Goal: Task Accomplishment & Management: Complete application form

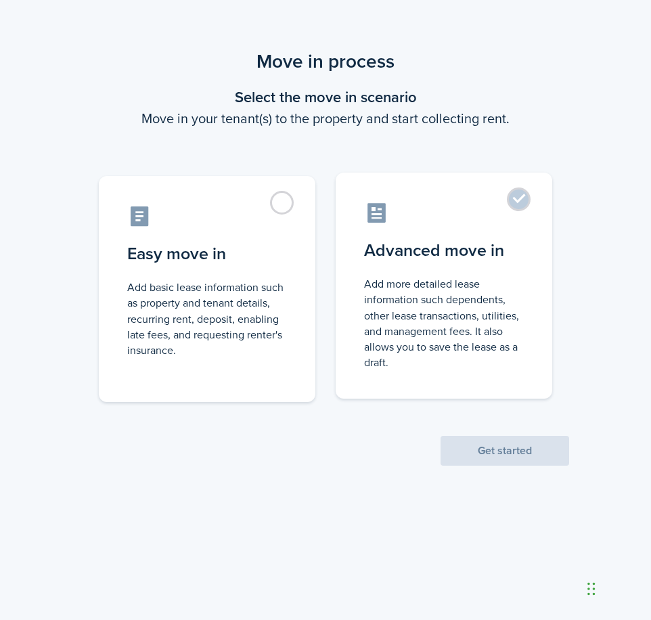
click at [506, 271] on label "Advanced move in Add more detailed lease information such dependents, other lea…" at bounding box center [444, 286] width 217 height 226
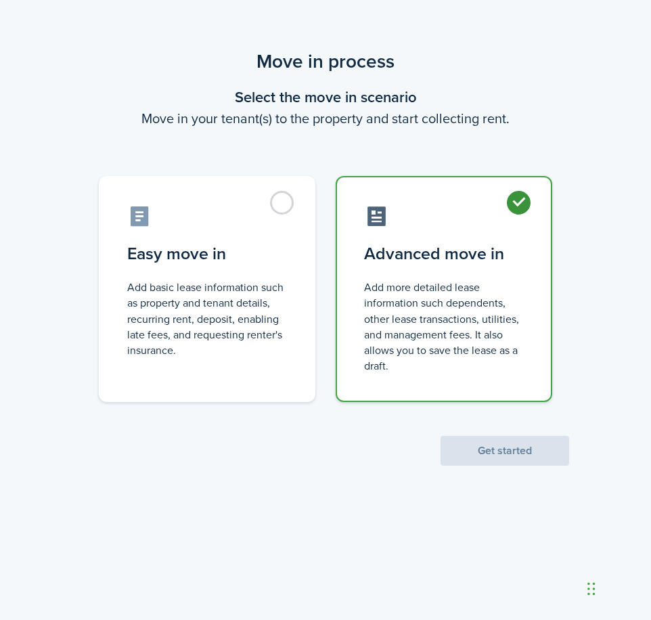
radio input "true"
click at [510, 450] on button "Get started" at bounding box center [505, 451] width 129 height 30
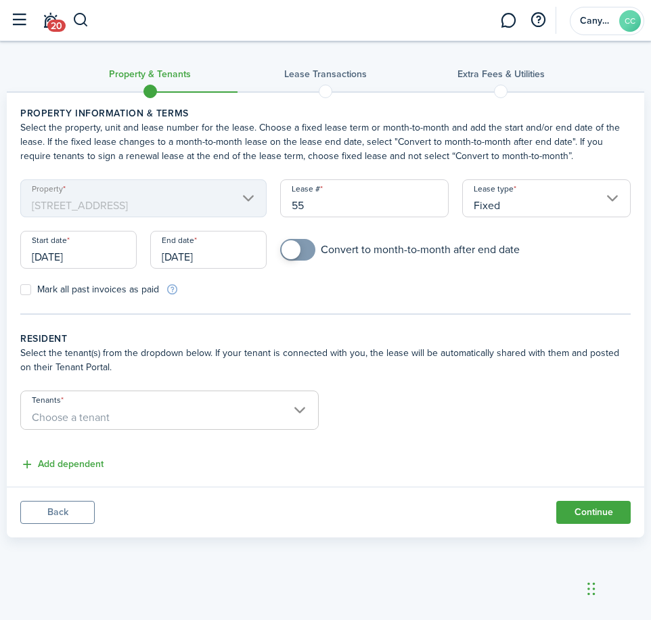
click at [119, 408] on span "Choose a tenant" at bounding box center [169, 417] width 297 height 23
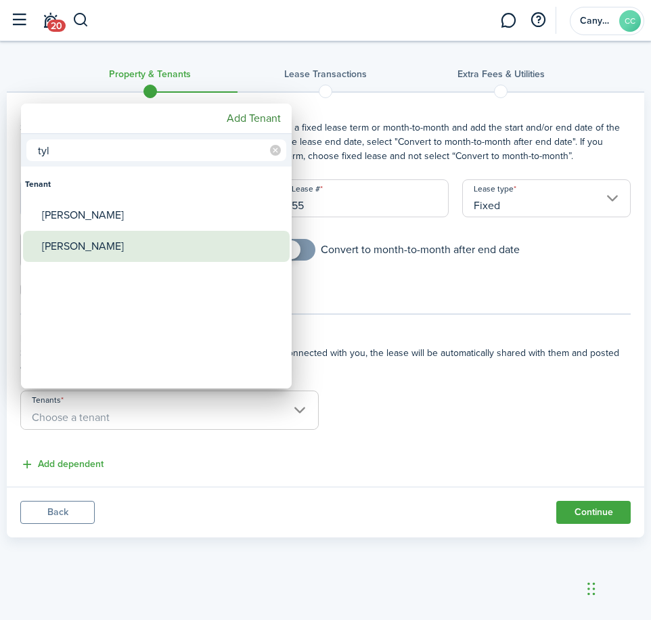
type input "tyl"
click at [89, 248] on div "[PERSON_NAME]" at bounding box center [162, 246] width 240 height 31
type input "[PERSON_NAME]"
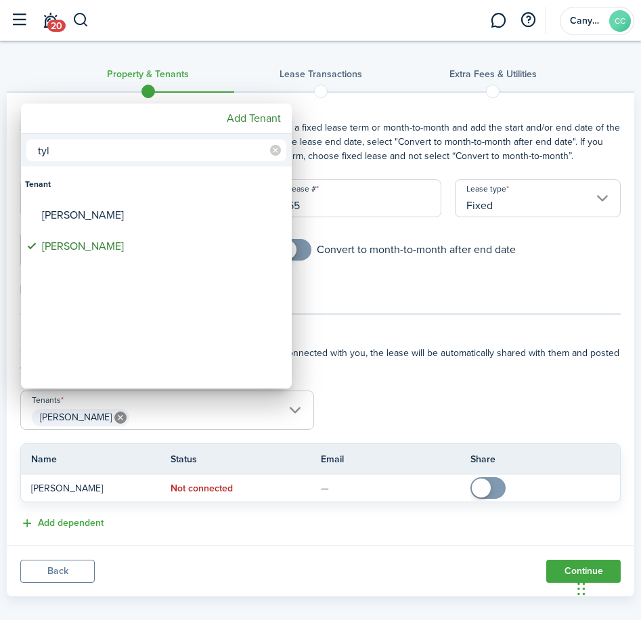
click at [447, 292] on div at bounding box center [320, 310] width 857 height 837
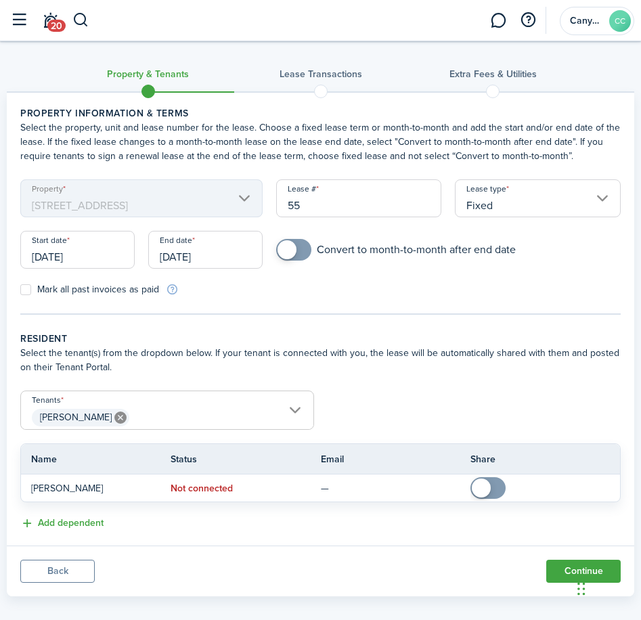
checkbox input "true"
click at [300, 252] on span at bounding box center [294, 250] width 14 height 22
click at [91, 255] on input "[DATE]" at bounding box center [77, 250] width 114 height 38
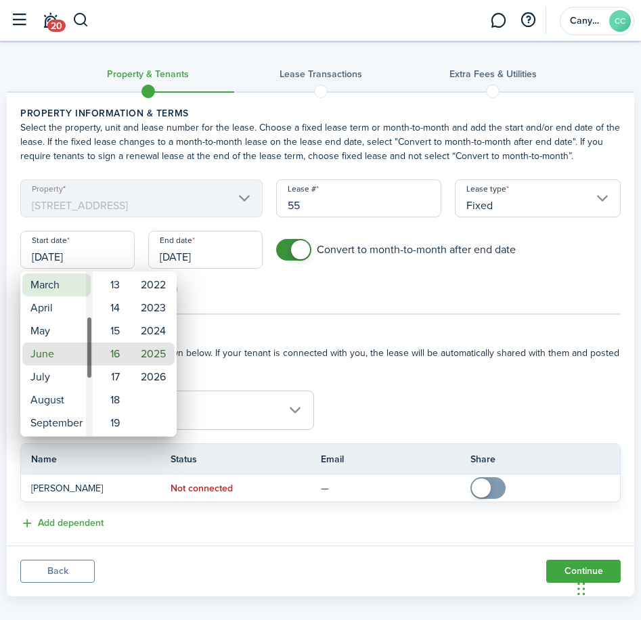
click at [55, 288] on mbsc-wheel-item "March" at bounding box center [56, 284] width 68 height 23
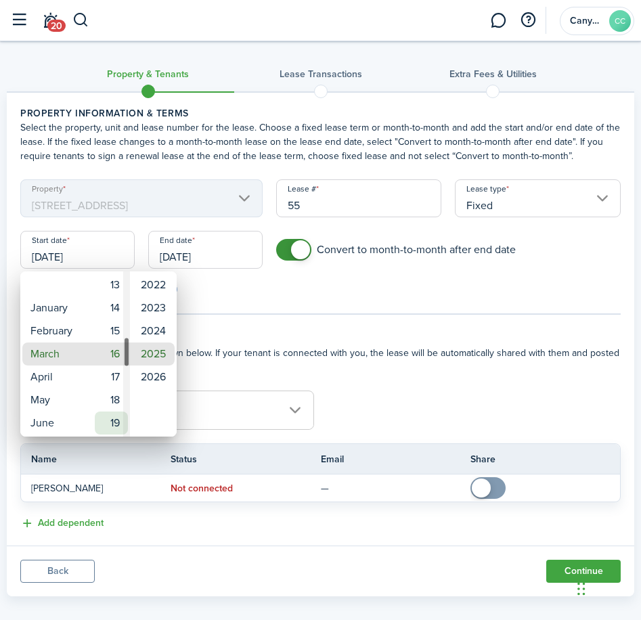
click at [116, 421] on mbsc-wheel-item "19" at bounding box center [111, 422] width 33 height 23
type input "[DATE]"
click at [204, 259] on div at bounding box center [320, 310] width 857 height 837
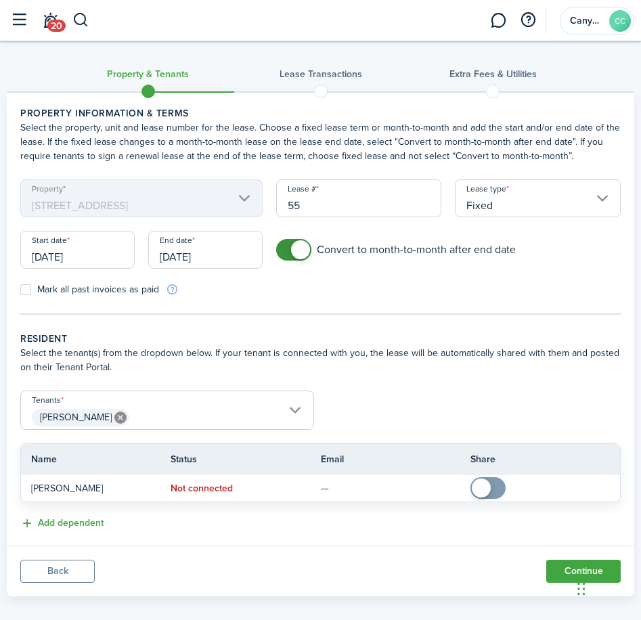
click at [194, 261] on input "[DATE]" at bounding box center [205, 250] width 114 height 38
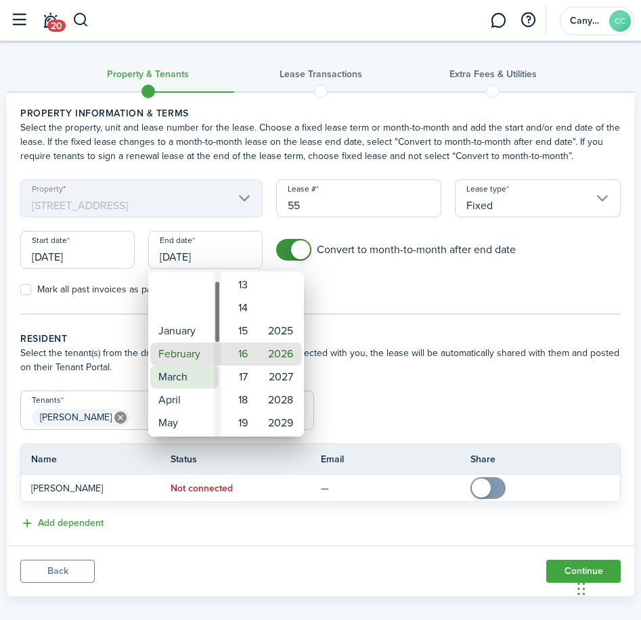
click at [175, 382] on mbsc-wheel-item "March" at bounding box center [184, 376] width 68 height 23
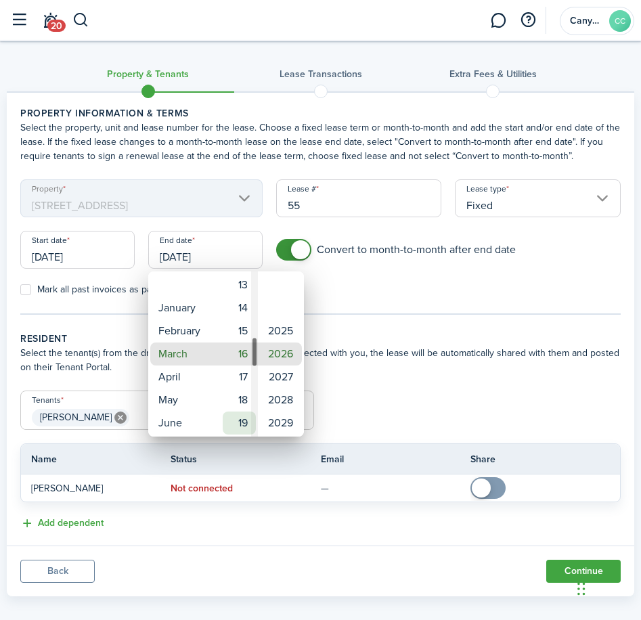
click at [248, 424] on mbsc-wheel-item "19" at bounding box center [239, 422] width 33 height 23
type input "[DATE]"
click at [360, 303] on div at bounding box center [320, 310] width 857 height 837
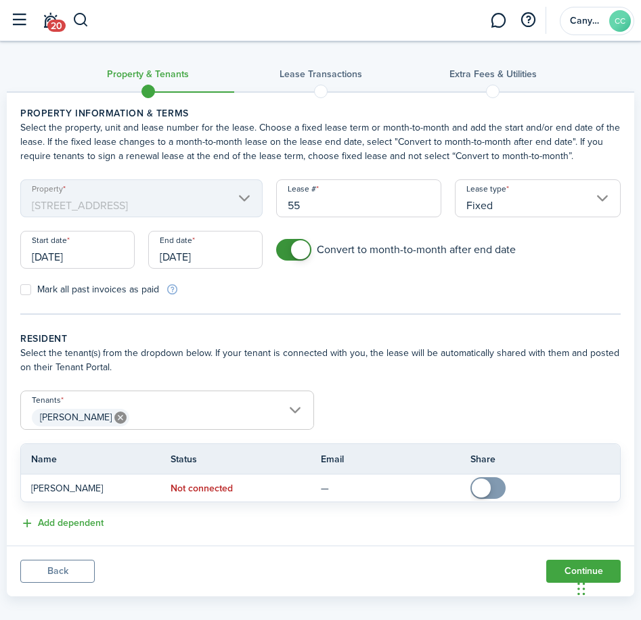
click at [26, 288] on label "Mark all past invoices as paid" at bounding box center [89, 289] width 139 height 11
click at [20, 290] on input "Mark all past invoices as paid" at bounding box center [20, 290] width 1 height 1
checkbox input "true"
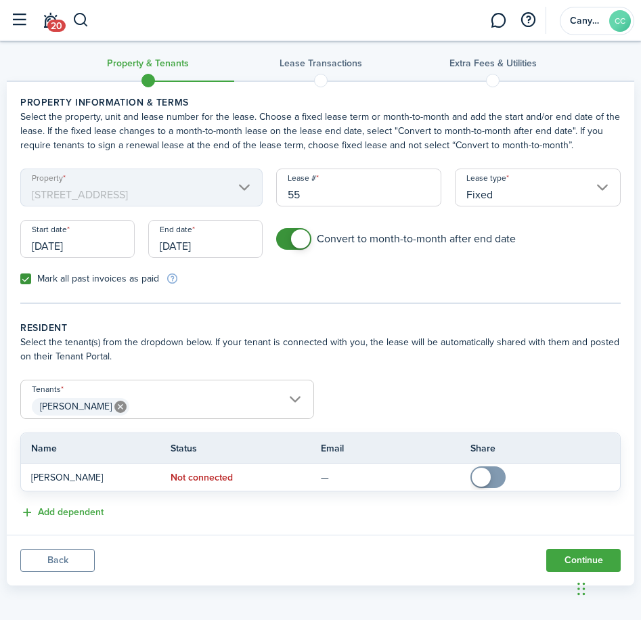
scroll to position [14, 0]
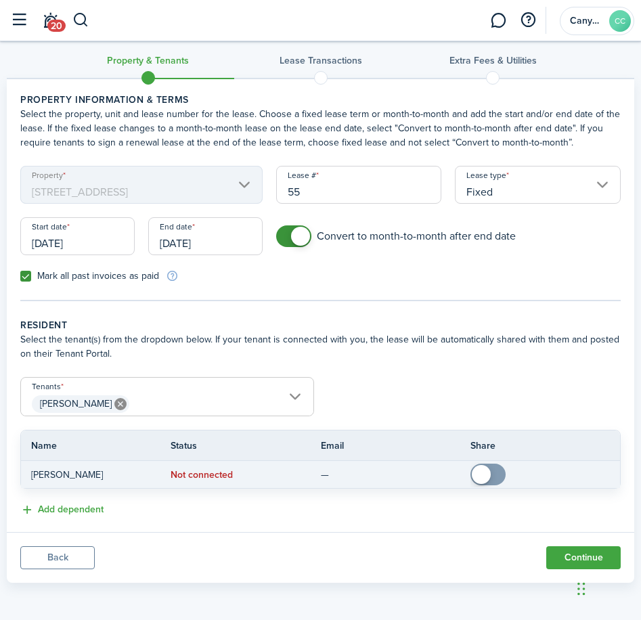
checkbox input "true"
click at [491, 472] on span at bounding box center [488, 475] width 14 height 22
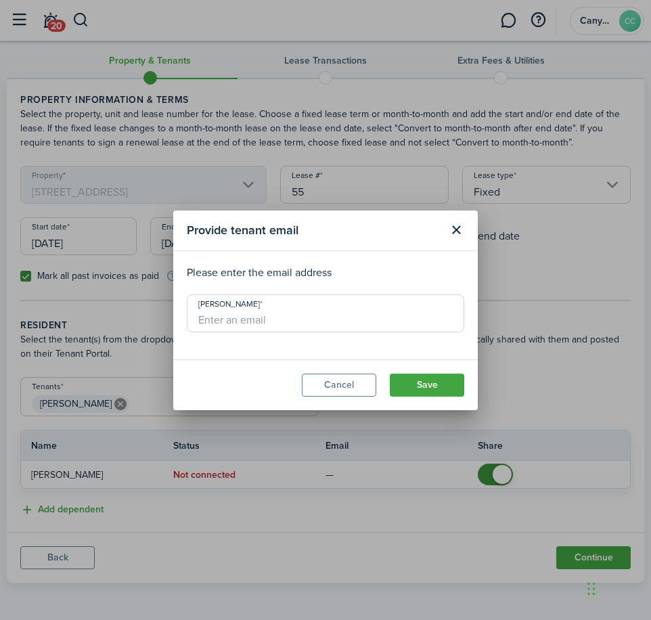
click at [236, 320] on input "[PERSON_NAME]" at bounding box center [325, 313] width 277 height 38
type input "[EMAIL_ADDRESS][DOMAIN_NAME]"
click at [390, 374] on button "Save" at bounding box center [427, 385] width 74 height 23
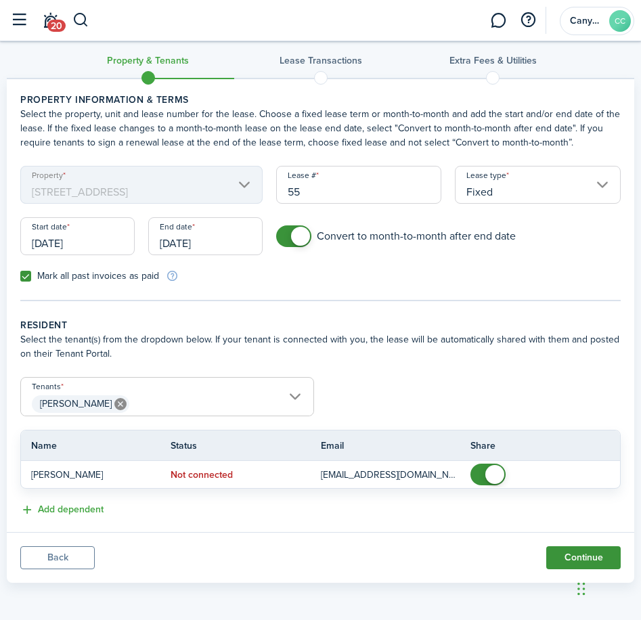
click at [587, 553] on button "Continue" at bounding box center [583, 557] width 74 height 23
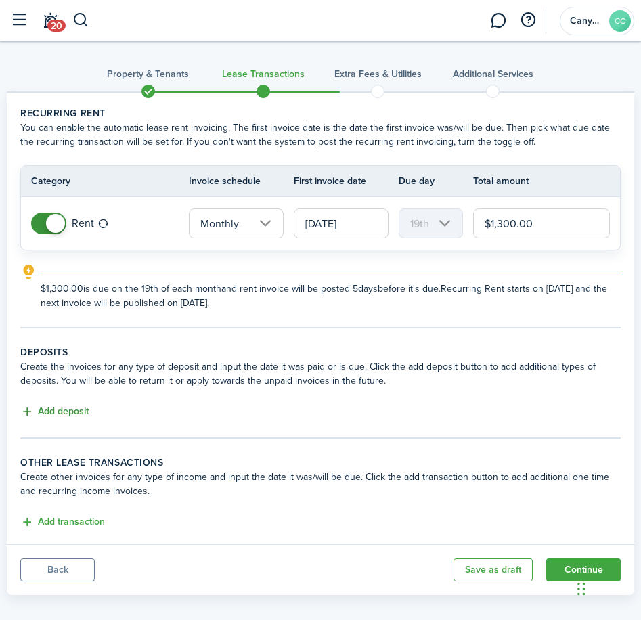
click at [80, 415] on button "Add deposit" at bounding box center [54, 412] width 68 height 16
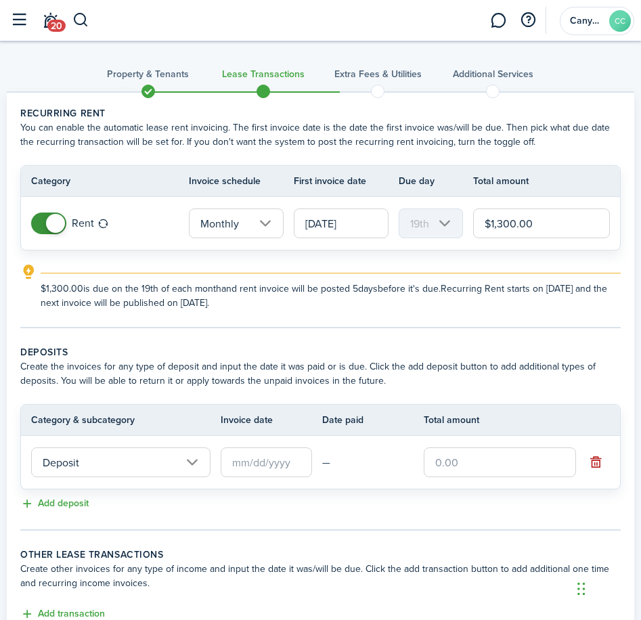
click at [89, 470] on input "Deposit" at bounding box center [120, 462] width 179 height 30
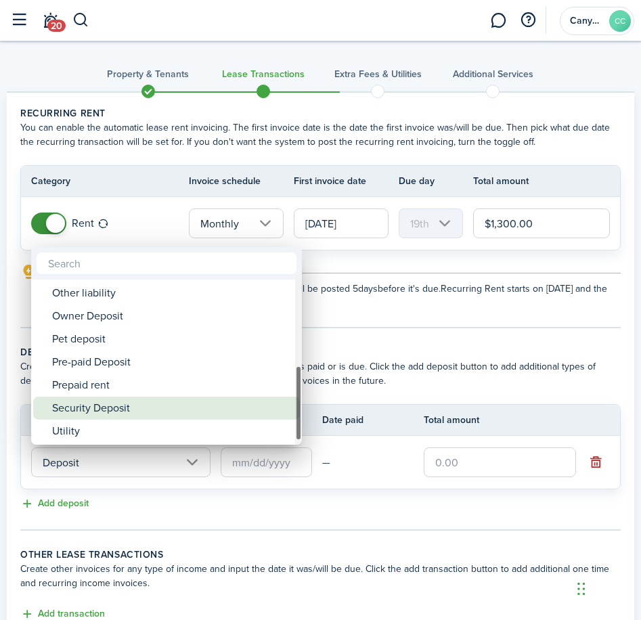
click at [125, 405] on div "Security Deposit" at bounding box center [172, 408] width 240 height 23
type input "Deposit / Security Deposit"
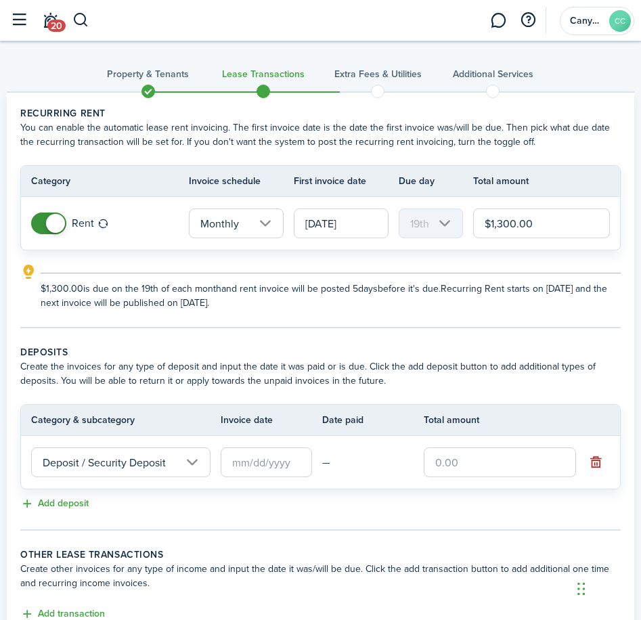
click at [272, 460] on input "text" at bounding box center [266, 462] width 91 height 30
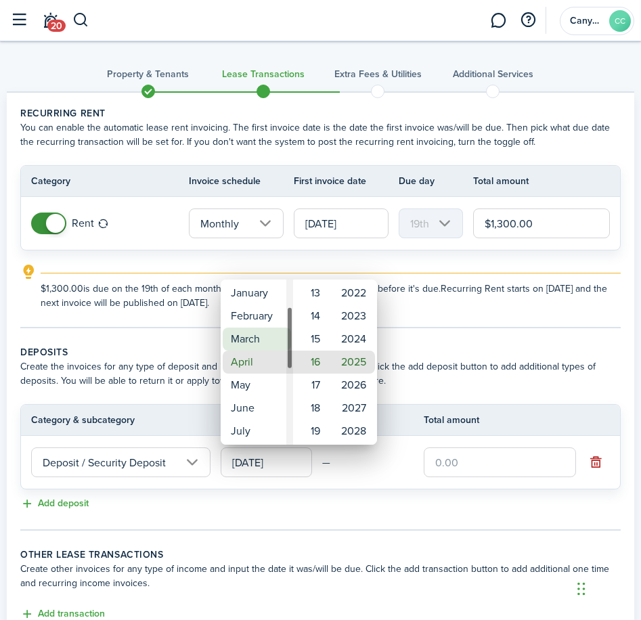
click at [253, 336] on mbsc-wheel-item "March" at bounding box center [257, 339] width 68 height 23
click at [324, 425] on div "Day" at bounding box center [327, 362] width 7 height 165
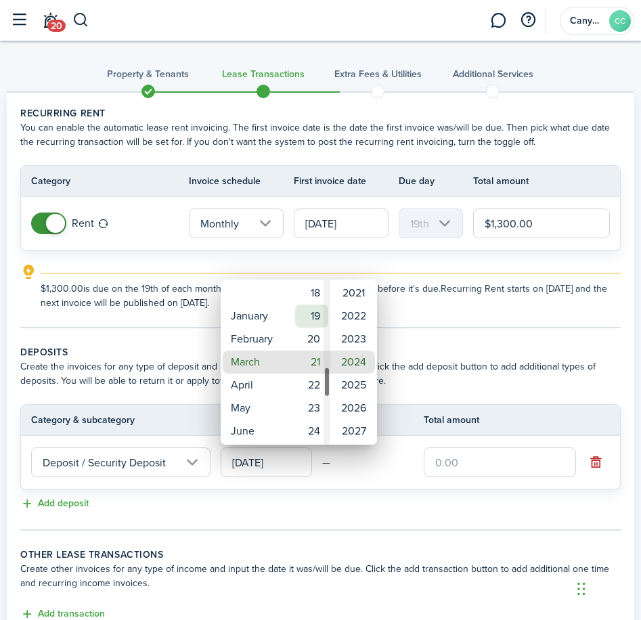
click at [310, 314] on mbsc-wheel-item "19" at bounding box center [311, 316] width 33 height 23
click at [352, 383] on mbsc-wheel-item "2025" at bounding box center [353, 385] width 43 height 23
type input "[DATE]"
click at [461, 354] on div at bounding box center [320, 310] width 857 height 837
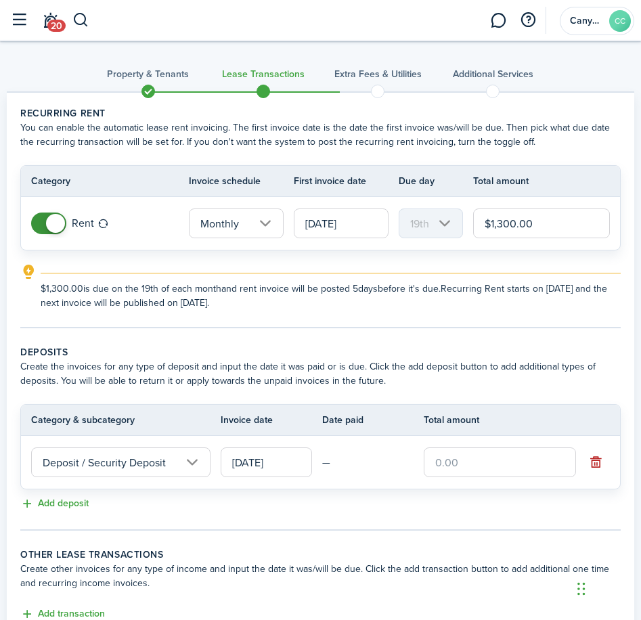
click at [487, 460] on input "text" at bounding box center [500, 462] width 152 height 30
type input "$1,300.00"
click at [543, 426] on th "Total amount" at bounding box center [505, 420] width 162 height 14
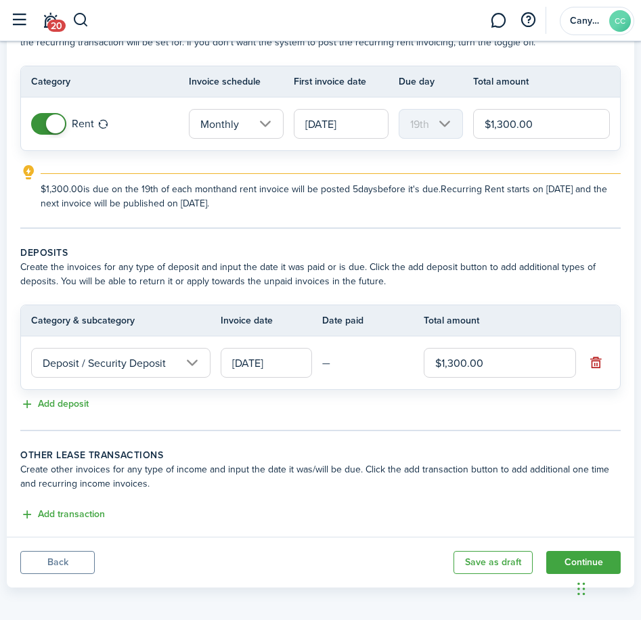
scroll to position [104, 0]
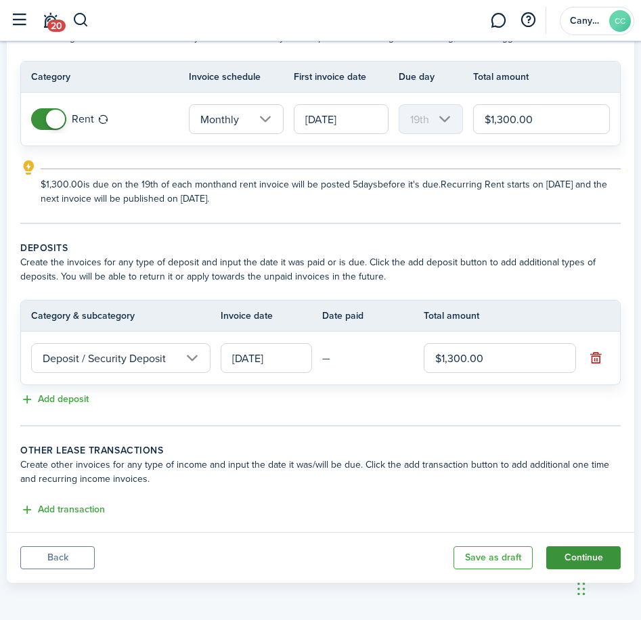
click at [583, 550] on button "Continue" at bounding box center [583, 557] width 74 height 23
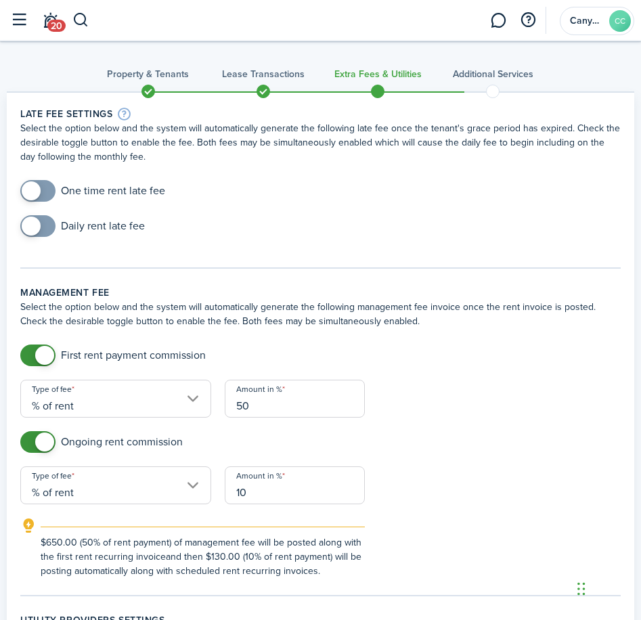
checkbox input "true"
click at [35, 229] on span at bounding box center [31, 226] width 19 height 19
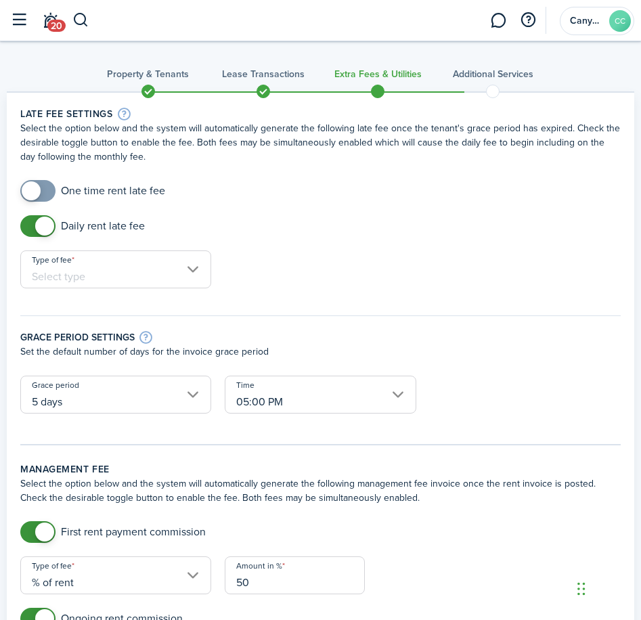
click at [83, 267] on input "Type of fee" at bounding box center [115, 269] width 191 height 38
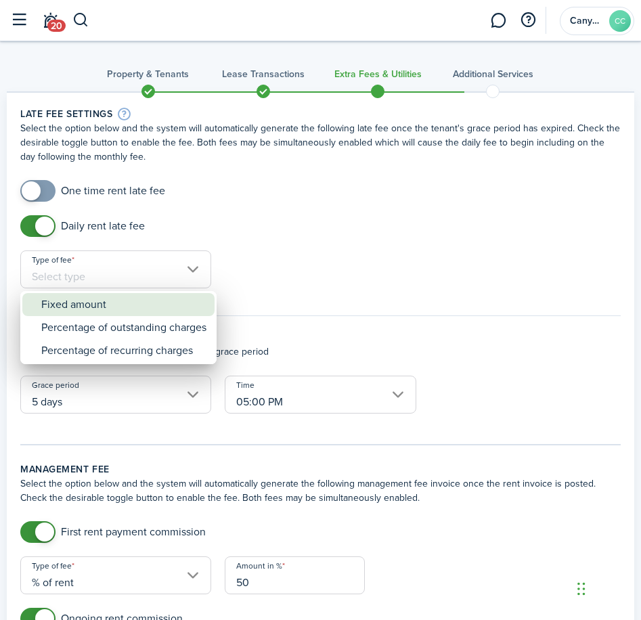
click at [108, 309] on div "Fixed amount" at bounding box center [123, 304] width 165 height 23
type input "Fixed amount"
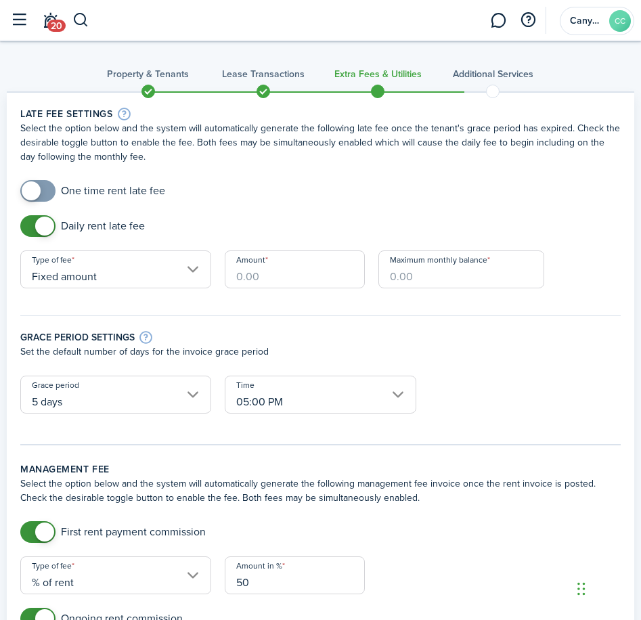
click at [267, 269] on input "Amount" at bounding box center [295, 269] width 140 height 38
type input "$26.00"
click at [522, 274] on input "Maximum monthly balance" at bounding box center [461, 269] width 166 height 38
click at [468, 272] on input "Maximum monthly balance" at bounding box center [461, 269] width 166 height 38
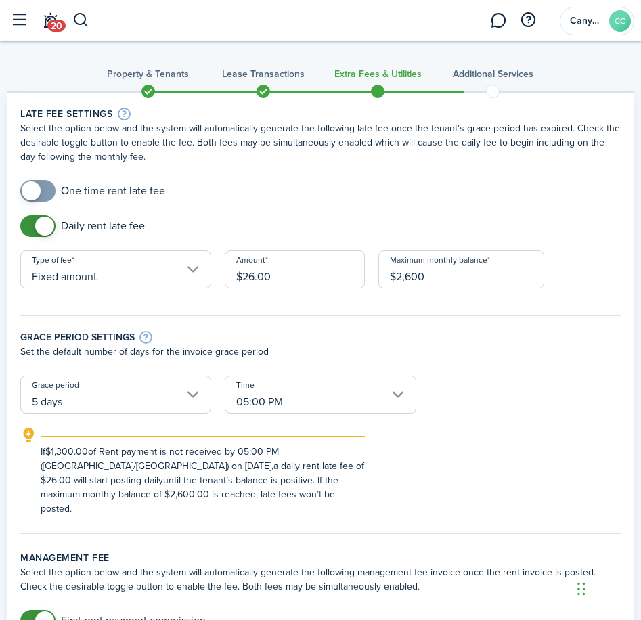
type input "$2,600.00"
click at [418, 334] on div "Grace period settings" at bounding box center [320, 337] width 600 height 15
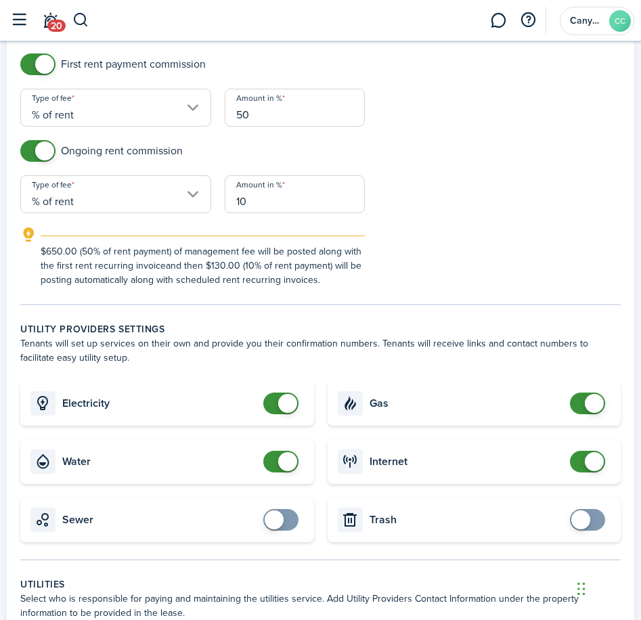
scroll to position [609, 0]
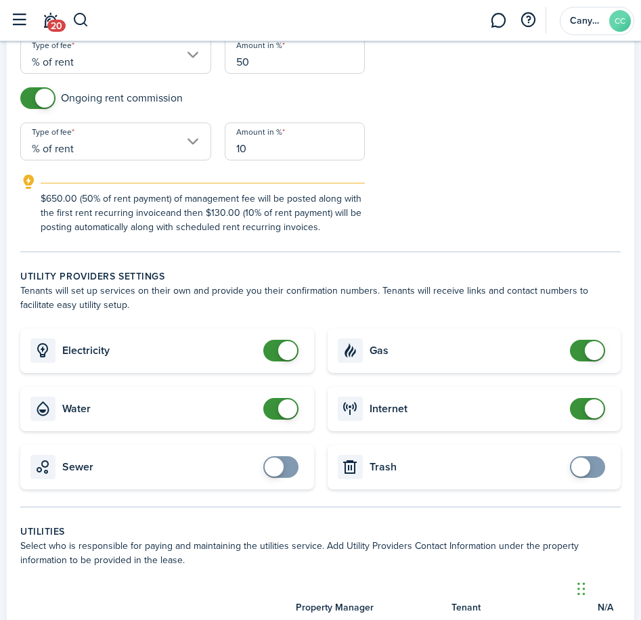
click at [285, 464] on card "Sewer" at bounding box center [167, 467] width 294 height 45
checkbox input "true"
click at [286, 458] on span at bounding box center [281, 467] width 14 height 22
checkbox input "true"
click at [585, 458] on span at bounding box center [580, 467] width 19 height 19
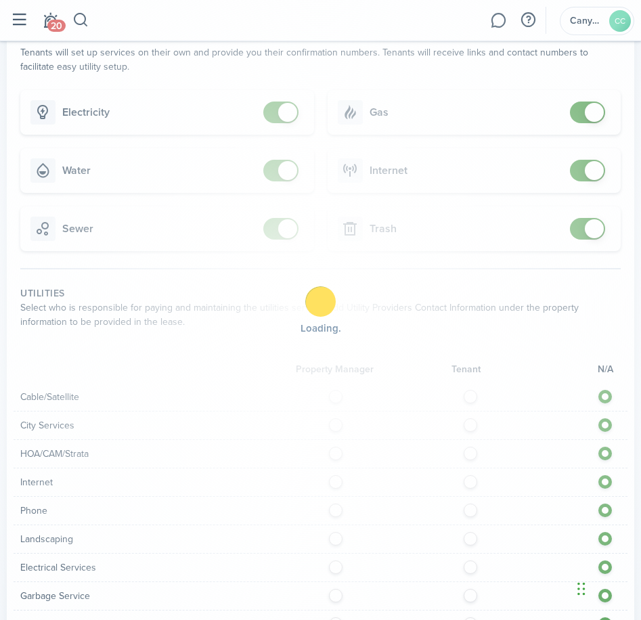
scroll to position [1015, 0]
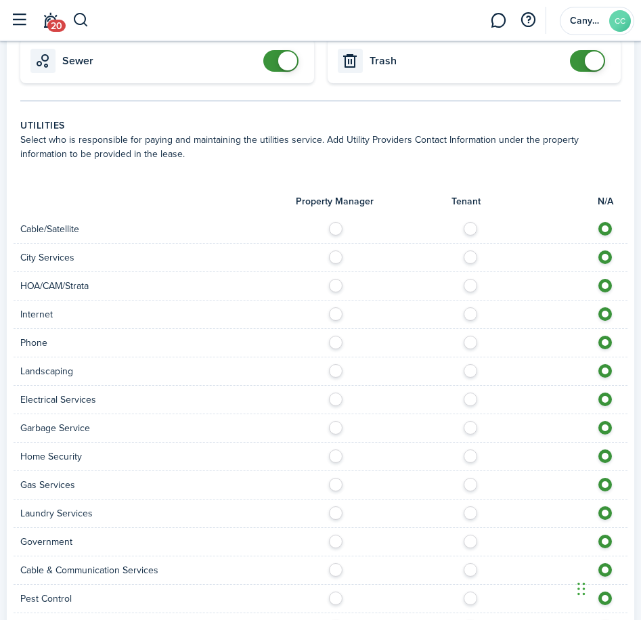
click at [474, 222] on label at bounding box center [474, 225] width 24 height 7
radio input "true"
click at [472, 250] on label at bounding box center [474, 253] width 24 height 7
radio input "true"
click at [473, 279] on label at bounding box center [474, 282] width 24 height 7
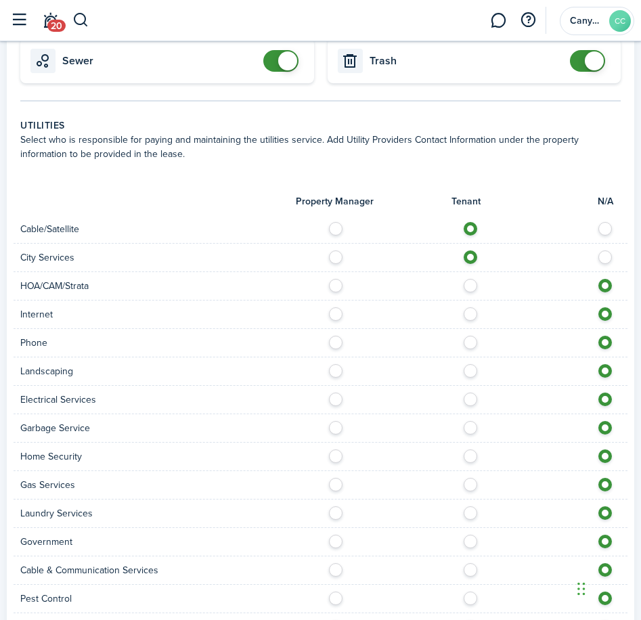
radio input "true"
click at [467, 307] on label at bounding box center [474, 310] width 24 height 7
radio input "true"
click at [470, 336] on label at bounding box center [474, 339] width 24 height 7
radio input "true"
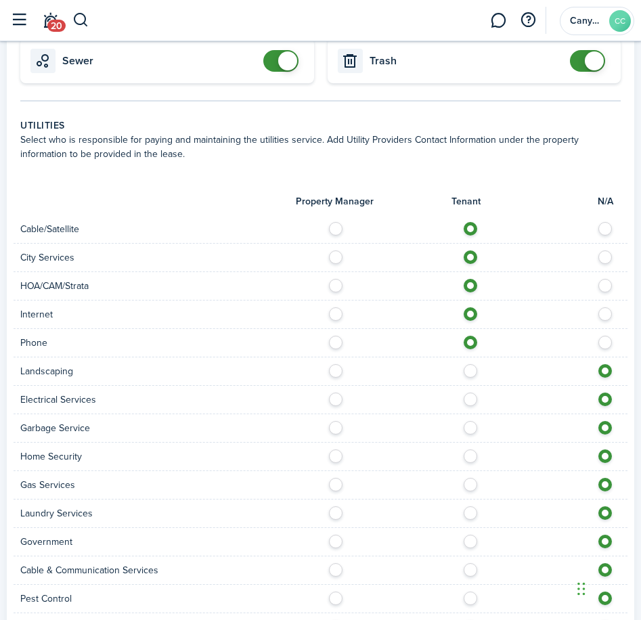
click at [470, 364] on label at bounding box center [474, 367] width 24 height 7
radio input "true"
click at [471, 393] on label at bounding box center [474, 396] width 24 height 7
radio input "true"
click at [471, 421] on label at bounding box center [474, 424] width 24 height 7
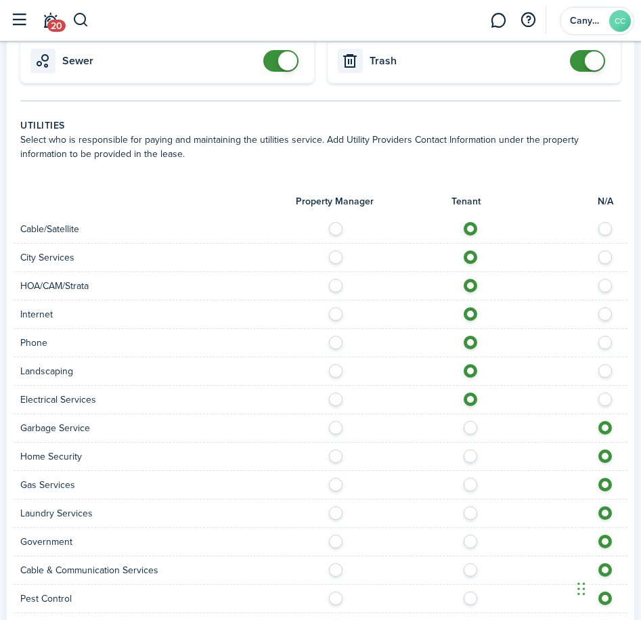
radio input "true"
click at [470, 449] on label at bounding box center [474, 452] width 24 height 7
radio input "true"
click at [475, 478] on div at bounding box center [474, 485] width 307 height 14
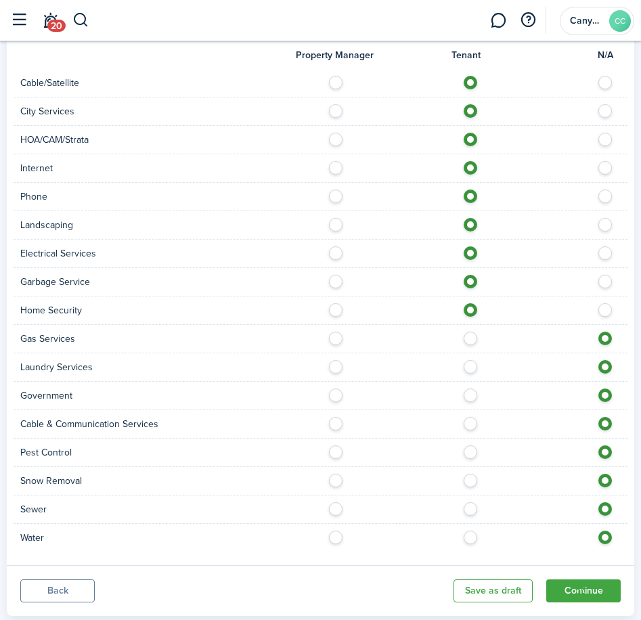
scroll to position [1180, 0]
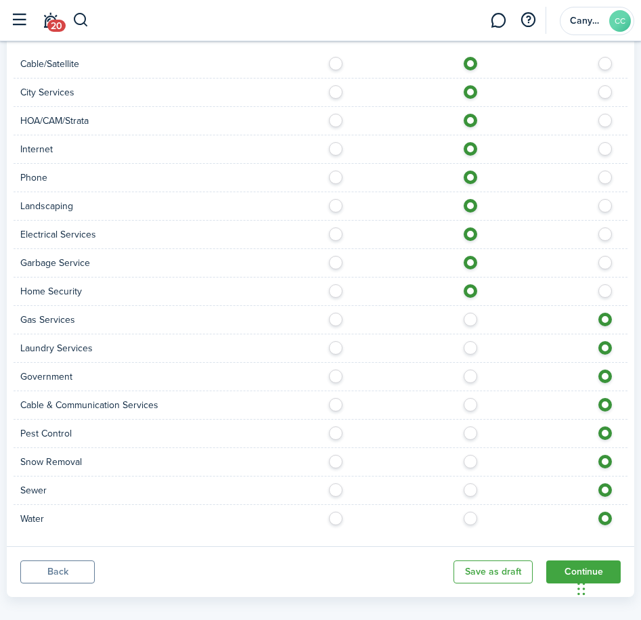
click at [468, 313] on label at bounding box center [474, 316] width 24 height 7
radio input "true"
click at [465, 341] on label at bounding box center [474, 344] width 24 height 7
radio input "true"
click at [468, 370] on label at bounding box center [474, 373] width 24 height 7
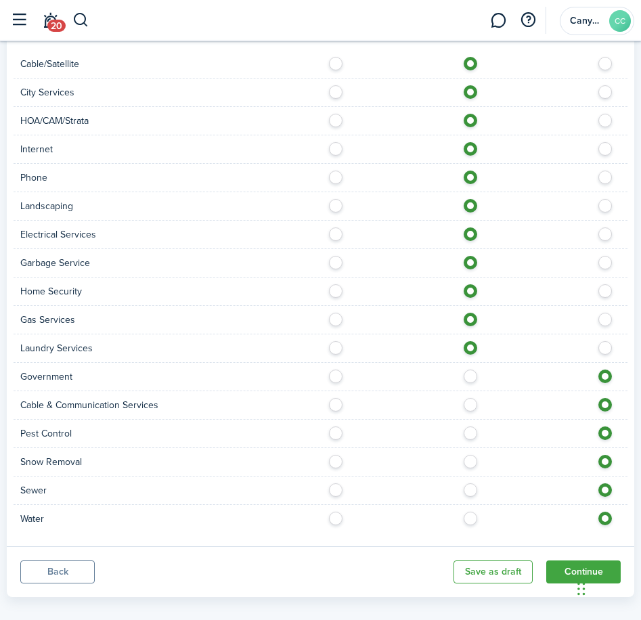
radio input "true"
click at [473, 398] on label at bounding box center [474, 401] width 24 height 7
radio input "true"
click at [474, 426] on label at bounding box center [474, 429] width 24 height 7
radio input "true"
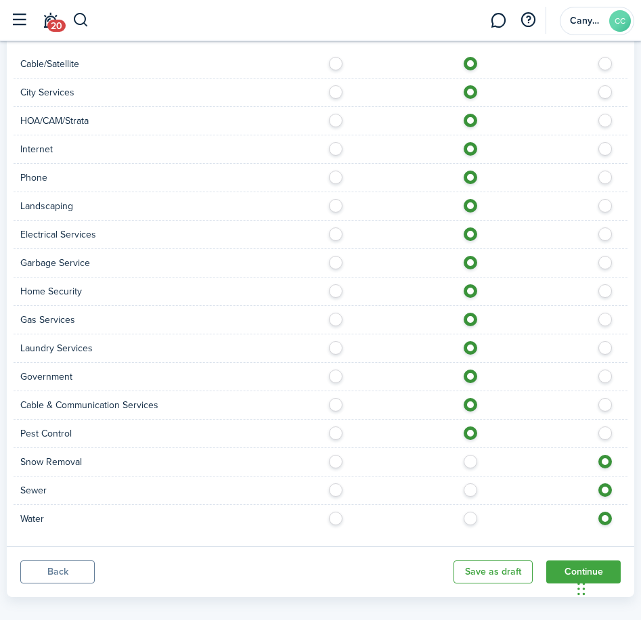
click at [470, 455] on label at bounding box center [474, 458] width 24 height 7
radio input "true"
click at [466, 483] on label at bounding box center [474, 486] width 24 height 7
radio input "true"
click at [473, 512] on label at bounding box center [474, 515] width 24 height 7
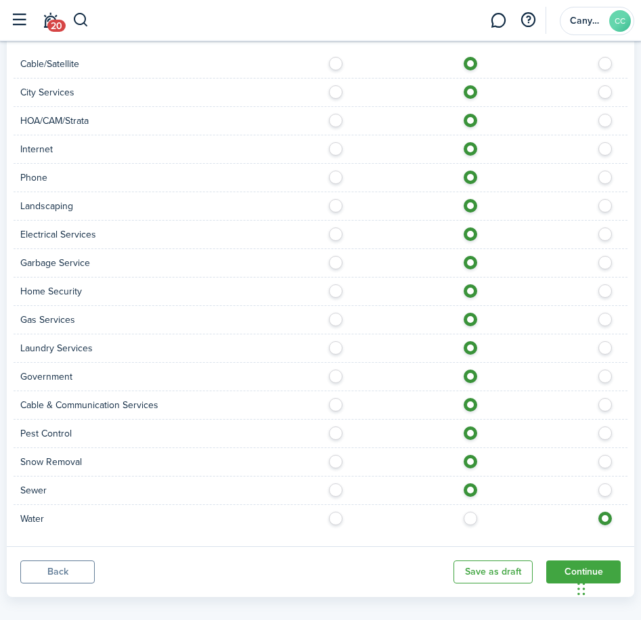
radio input "true"
click at [595, 560] on button "Continue" at bounding box center [583, 571] width 74 height 23
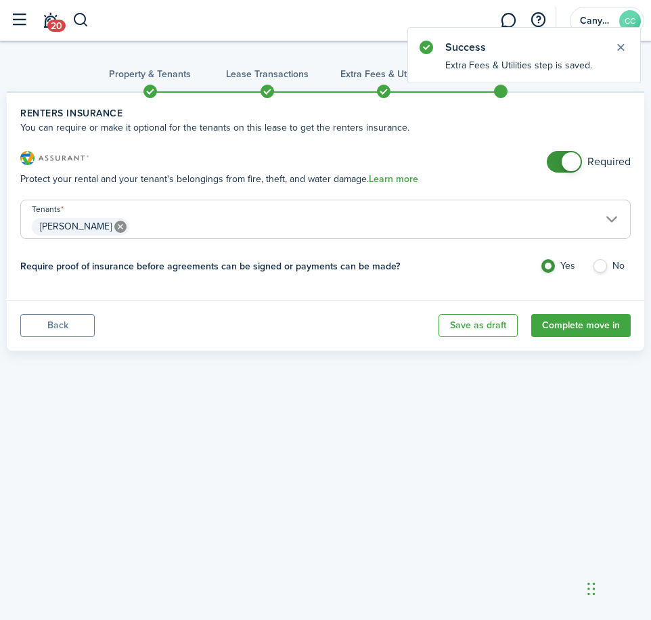
checkbox input "false"
click at [575, 166] on span at bounding box center [571, 161] width 19 height 19
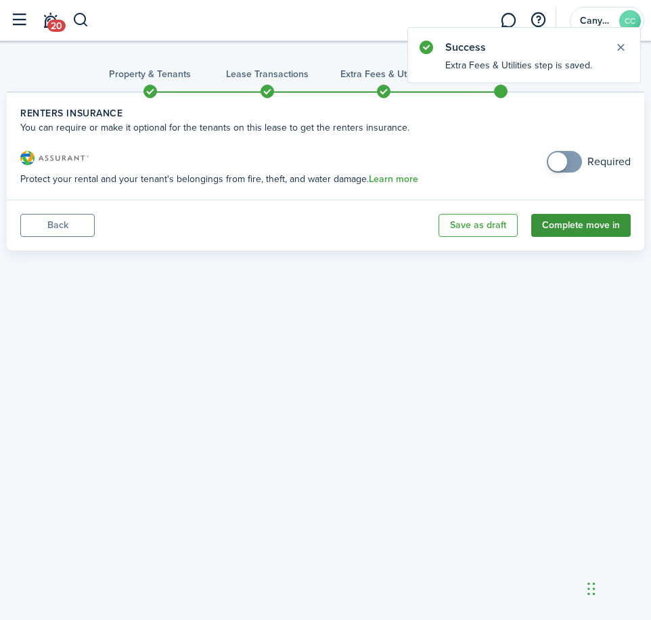
click at [583, 227] on button "Complete move in" at bounding box center [580, 225] width 99 height 23
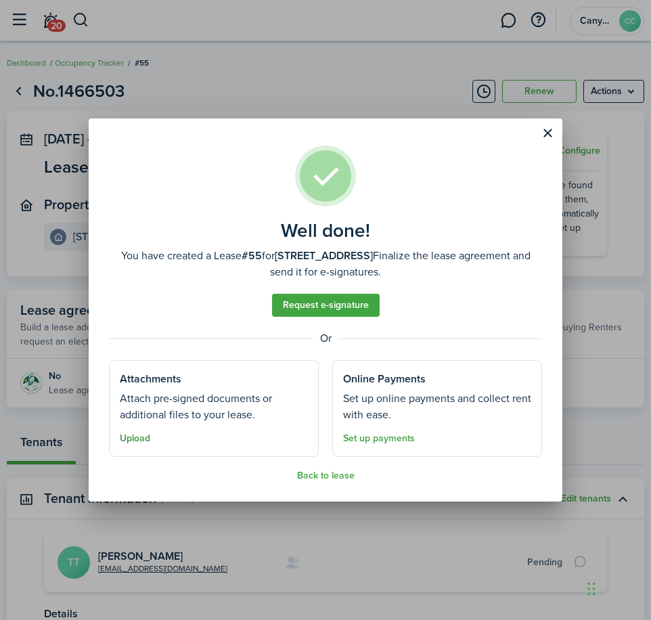
click at [124, 442] on button "Upload" at bounding box center [135, 438] width 30 height 11
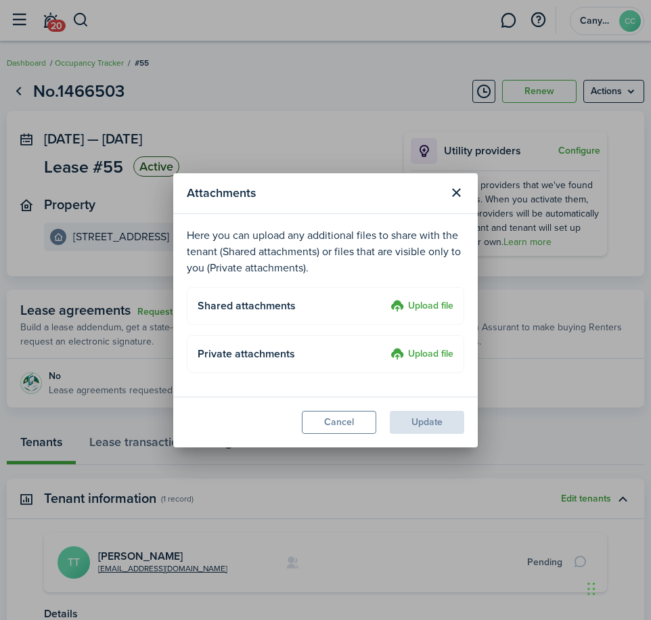
click at [428, 305] on label "Upload file" at bounding box center [422, 306] width 63 height 16
click at [386, 298] on input "Upload file" at bounding box center [386, 298] width 0 height 0
click at [430, 309] on label "Upload file" at bounding box center [422, 306] width 63 height 16
click at [386, 298] on input "Upload file" at bounding box center [386, 298] width 0 height 0
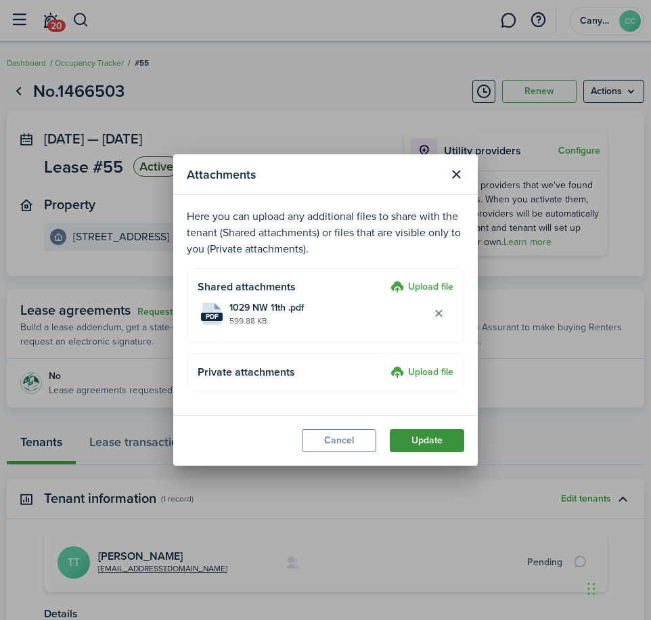
click at [428, 446] on button "Update" at bounding box center [427, 440] width 74 height 23
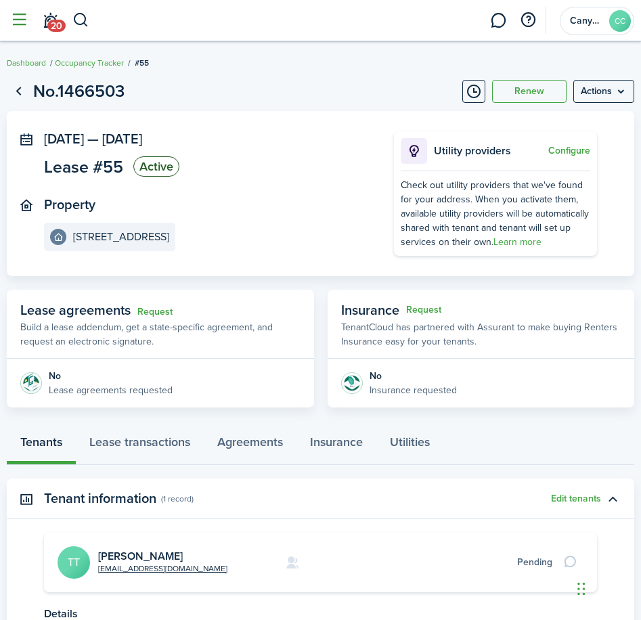
click at [17, 14] on button "button" at bounding box center [19, 20] width 26 height 26
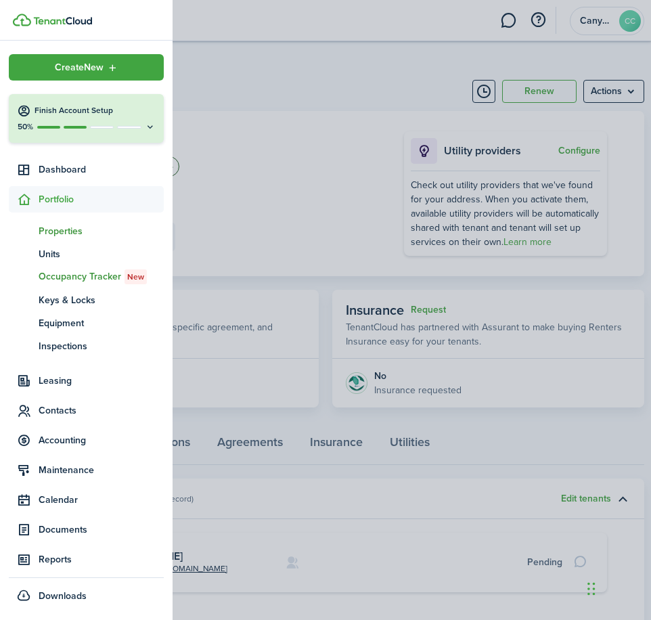
click at [65, 231] on span "Properties" at bounding box center [101, 231] width 125 height 14
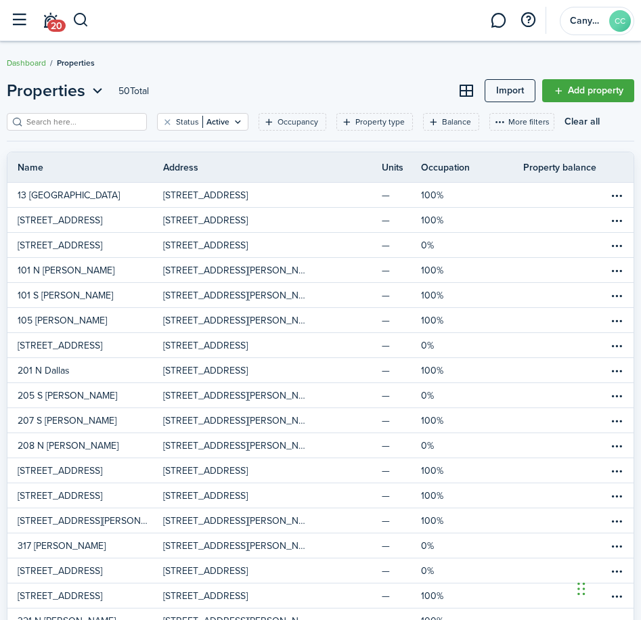
click at [53, 121] on input "search" at bounding box center [82, 122] width 119 height 13
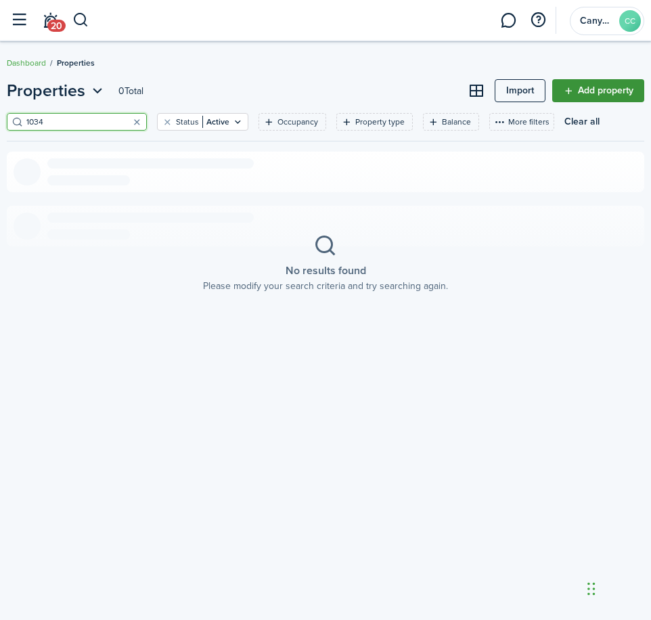
type input "1034"
click at [554, 90] on link "Add property" at bounding box center [598, 90] width 92 height 23
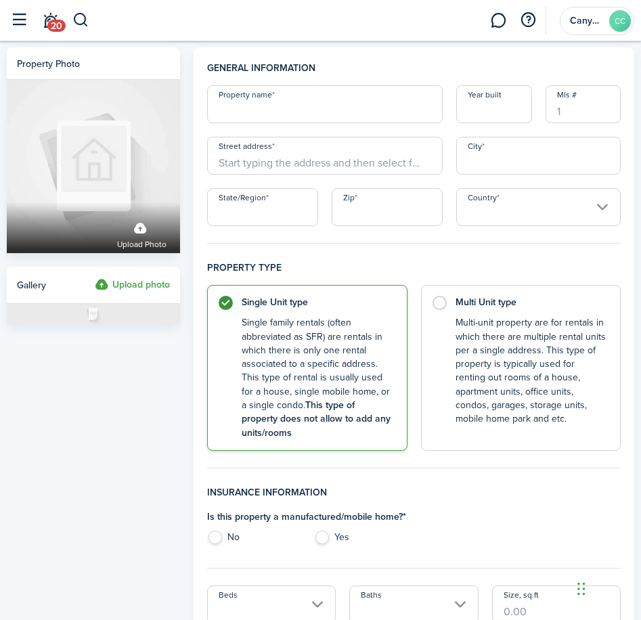
click at [328, 101] on input "Property name" at bounding box center [325, 104] width 236 height 38
type input "[STREET_ADDRESS]"
click at [273, 165] on input "Street address" at bounding box center [325, 156] width 236 height 38
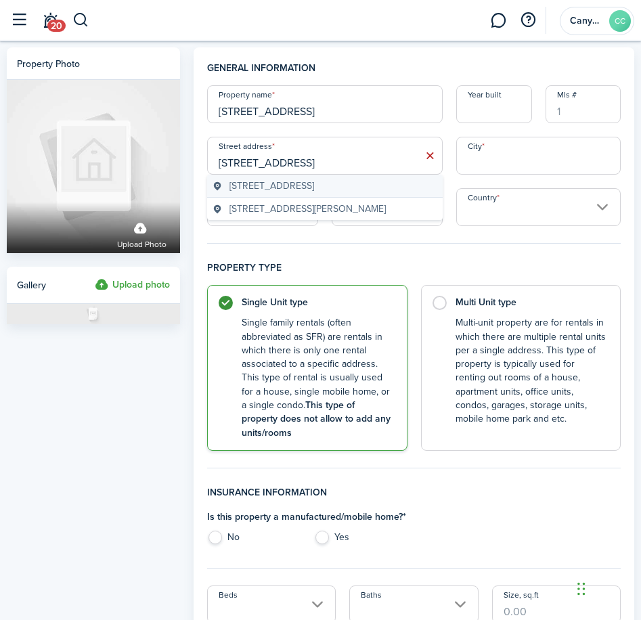
click at [314, 189] on span "[STREET_ADDRESS]" at bounding box center [271, 186] width 85 height 14
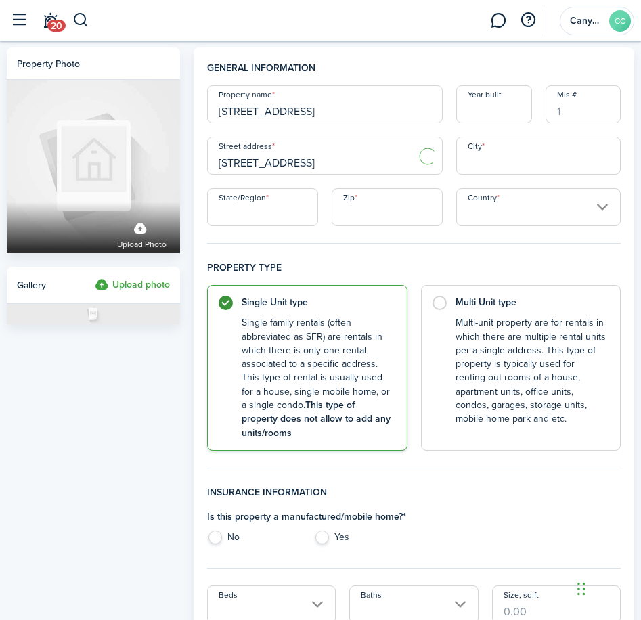
type input "[STREET_ADDRESS]"
type input "Tulia"
type input "[GEOGRAPHIC_DATA]"
type input "79088"
type input "[GEOGRAPHIC_DATA]"
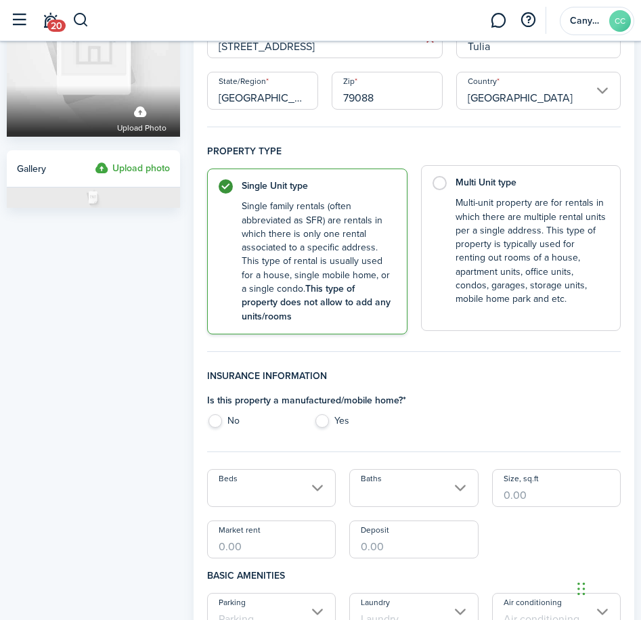
scroll to position [135, 0]
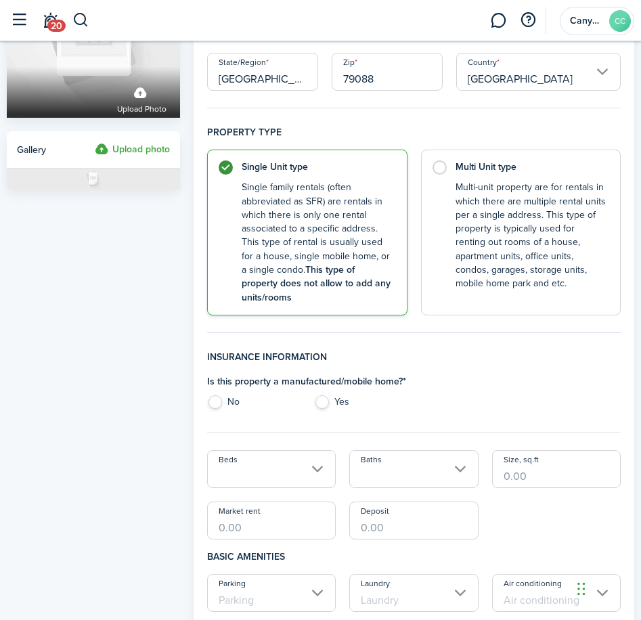
click at [213, 402] on label "No" at bounding box center [253, 405] width 93 height 20
radio input "true"
click at [501, 478] on input "Size, sq.ft" at bounding box center [556, 469] width 129 height 38
click at [286, 473] on input "Beds" at bounding box center [271, 469] width 129 height 38
type input "1,691"
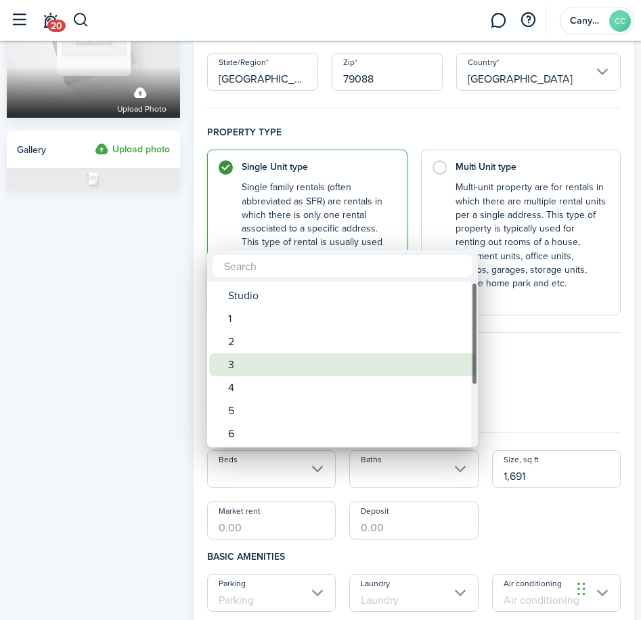
click at [260, 367] on div "3" at bounding box center [348, 364] width 240 height 23
type input "3"
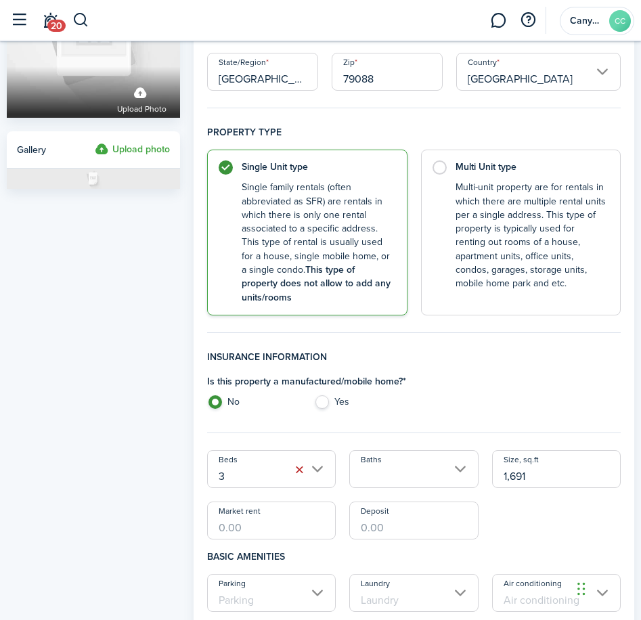
click at [391, 474] on input "Baths" at bounding box center [413, 469] width 129 height 38
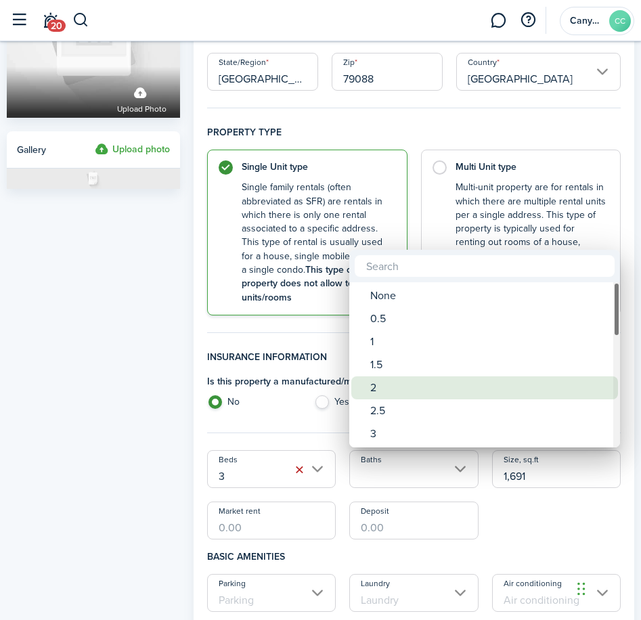
click at [382, 384] on div "2" at bounding box center [490, 387] width 240 height 23
type input "2"
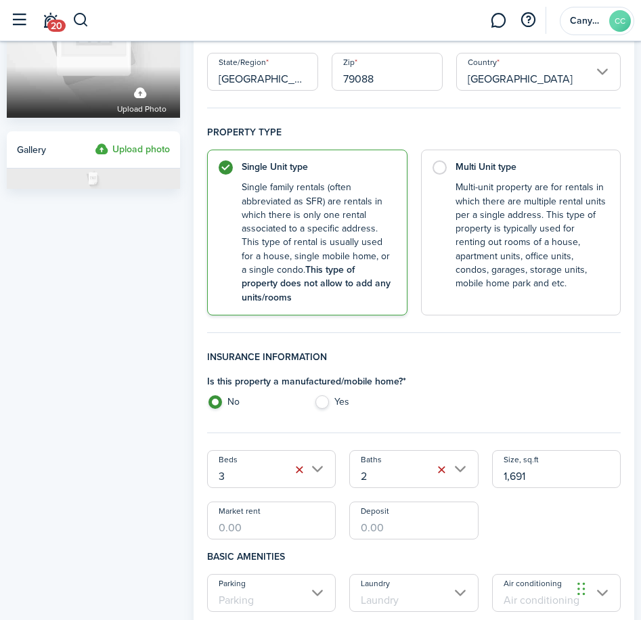
scroll to position [203, 0]
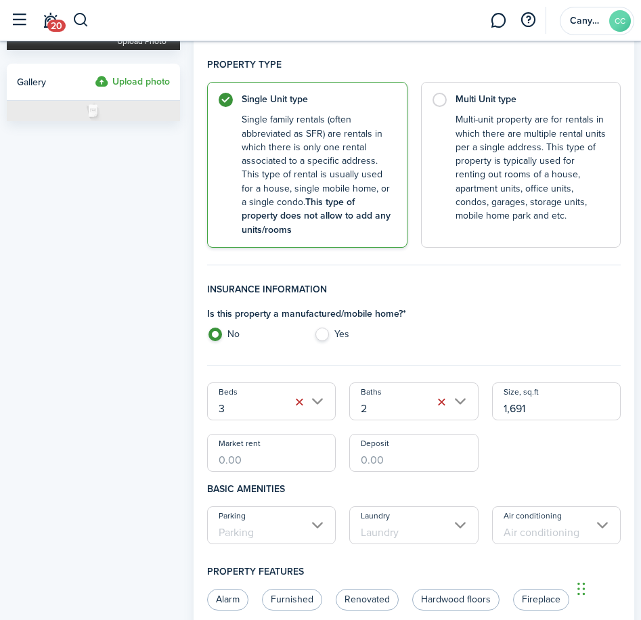
click at [255, 454] on input "Market rent" at bounding box center [271, 453] width 129 height 38
click at [265, 462] on input "Market rent" at bounding box center [271, 453] width 129 height 38
type input "$1,250.00"
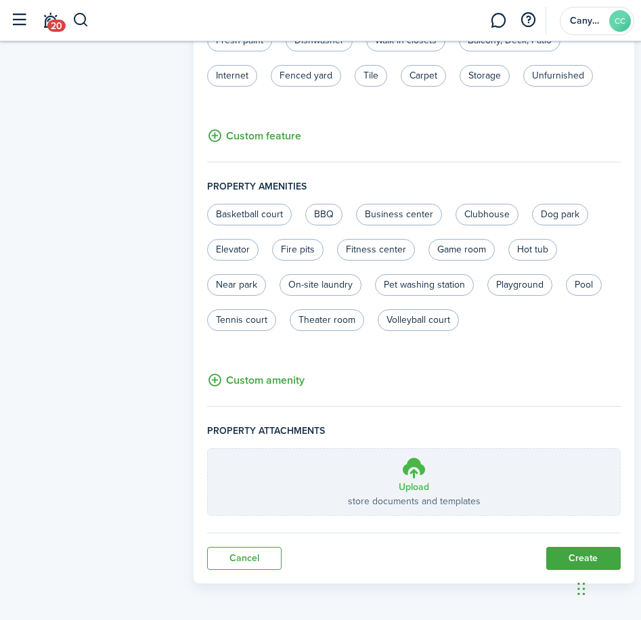
scroll to position [798, 0]
type input "$1,250.00"
click at [565, 556] on button "Create" at bounding box center [583, 557] width 74 height 23
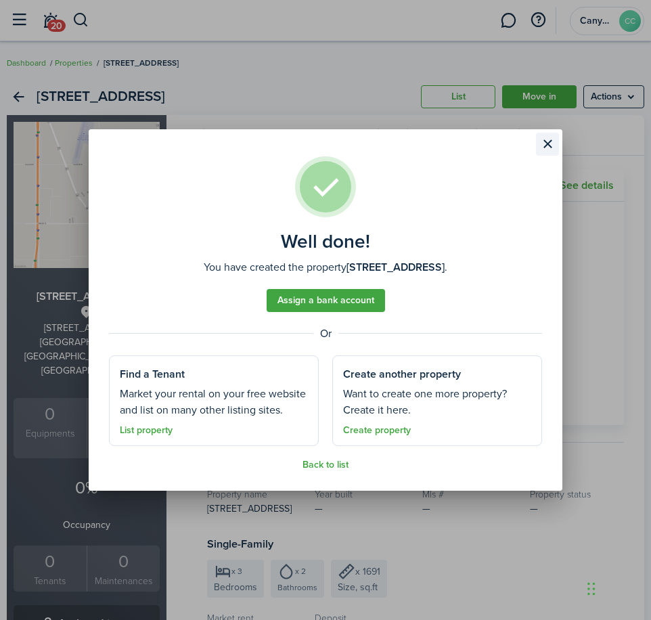
click at [547, 144] on button "Close modal" at bounding box center [547, 144] width 23 height 23
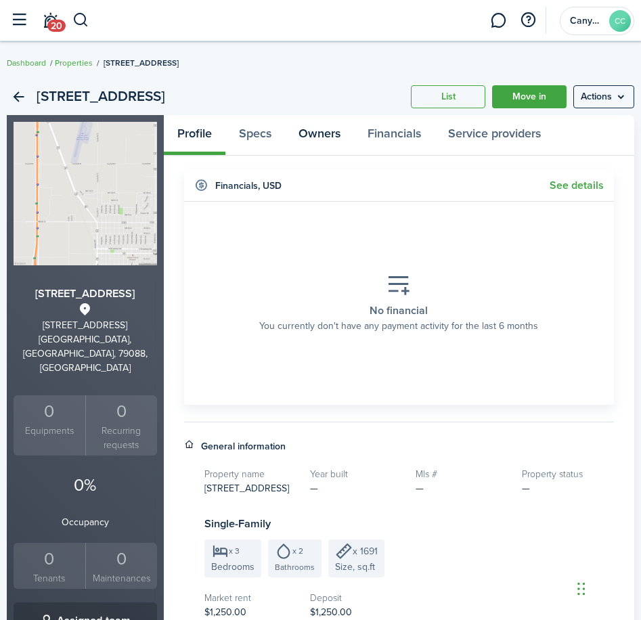
click at [319, 142] on link "Owners" at bounding box center [319, 135] width 69 height 40
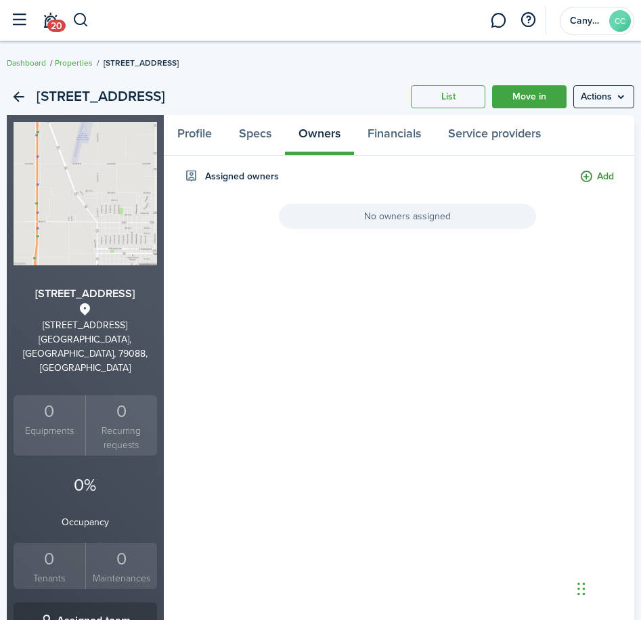
click at [594, 177] on button "Add" at bounding box center [596, 177] width 35 height 16
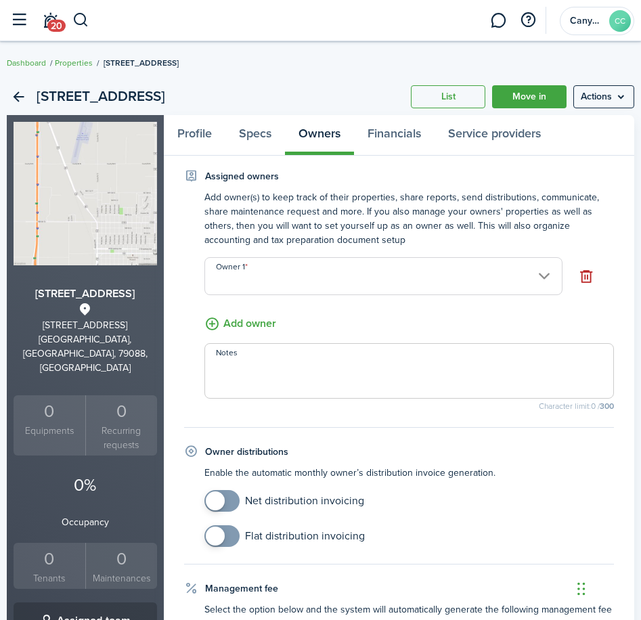
click at [318, 282] on input "Owner 1" at bounding box center [383, 276] width 358 height 38
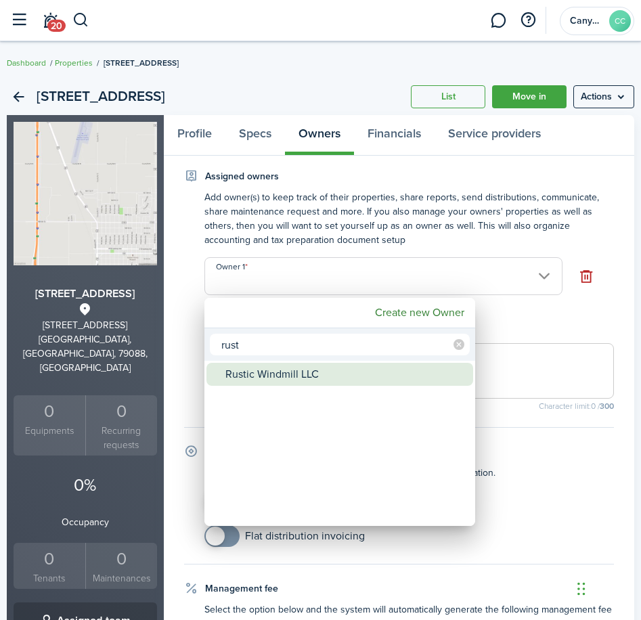
type input "rust"
click at [310, 374] on div "Rustic Windmill LLC" at bounding box center [345, 374] width 240 height 23
type input "Rustic Windmill LLC"
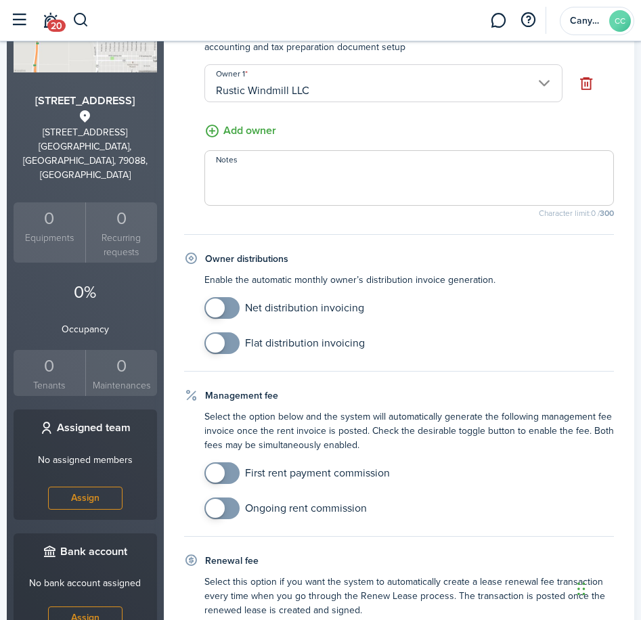
scroll to position [271, 0]
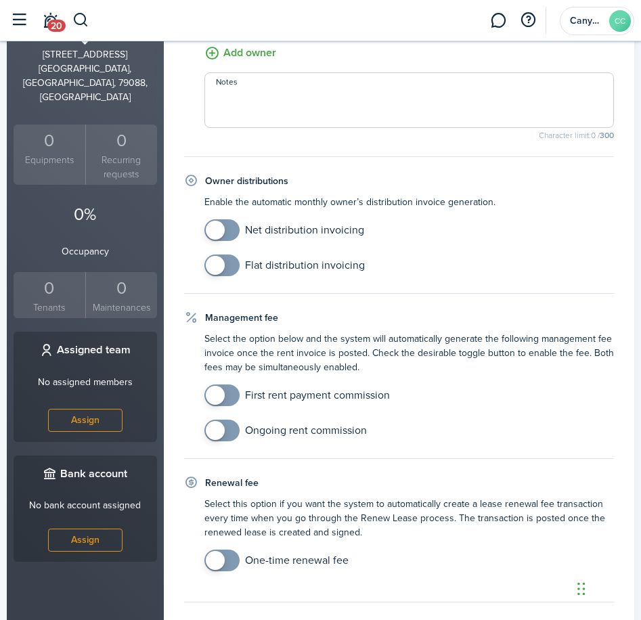
checkbox input "true"
click at [229, 401] on span at bounding box center [222, 395] width 14 height 22
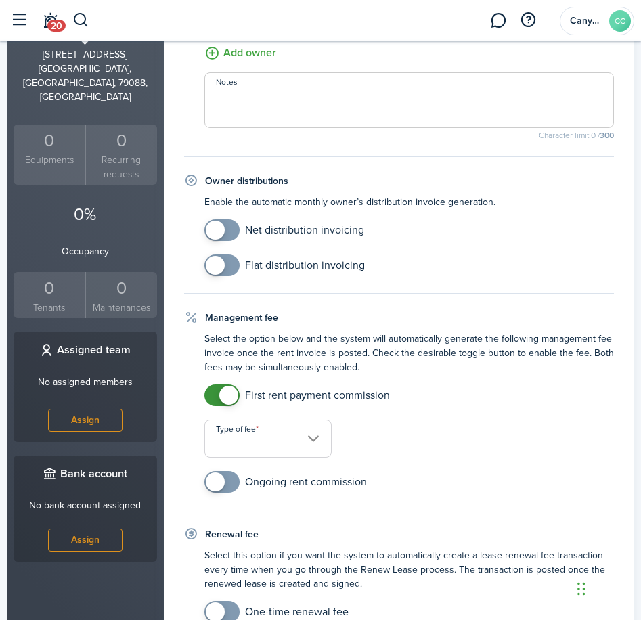
click at [255, 438] on input "Type of fee" at bounding box center [267, 439] width 127 height 38
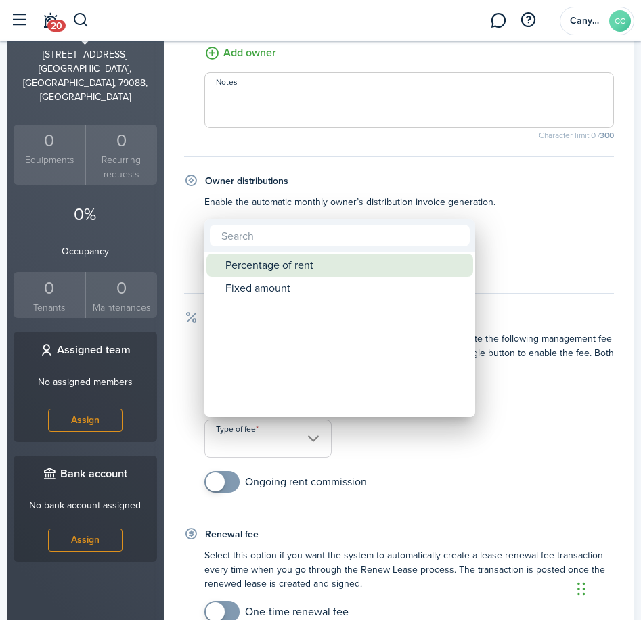
click at [283, 272] on div "Percentage of rent" at bounding box center [345, 265] width 240 height 23
type input "Percentage of rent"
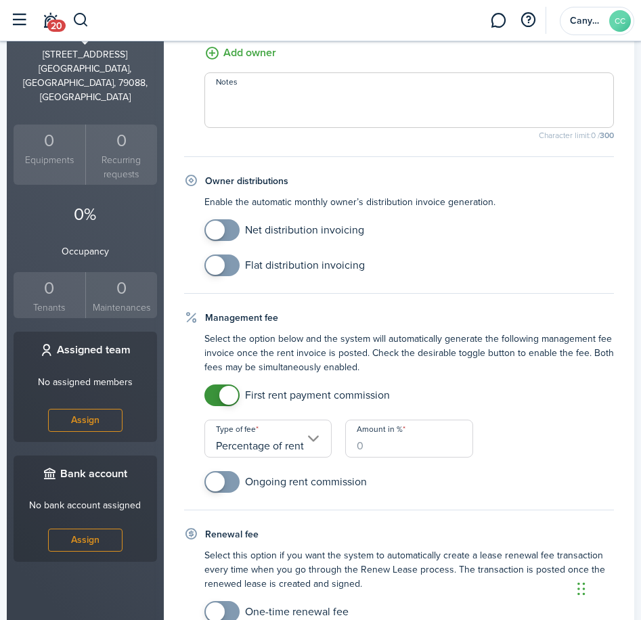
click at [382, 451] on input "Amount in %" at bounding box center [408, 439] width 127 height 38
type input "50"
checkbox input "true"
click at [224, 478] on span at bounding box center [215, 481] width 19 height 19
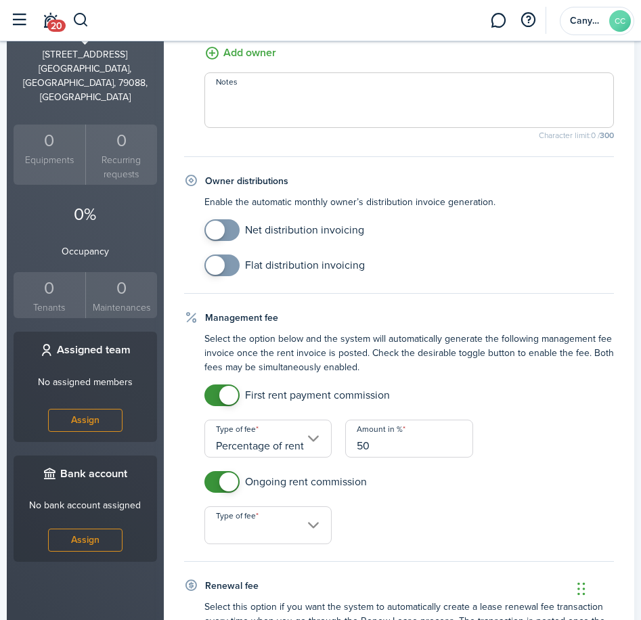
click at [261, 522] on input "Type of fee" at bounding box center [267, 525] width 127 height 38
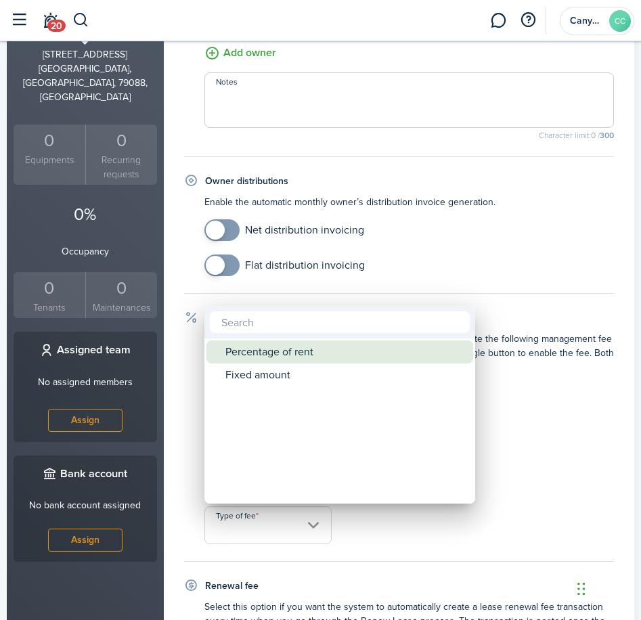
click at [286, 356] on div "Percentage of rent" at bounding box center [345, 351] width 240 height 23
type input "Percentage of rent"
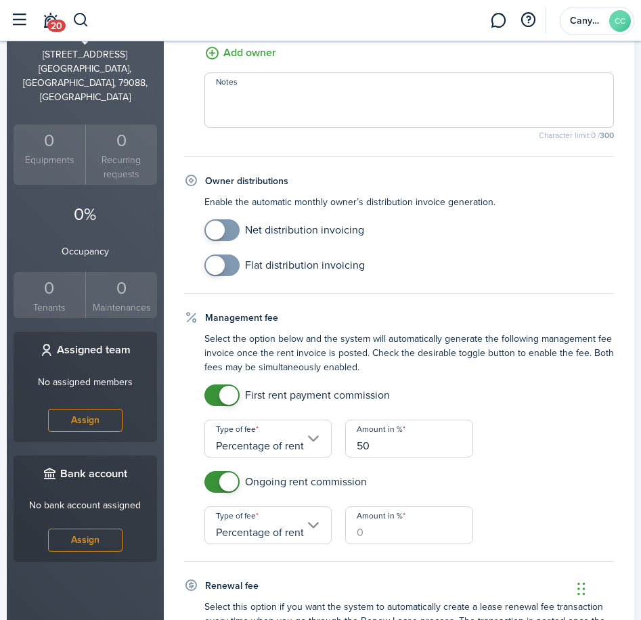
click at [384, 523] on input "Amount in %" at bounding box center [408, 525] width 127 height 38
type input "10"
click at [589, 409] on div "First rent payment commission Type of fee Percentage of rent Amount in % 50" at bounding box center [409, 420] width 423 height 73
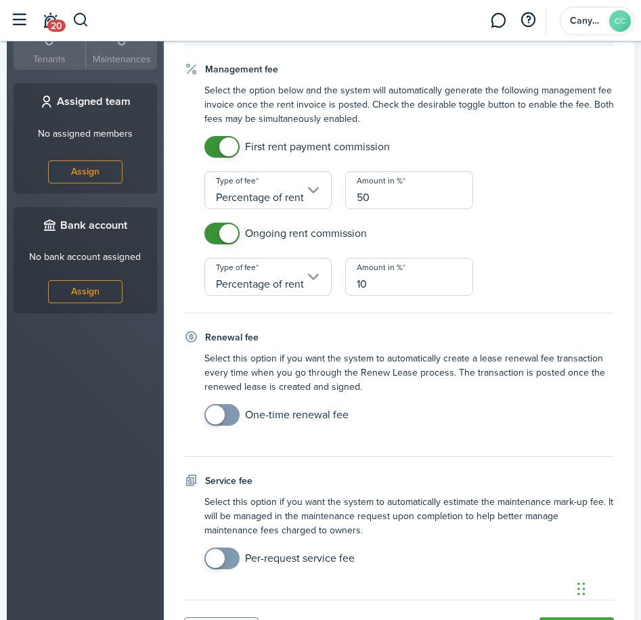
scroll to position [590, 0]
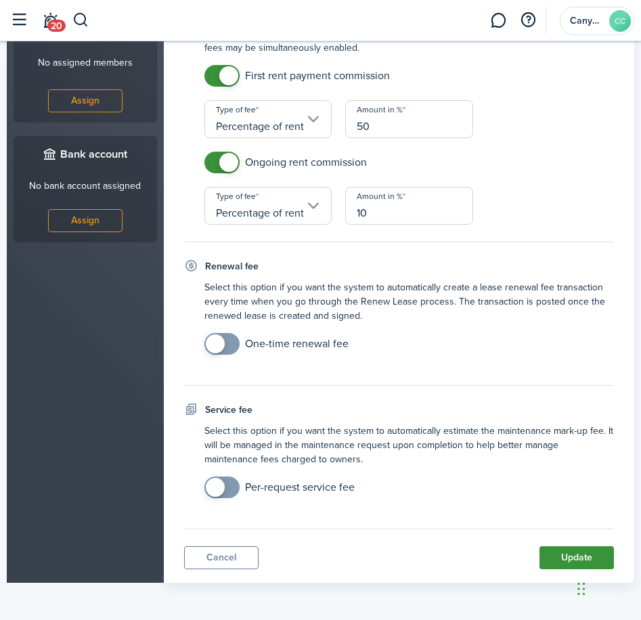
click at [579, 552] on button "Update" at bounding box center [576, 557] width 74 height 23
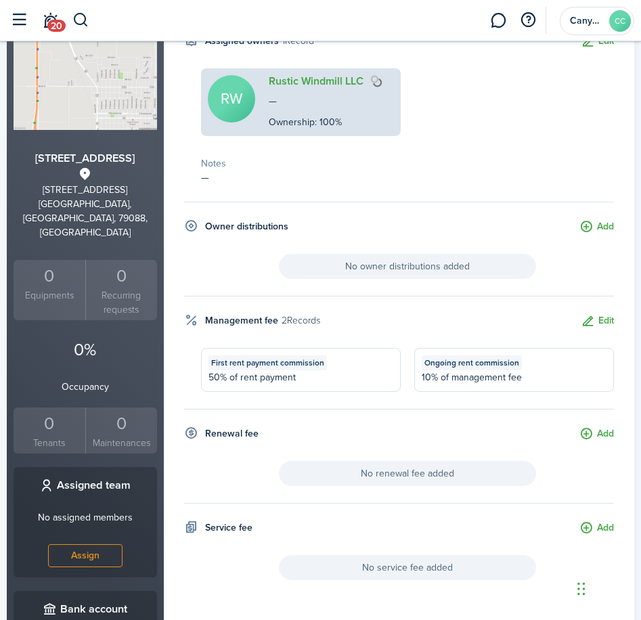
scroll to position [0, 0]
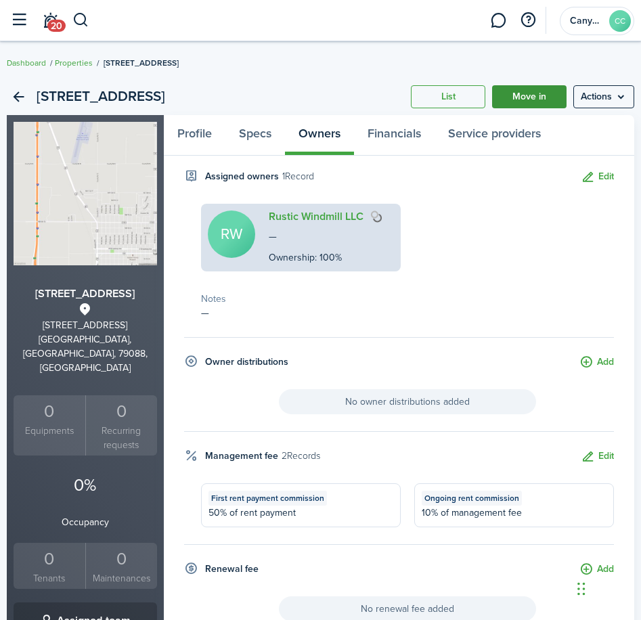
click at [548, 91] on link "Move in" at bounding box center [529, 96] width 74 height 23
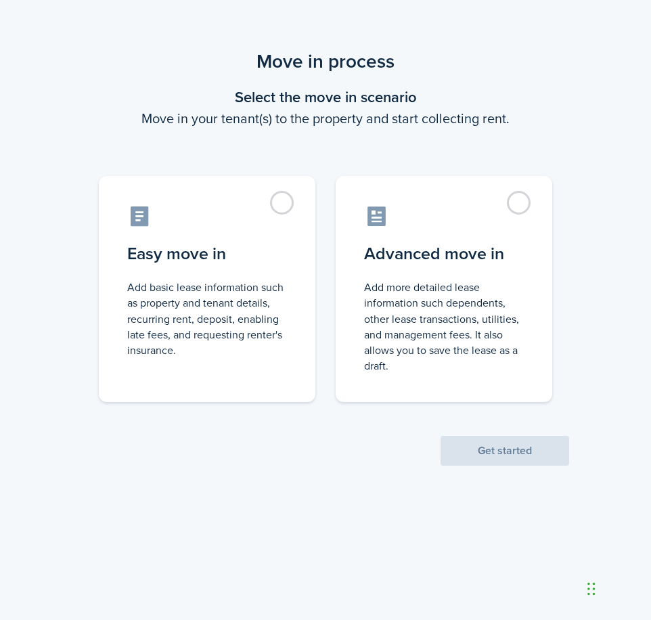
click at [558, 333] on control-radio-group "Easy move in Add basic lease information such as property and tenant details, r…" at bounding box center [326, 282] width 508 height 240
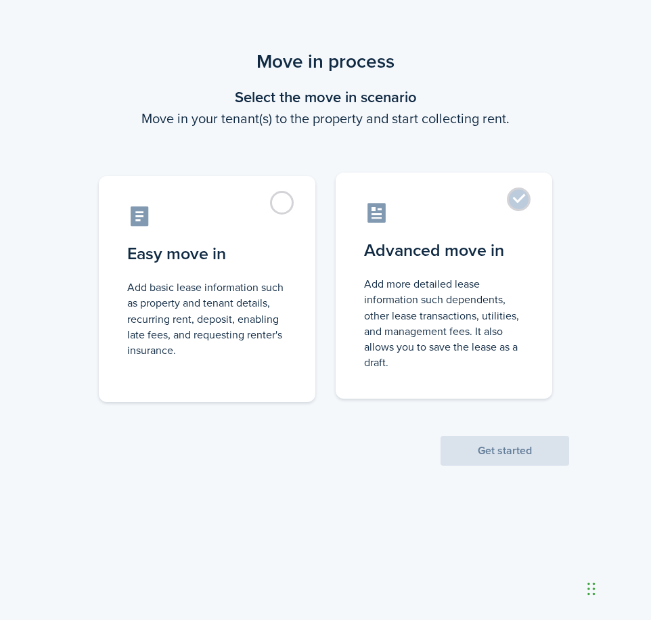
click at [495, 352] on control-radio-card-description "Add more detailed lease information such dependents, other lease transactions, …" at bounding box center [444, 323] width 160 height 94
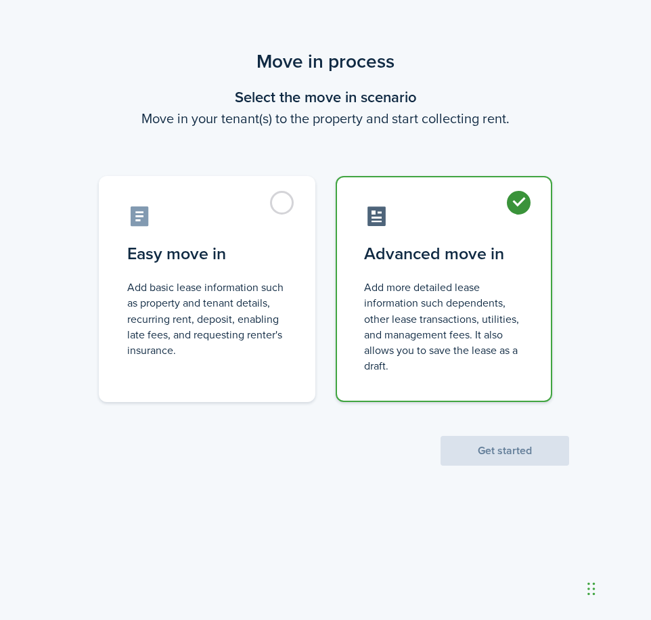
radio input "true"
click at [511, 441] on button "Get started" at bounding box center [505, 451] width 129 height 30
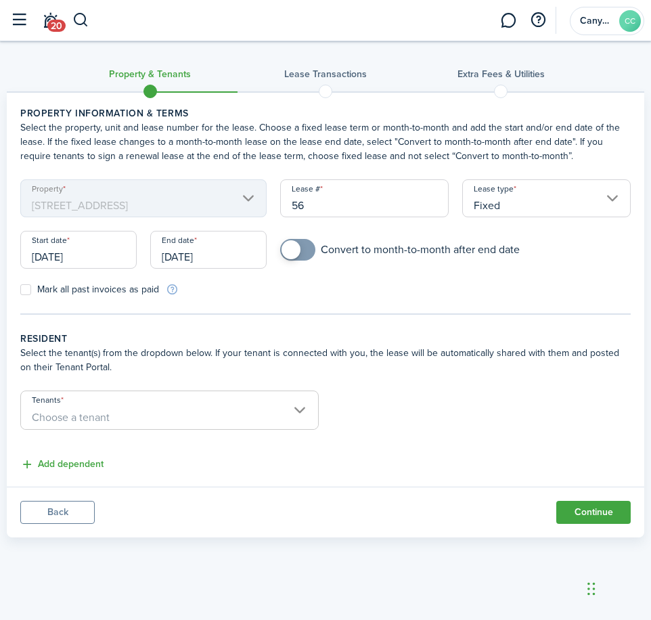
click at [95, 423] on span "Choose a tenant" at bounding box center [71, 417] width 78 height 16
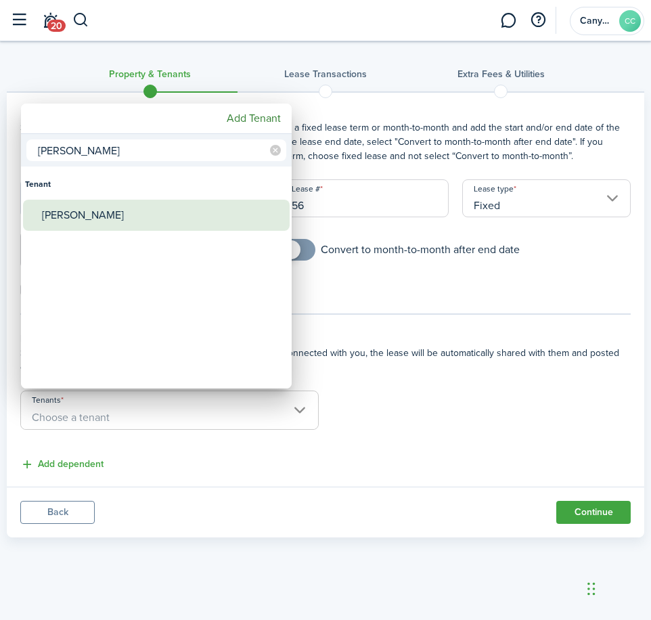
type input "[PERSON_NAME]"
click at [101, 206] on div "[PERSON_NAME]" at bounding box center [162, 215] width 240 height 31
type input "[PERSON_NAME]"
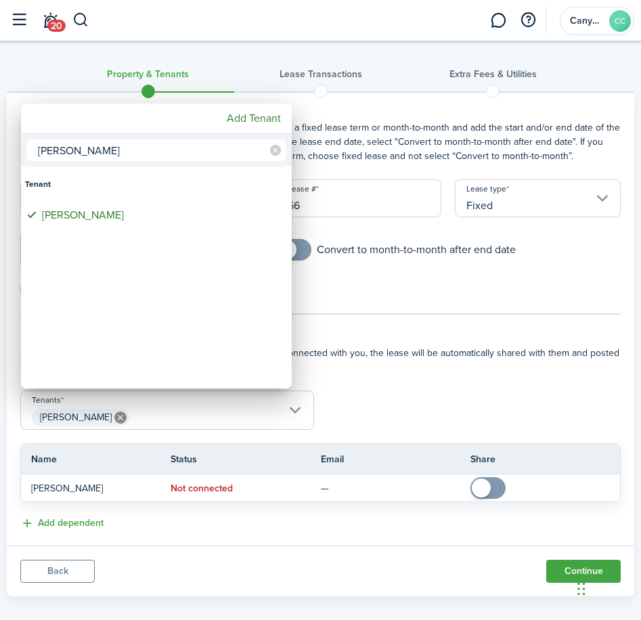
click at [396, 364] on div at bounding box center [320, 310] width 857 height 837
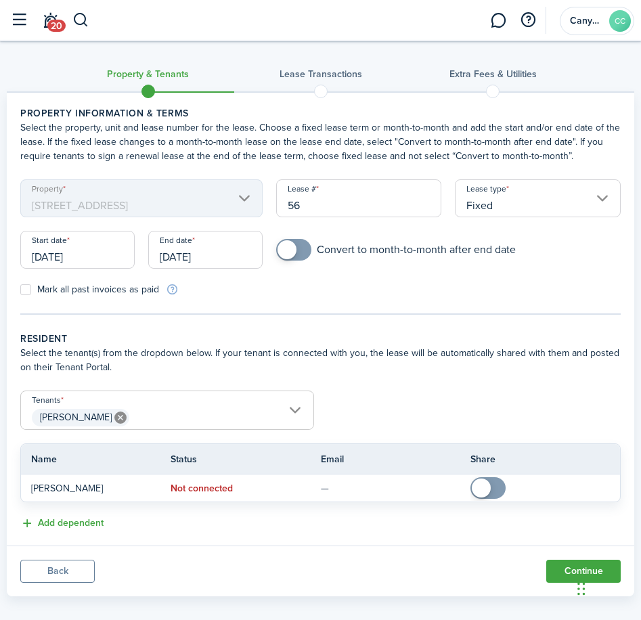
click at [114, 261] on input "[DATE]" at bounding box center [77, 250] width 114 height 38
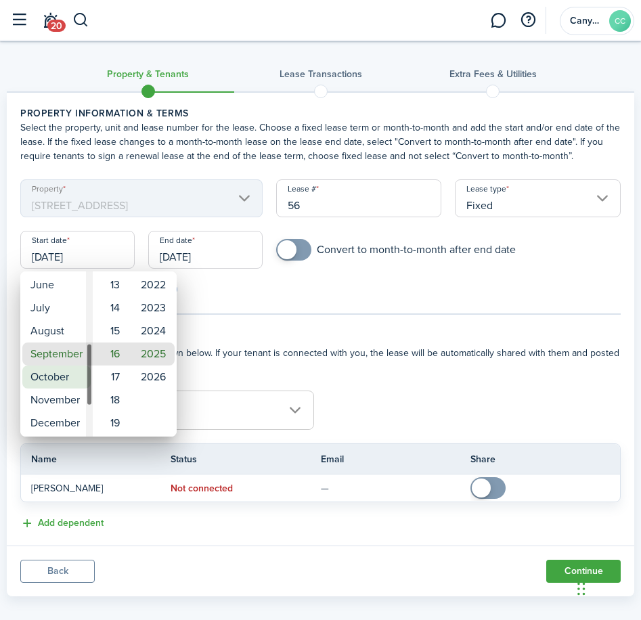
click at [59, 368] on mbsc-wheel-item "October" at bounding box center [56, 376] width 68 height 23
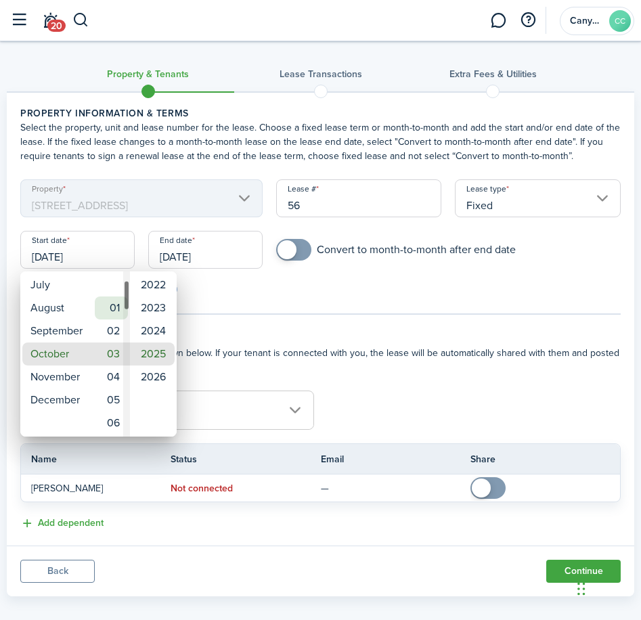
click at [118, 313] on mbsc-wheel-item "01" at bounding box center [111, 307] width 33 height 23
type input "[DATE]"
click at [153, 357] on mbsc-wheel-item "2025" at bounding box center [153, 353] width 43 height 23
click at [198, 262] on div at bounding box center [320, 310] width 857 height 837
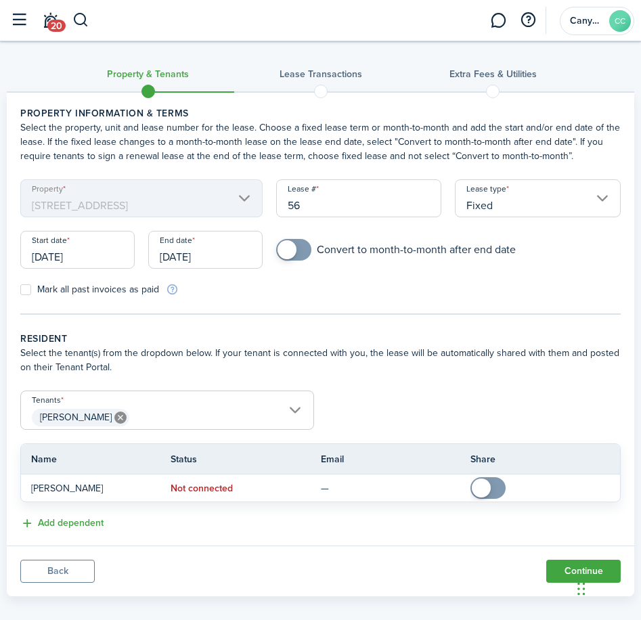
click at [198, 262] on input "[DATE]" at bounding box center [205, 250] width 114 height 38
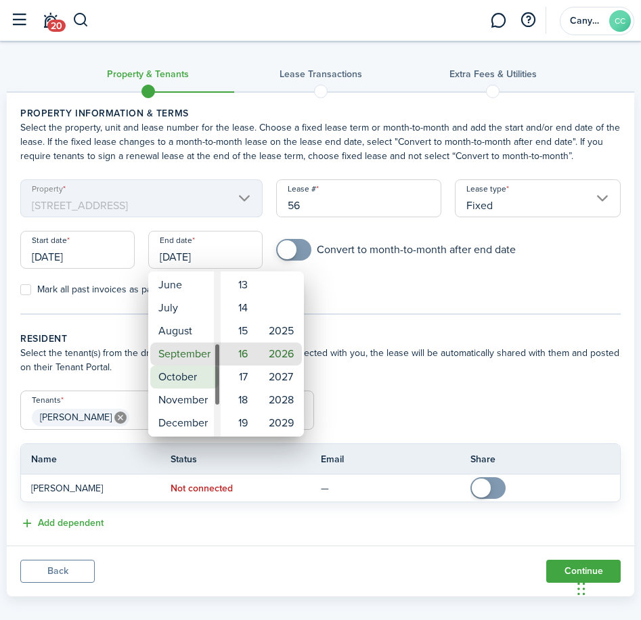
click at [180, 379] on mbsc-wheel-item "October" at bounding box center [184, 376] width 68 height 23
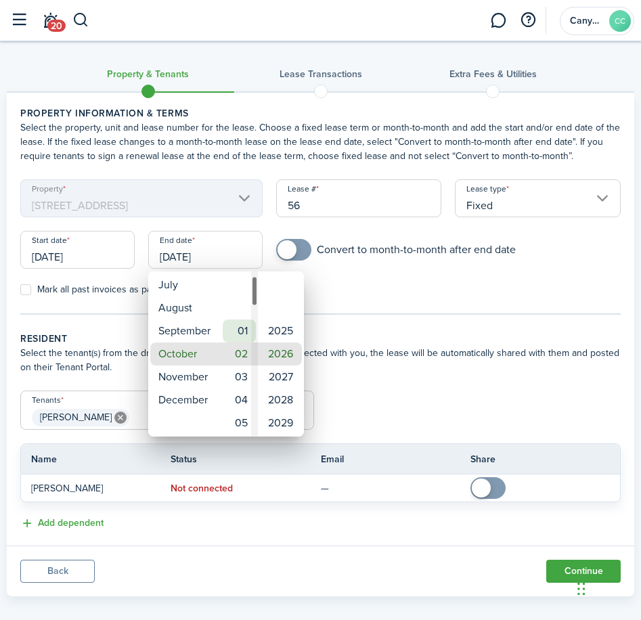
click at [243, 332] on mbsc-wheel-item "01" at bounding box center [239, 330] width 33 height 23
type input "[DATE]"
click at [278, 351] on mbsc-wheel-item "2026" at bounding box center [281, 353] width 42 height 23
click at [372, 300] on div at bounding box center [320, 310] width 857 height 837
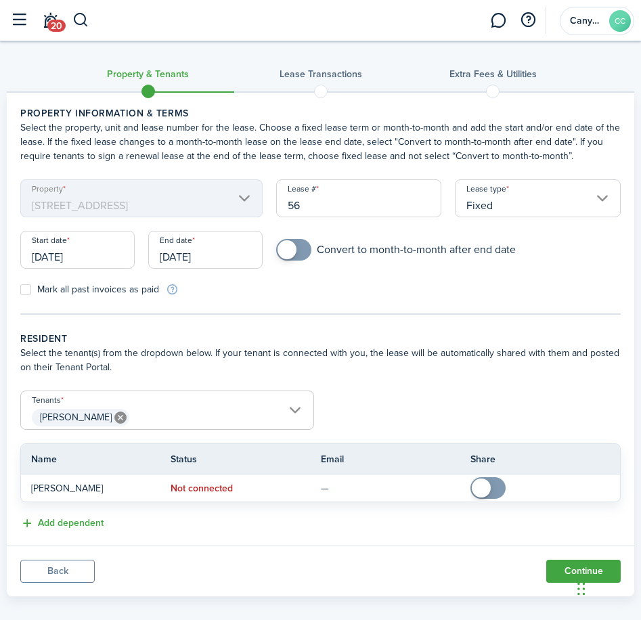
checkbox input "true"
click at [291, 247] on span at bounding box center [286, 249] width 19 height 19
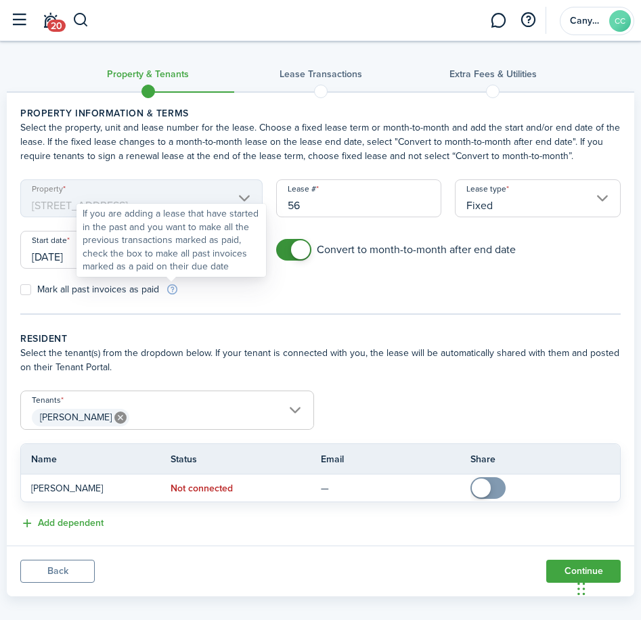
click at [172, 293] on info-icon at bounding box center [172, 290] width 13 height 12
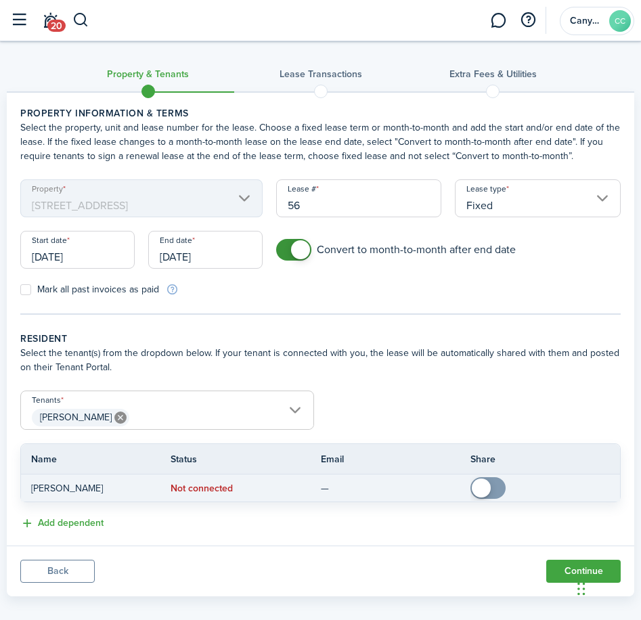
checkbox input "true"
click at [495, 489] on span at bounding box center [488, 488] width 14 height 22
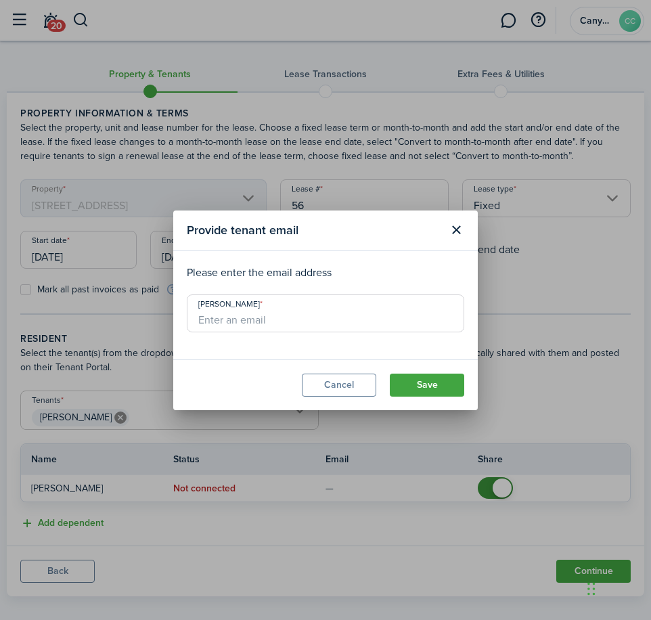
click at [254, 317] on input "[PERSON_NAME]" at bounding box center [325, 313] width 277 height 38
type input "[DOMAIN_NAME][EMAIL_ADDRESS][DOMAIN_NAME]"
click at [302, 374] on button "Cancel" at bounding box center [339, 385] width 74 height 23
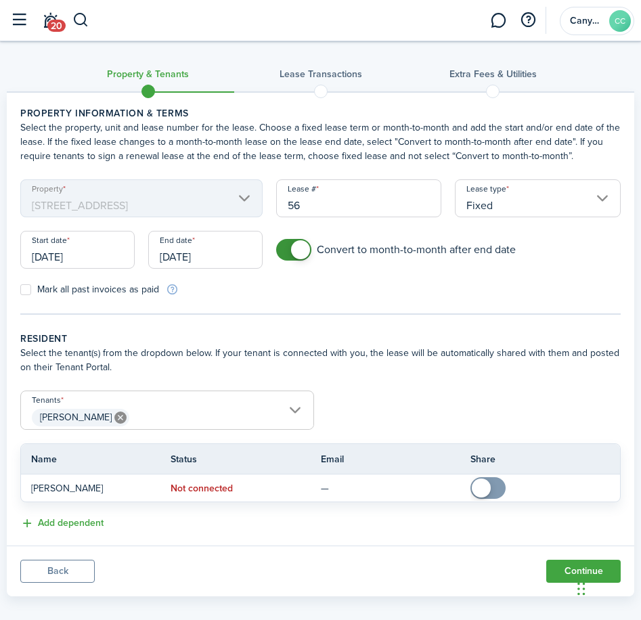
click at [372, 324] on panel-main-body "Property information & terms Select the property, unit and lease number for the…" at bounding box center [320, 319] width 627 height 453
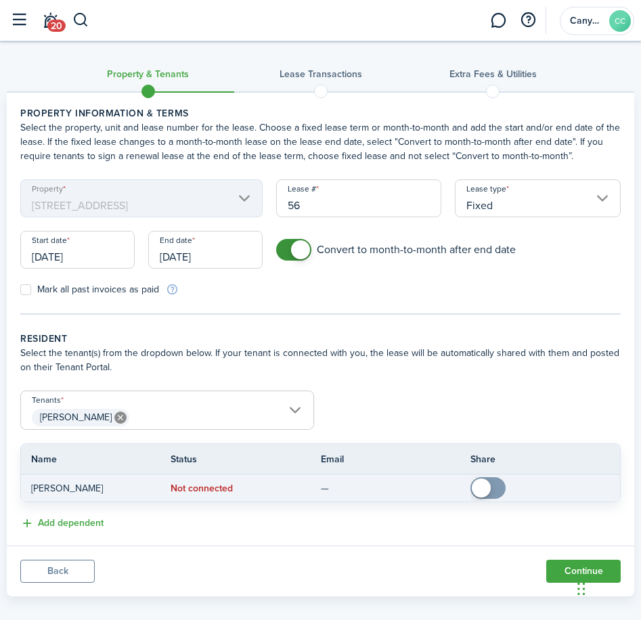
checkbox input "true"
click at [495, 486] on span at bounding box center [488, 488] width 14 height 22
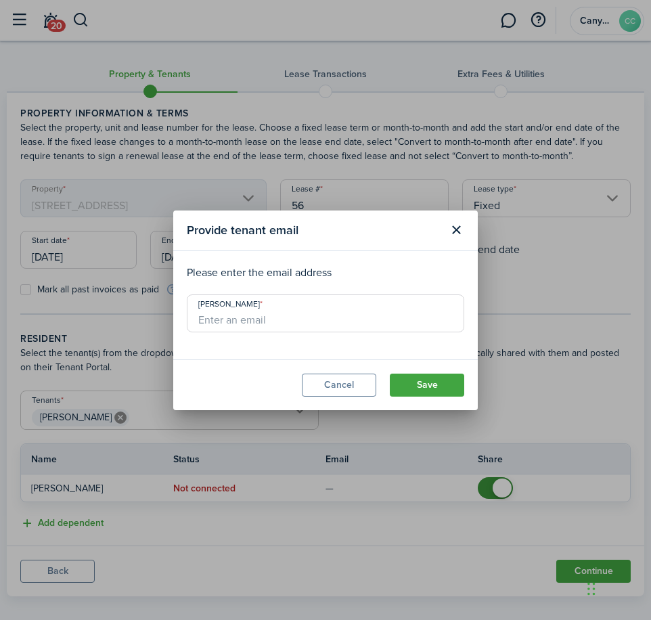
click at [280, 325] on input "[PERSON_NAME]" at bounding box center [325, 313] width 277 height 38
type input "[DOMAIN_NAME][EMAIL_ADDRESS][DOMAIN_NAME]"
click at [410, 389] on button "Save" at bounding box center [427, 385] width 74 height 23
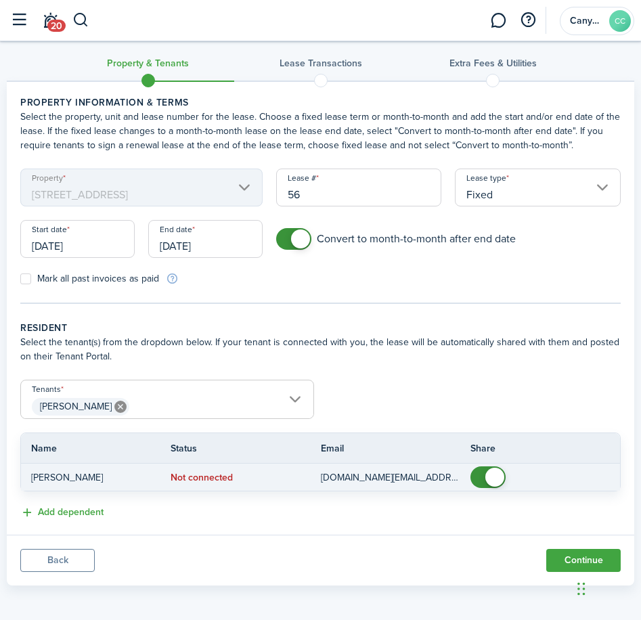
scroll to position [14, 0]
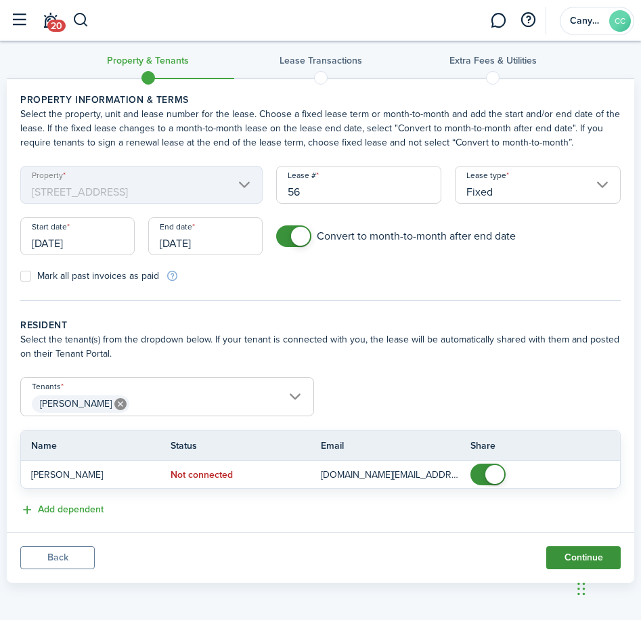
click at [579, 553] on button "Continue" at bounding box center [583, 557] width 74 height 23
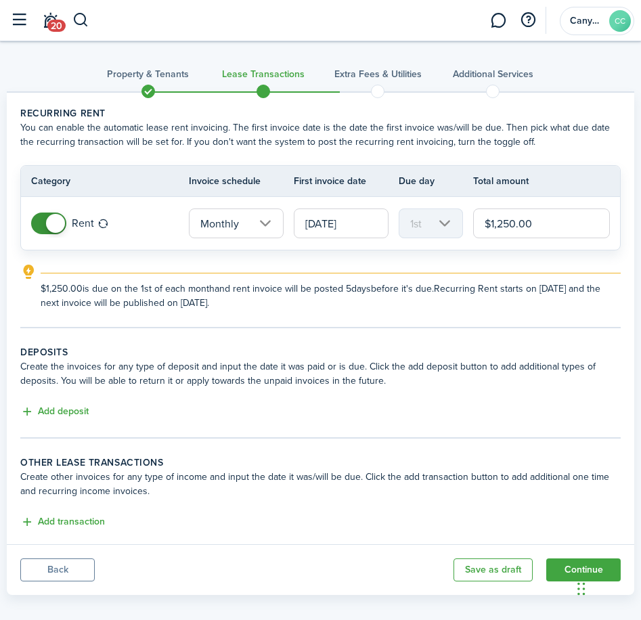
drag, startPoint x: 76, startPoint y: 414, endPoint x: 91, endPoint y: 403, distance: 18.4
click at [76, 414] on button "Add deposit" at bounding box center [54, 412] width 68 height 16
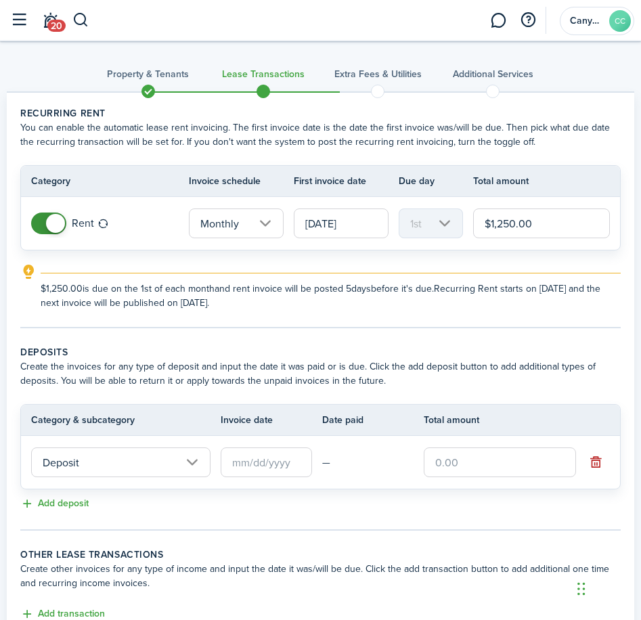
click at [118, 458] on input "Deposit" at bounding box center [120, 462] width 179 height 30
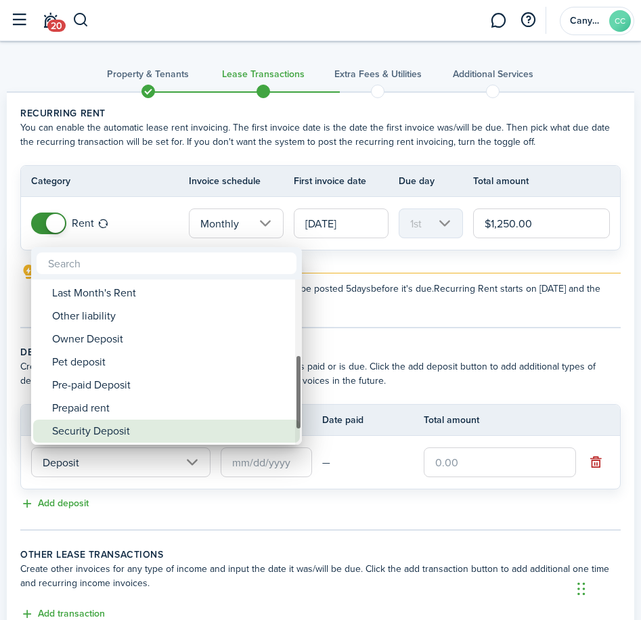
click at [120, 427] on div "Security Deposit" at bounding box center [172, 431] width 240 height 23
type input "Deposit / Security Deposit"
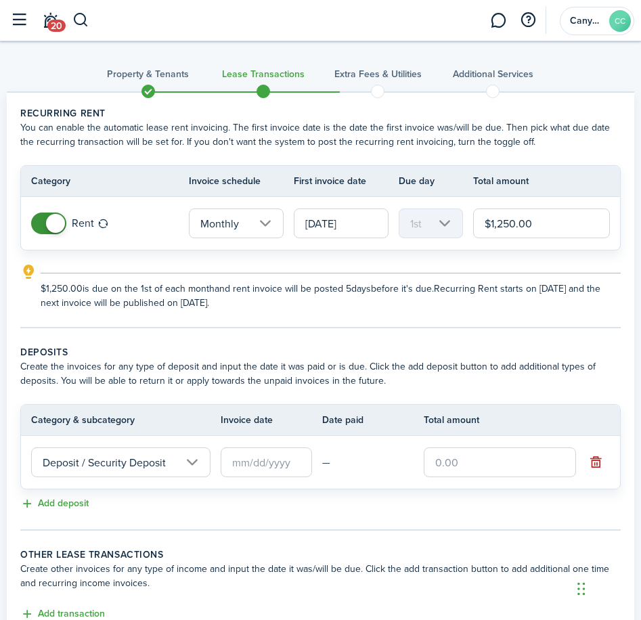
click at [238, 464] on input "text" at bounding box center [266, 462] width 91 height 30
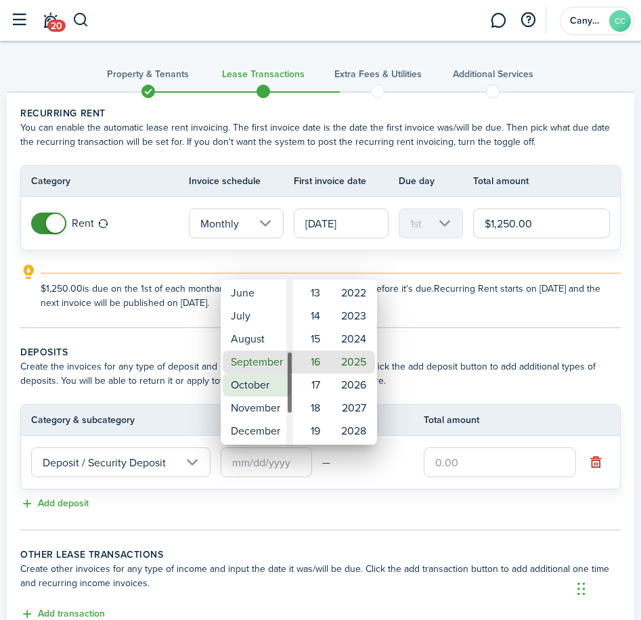
click at [254, 378] on mbsc-wheel-item "October" at bounding box center [257, 385] width 68 height 23
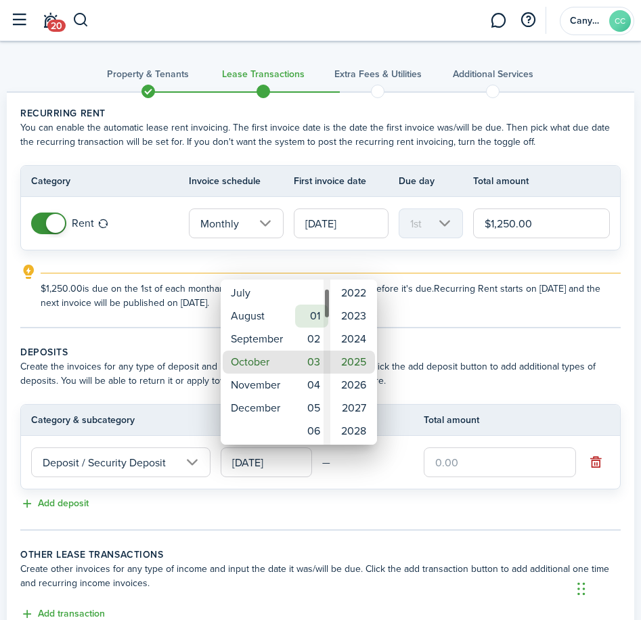
click at [306, 320] on mbsc-wheel-item "01" at bounding box center [311, 316] width 33 height 23
type input "[DATE]"
click at [443, 467] on div at bounding box center [320, 310] width 857 height 837
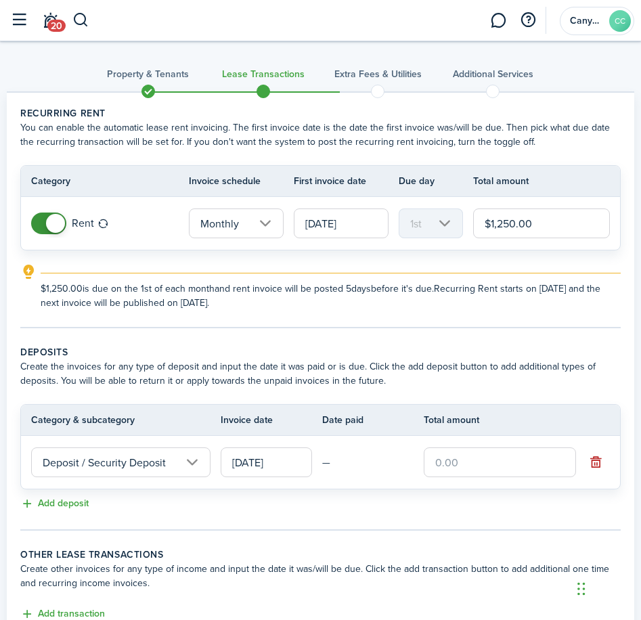
click at [448, 462] on input "text" at bounding box center [500, 462] width 152 height 30
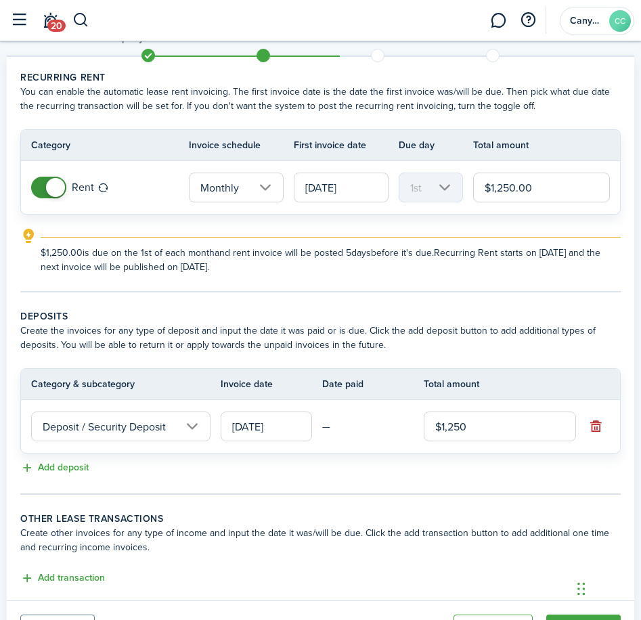
scroll to position [104, 0]
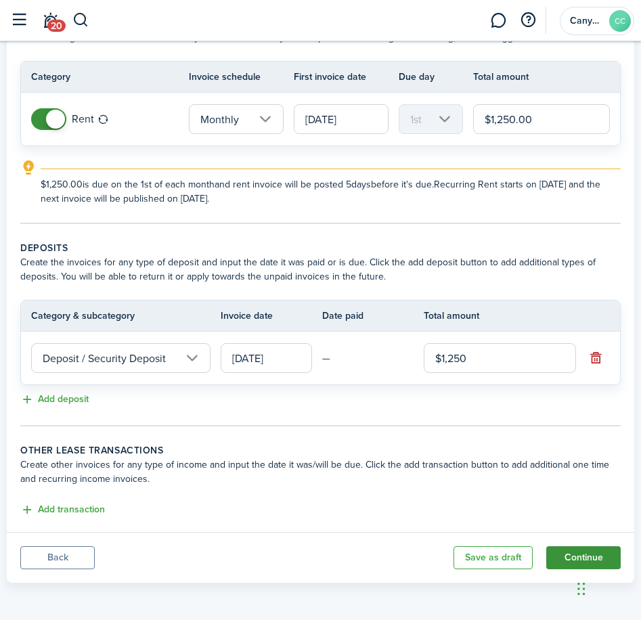
type input "$1,250.00"
click at [570, 554] on button "Continue" at bounding box center [583, 557] width 74 height 23
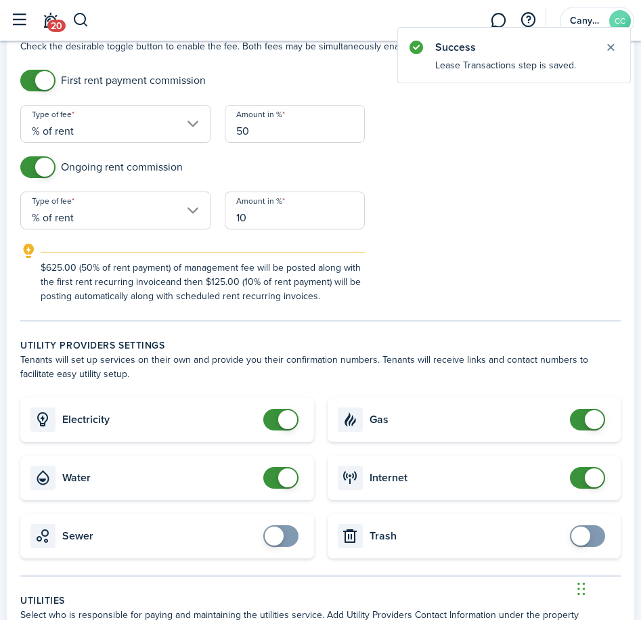
scroll to position [406, 0]
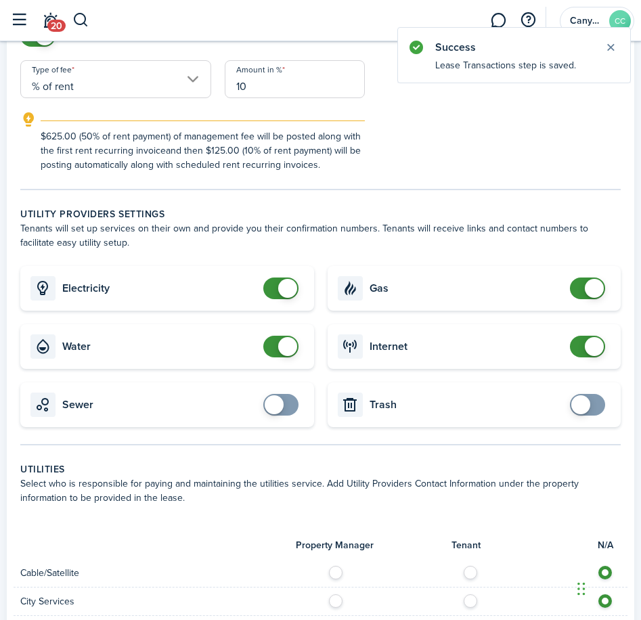
checkbox input "true"
click at [282, 411] on span at bounding box center [281, 405] width 14 height 22
checkbox input "true"
click at [578, 405] on span at bounding box center [580, 404] width 19 height 19
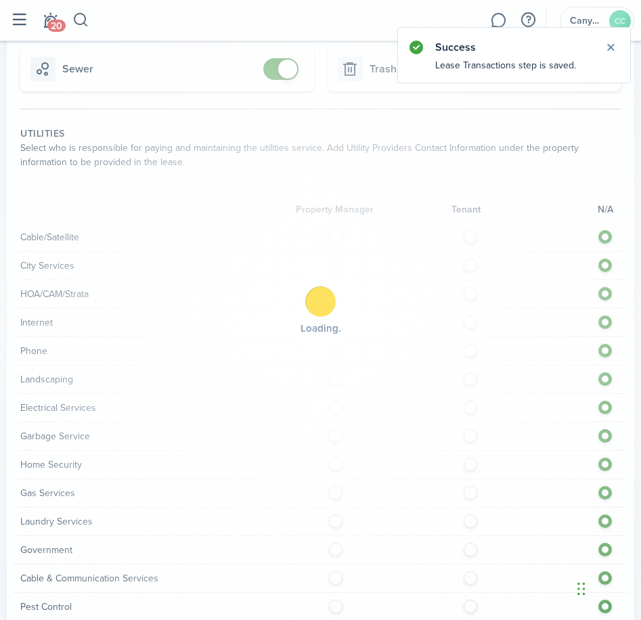
scroll to position [744, 0]
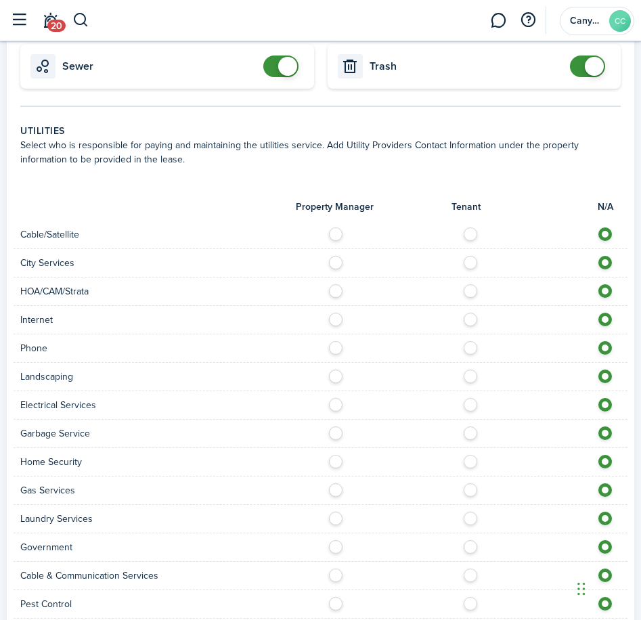
click at [474, 234] on label at bounding box center [474, 230] width 24 height 7
radio input "true"
click at [469, 271] on div "City Services" at bounding box center [321, 263] width 614 height 28
click at [471, 263] on label at bounding box center [474, 259] width 24 height 7
radio input "true"
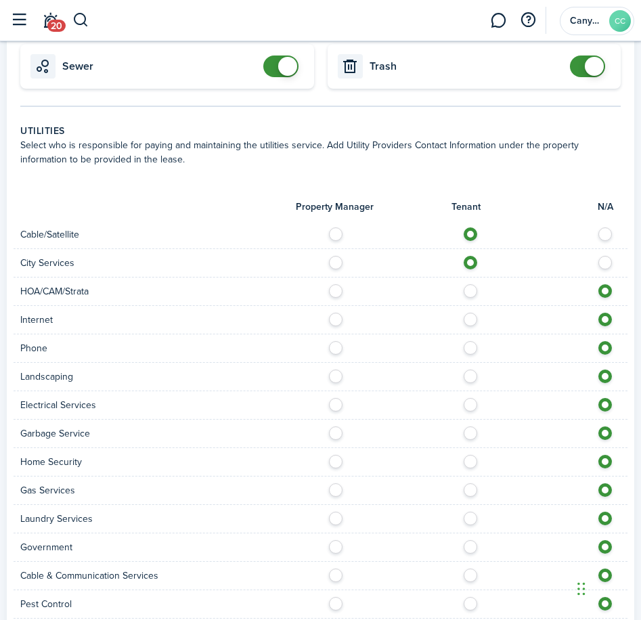
click at [470, 286] on label at bounding box center [474, 287] width 24 height 7
radio input "true"
click at [469, 319] on label at bounding box center [474, 316] width 24 height 7
radio input "true"
click at [475, 348] on label at bounding box center [474, 344] width 24 height 7
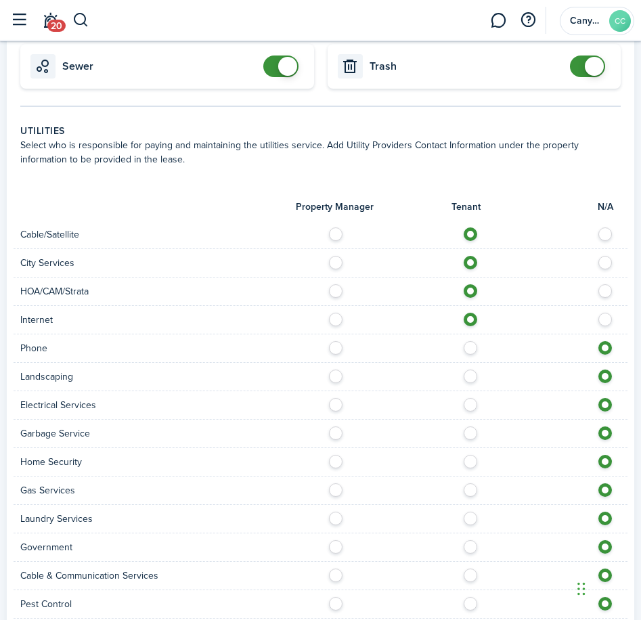
radio input "true"
click at [471, 375] on label at bounding box center [474, 373] width 24 height 7
radio input "true"
click at [470, 405] on label at bounding box center [474, 401] width 24 height 7
radio input "true"
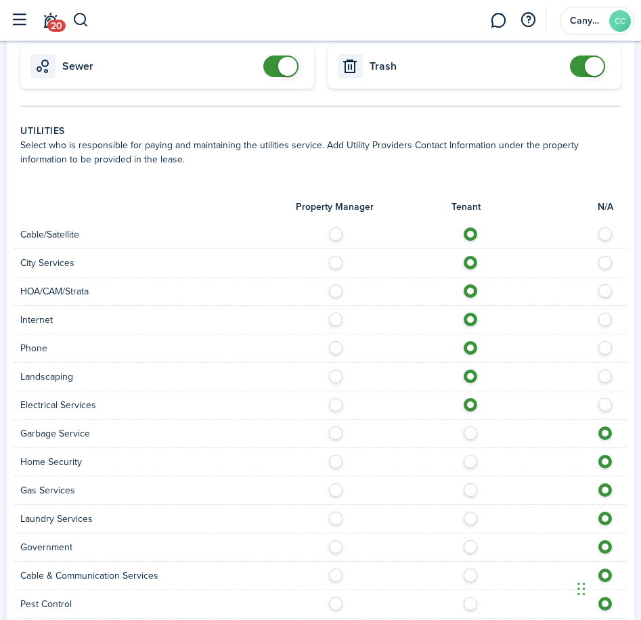
click at [472, 430] on label at bounding box center [474, 429] width 24 height 7
radio input "true"
click at [470, 460] on label at bounding box center [474, 458] width 24 height 7
radio input "true"
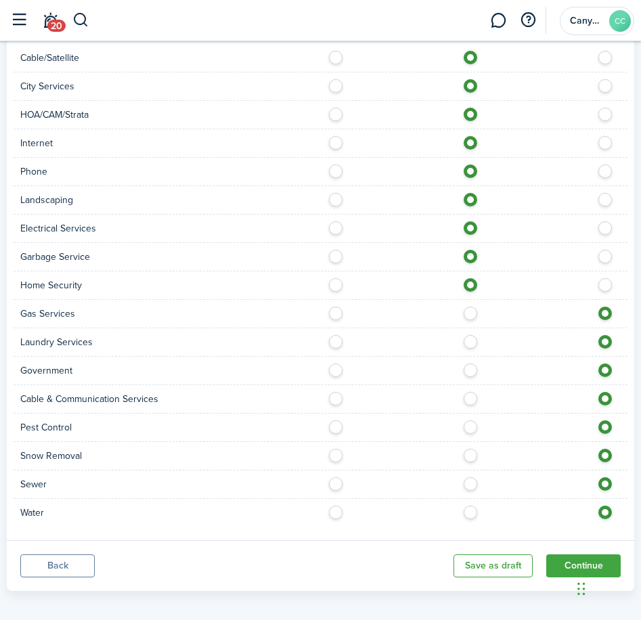
scroll to position [929, 0]
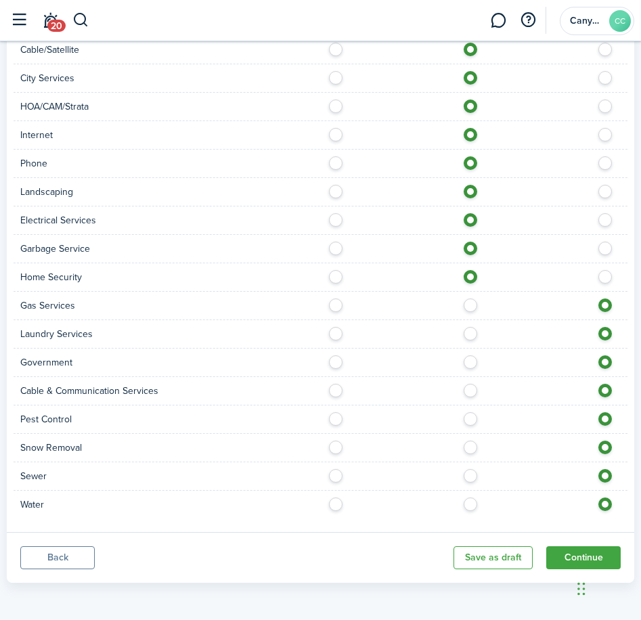
click at [473, 305] on label at bounding box center [474, 301] width 24 height 7
radio input "true"
click at [472, 334] on label at bounding box center [474, 330] width 24 height 7
radio input "true"
click at [471, 362] on label at bounding box center [474, 358] width 24 height 7
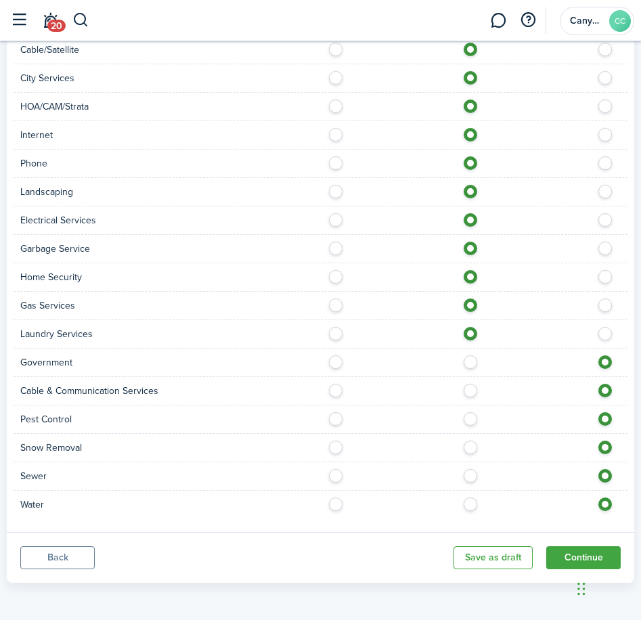
radio input "true"
click at [472, 391] on label at bounding box center [474, 387] width 24 height 7
radio input "true"
click at [472, 419] on label at bounding box center [474, 415] width 24 height 7
radio input "true"
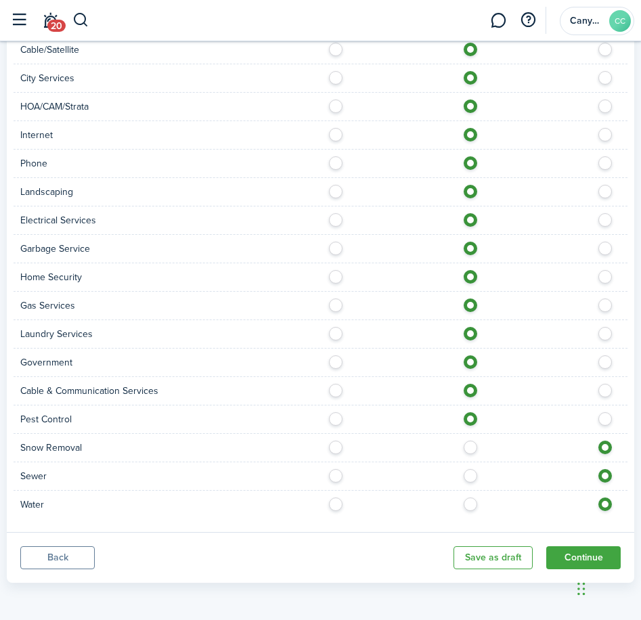
click at [469, 443] on label at bounding box center [474, 444] width 24 height 7
radio input "true"
click at [469, 476] on label at bounding box center [474, 472] width 24 height 7
radio input "true"
click at [469, 503] on label at bounding box center [474, 500] width 24 height 7
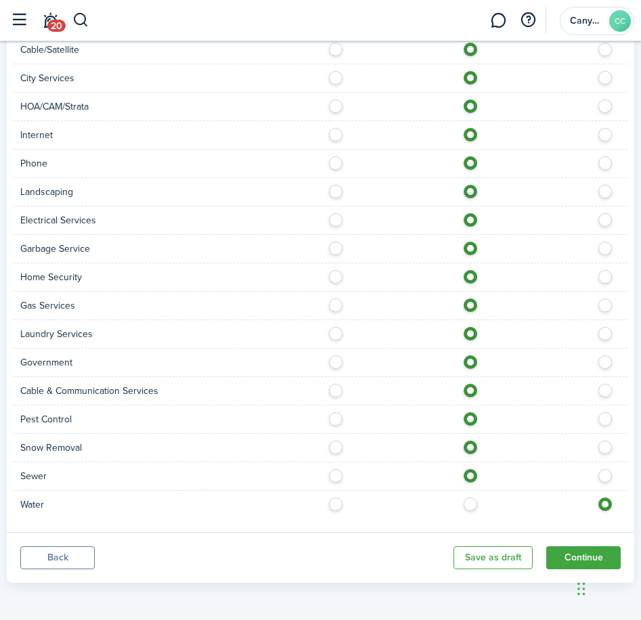
radio input "true"
click at [577, 552] on button "Continue" at bounding box center [583, 557] width 74 height 23
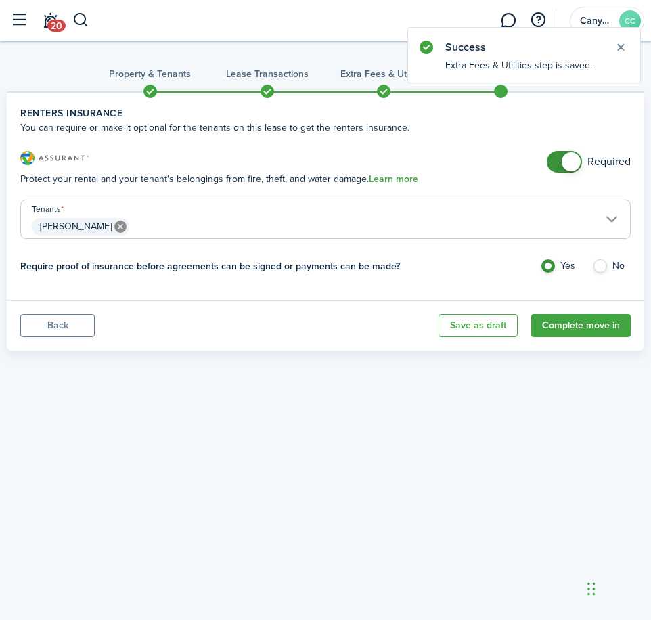
click at [564, 163] on span at bounding box center [571, 161] width 19 height 19
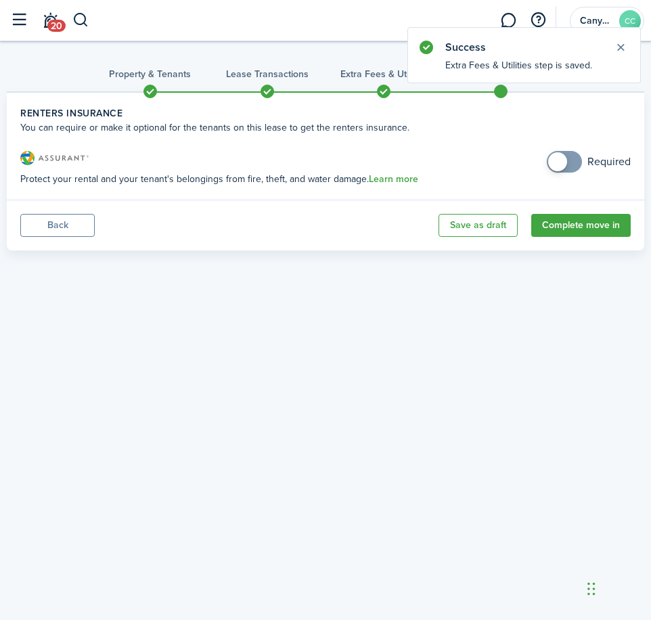
click at [564, 163] on span at bounding box center [557, 161] width 19 height 19
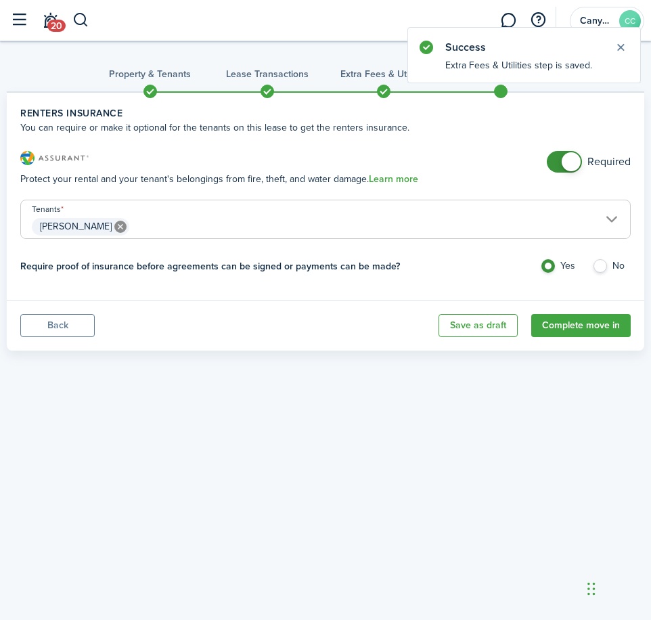
checkbox input "false"
click at [564, 163] on span at bounding box center [571, 161] width 19 height 19
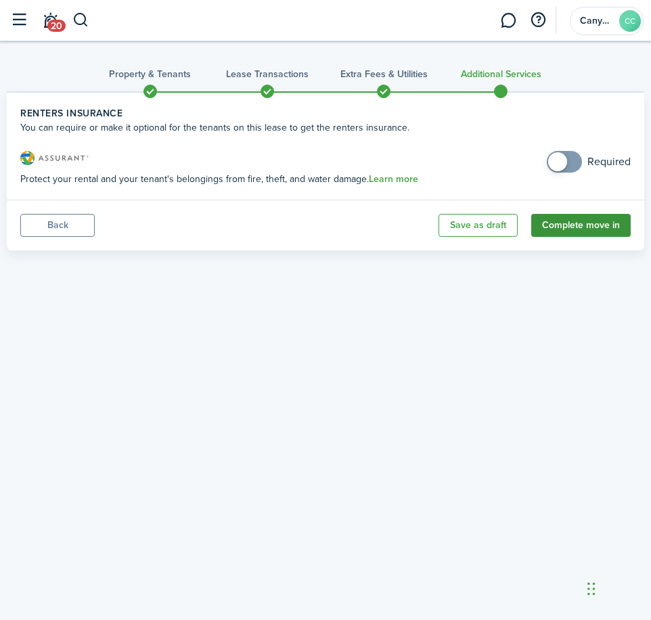
click at [573, 220] on button "Complete move in" at bounding box center [580, 225] width 99 height 23
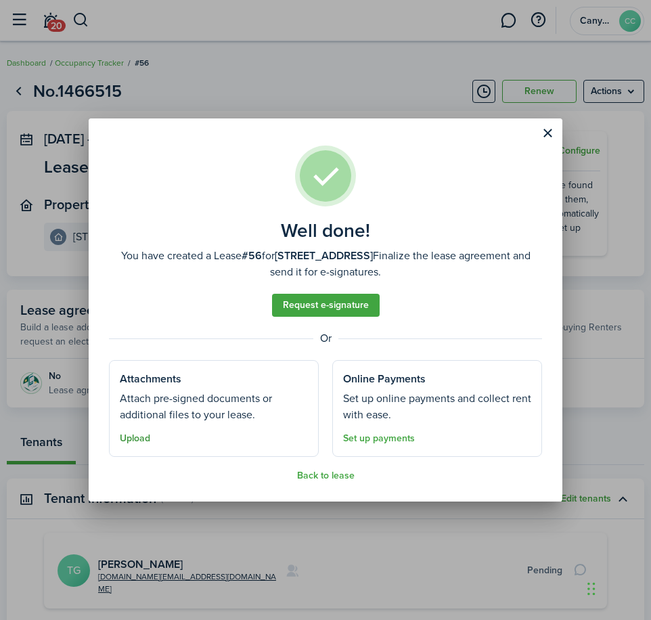
click at [135, 438] on button "Upload" at bounding box center [135, 438] width 30 height 11
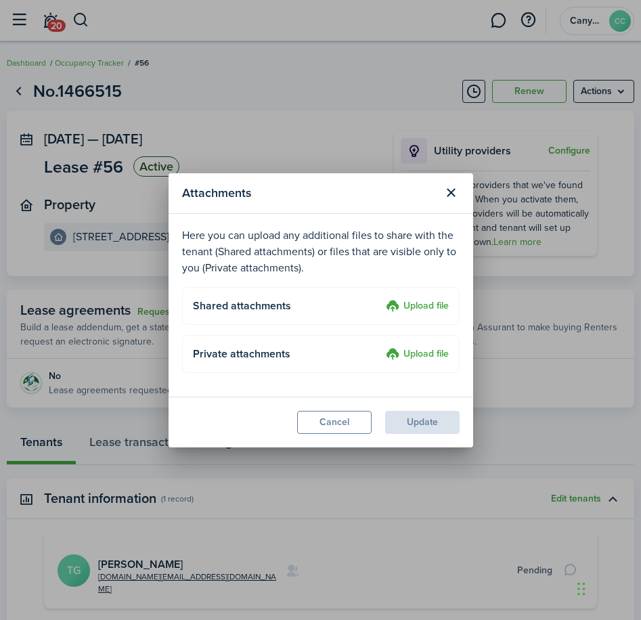
click at [423, 306] on label "Upload file" at bounding box center [417, 306] width 63 height 16
click at [381, 298] on input "Upload file" at bounding box center [381, 298] width 0 height 0
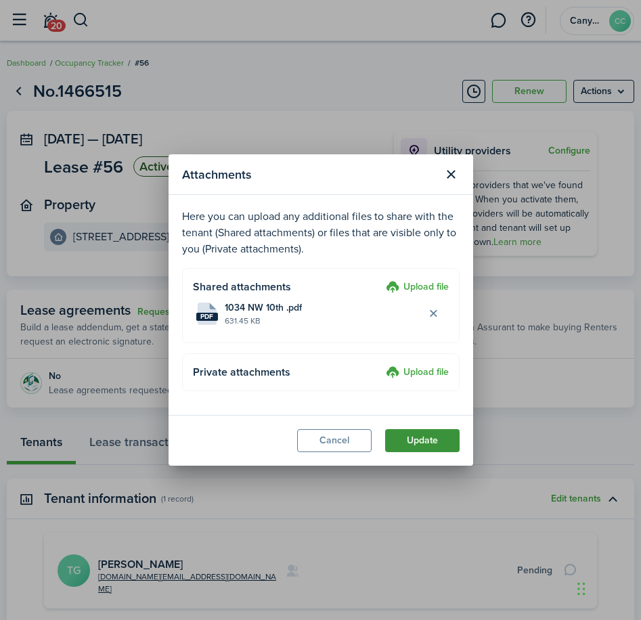
click at [429, 448] on button "Update" at bounding box center [422, 440] width 74 height 23
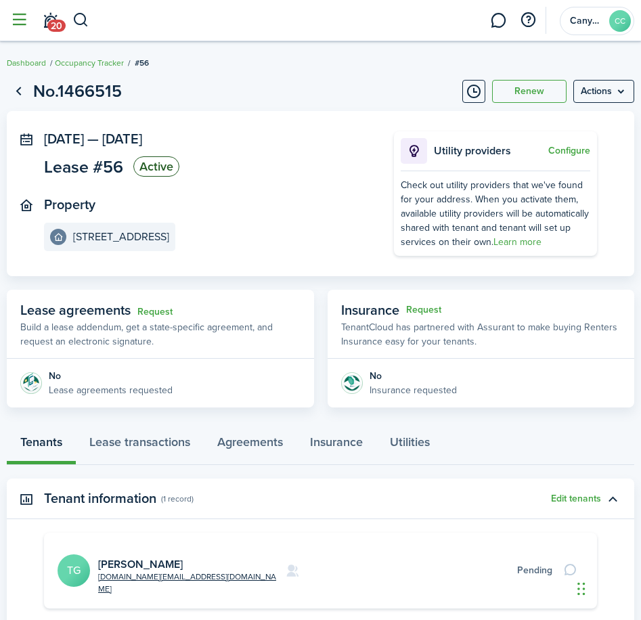
click at [23, 25] on button "button" at bounding box center [19, 20] width 26 height 26
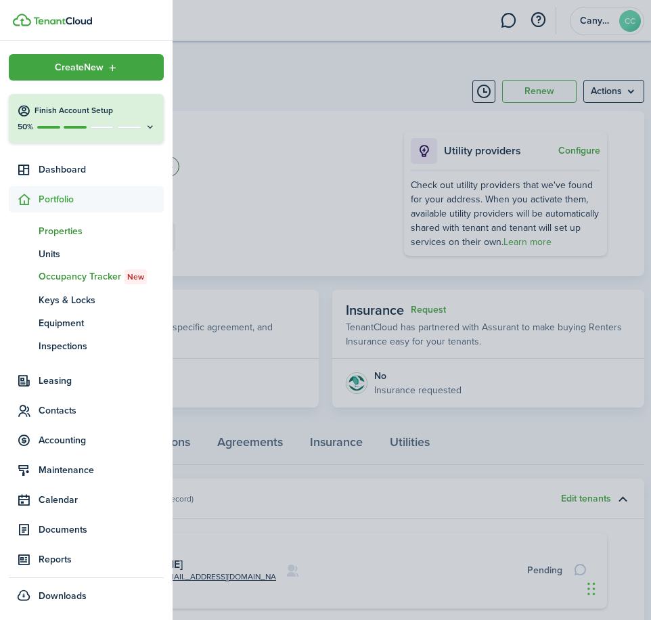
click at [60, 226] on span "Properties" at bounding box center [101, 231] width 125 height 14
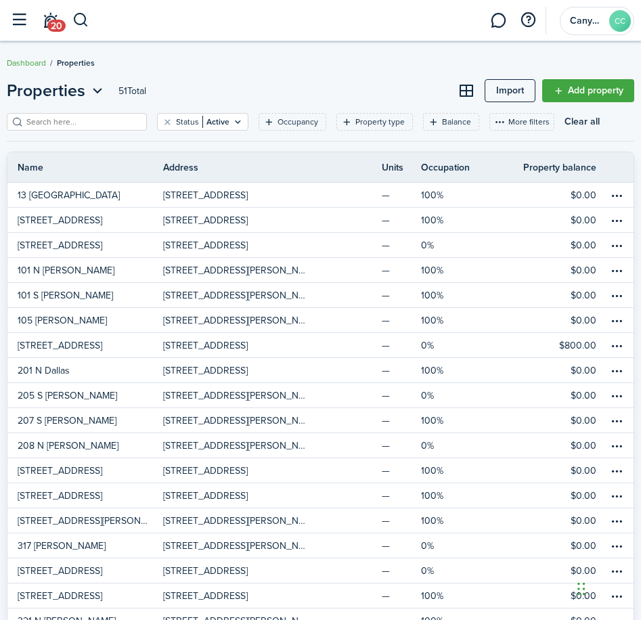
click at [91, 127] on input "search" at bounding box center [82, 122] width 119 height 13
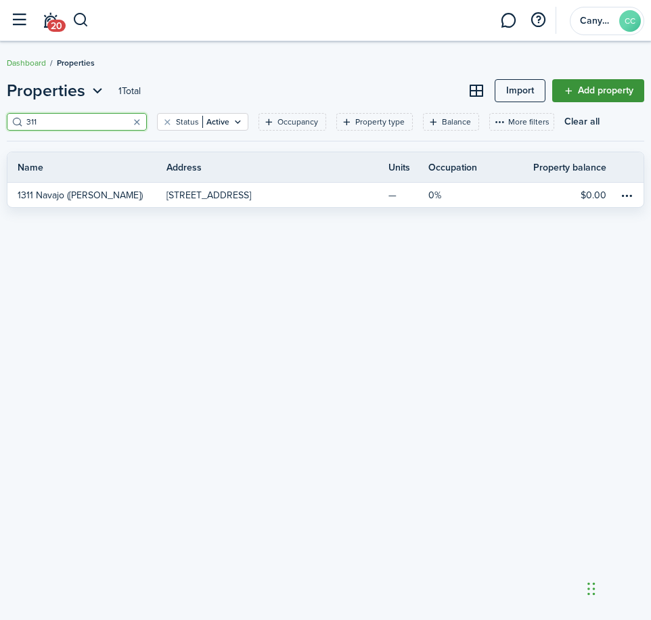
type input "311"
click at [626, 89] on link "Add property" at bounding box center [598, 90] width 92 height 23
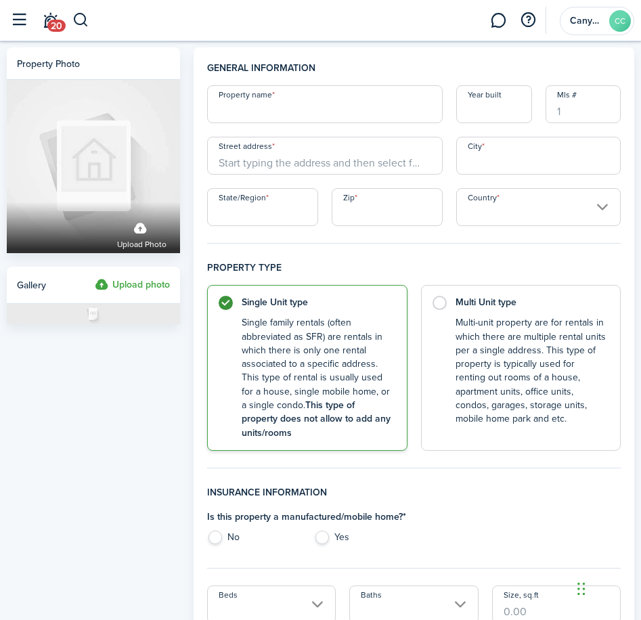
click at [300, 102] on input "Property name" at bounding box center [325, 104] width 236 height 38
type input "311 [PERSON_NAME]"
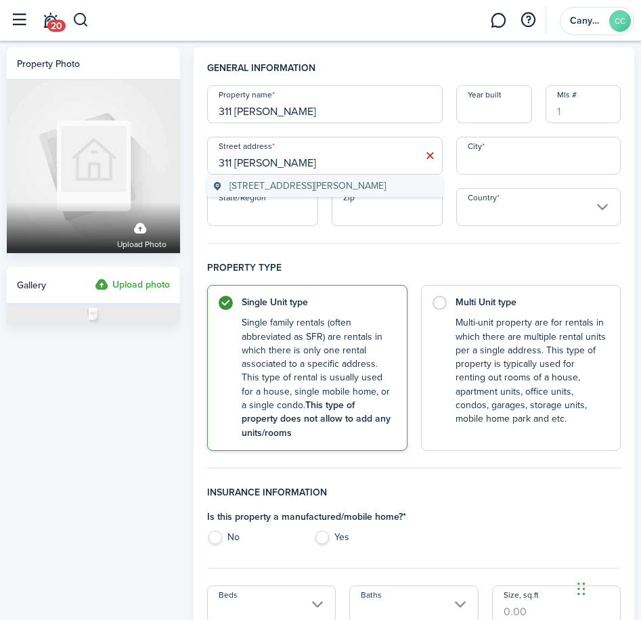
click at [334, 190] on span "[STREET_ADDRESS][PERSON_NAME]" at bounding box center [307, 186] width 156 height 14
type input "[STREET_ADDRESS][PERSON_NAME]"
type input "Tulia"
type input "[GEOGRAPHIC_DATA]"
type input "79088"
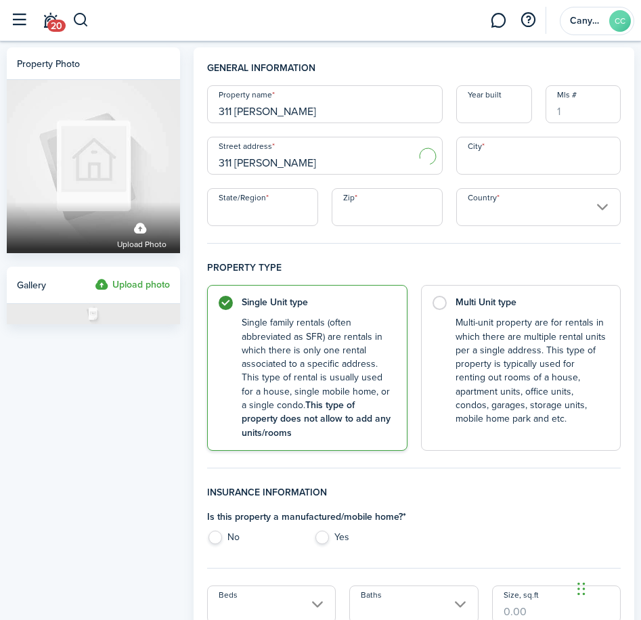
type input "[GEOGRAPHIC_DATA]"
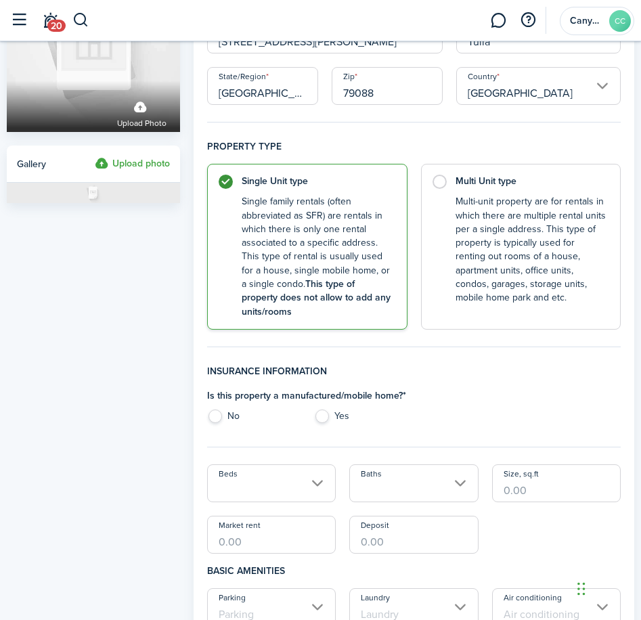
scroll to position [135, 0]
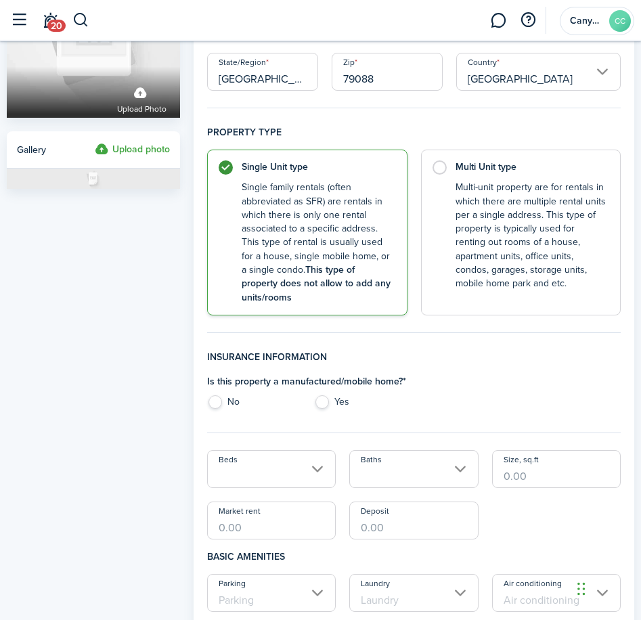
click at [217, 398] on label "No" at bounding box center [253, 405] width 93 height 20
radio input "true"
click at [556, 479] on input "Size, sq.ft" at bounding box center [556, 469] width 129 height 38
click at [259, 464] on input "Beds" at bounding box center [271, 469] width 129 height 38
type input "1,053"
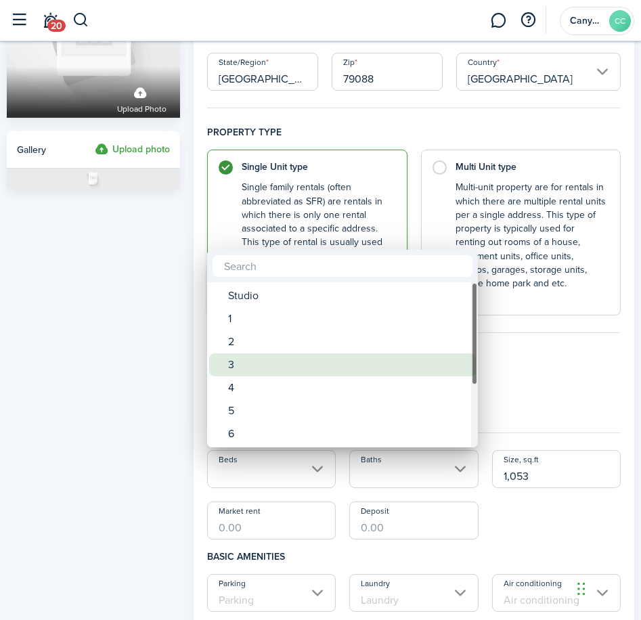
click at [248, 368] on div "3" at bounding box center [348, 364] width 240 height 23
type input "3"
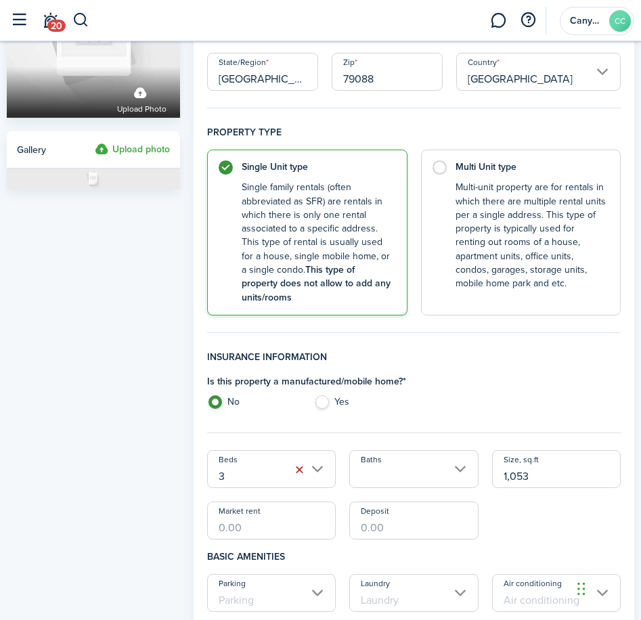
click at [399, 468] on input "Baths" at bounding box center [413, 469] width 129 height 38
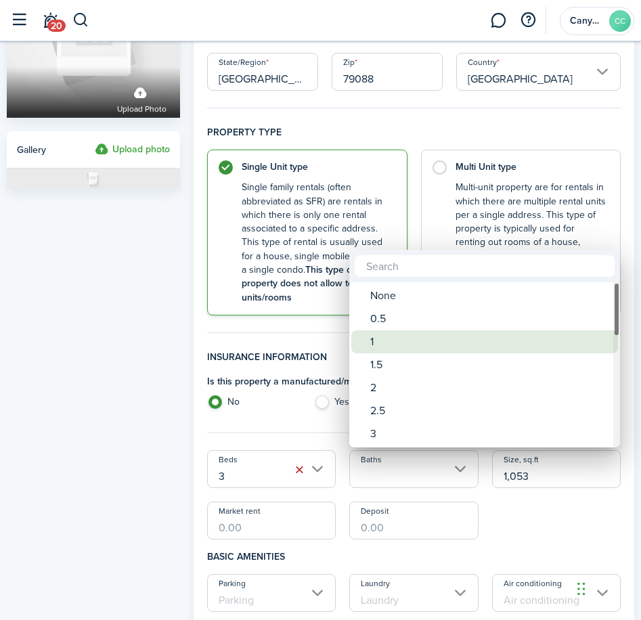
click at [376, 342] on div "1" at bounding box center [490, 341] width 240 height 23
type input "1"
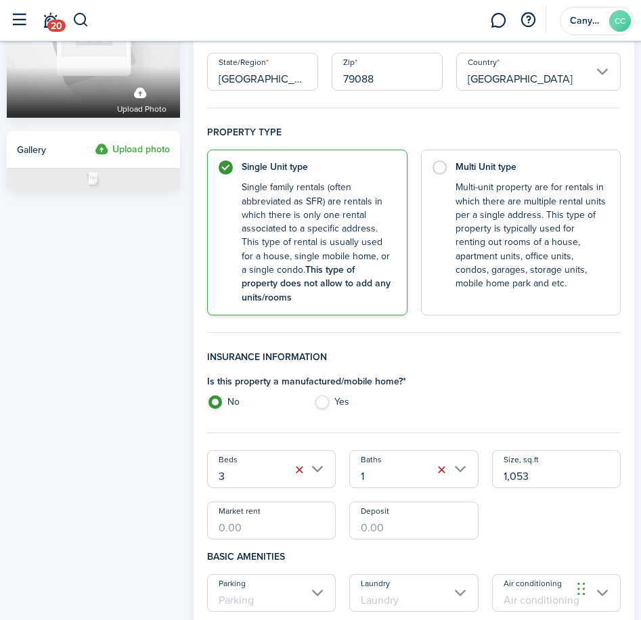
click at [271, 537] on input "Market rent" at bounding box center [271, 521] width 129 height 38
type input "$1,250.00"
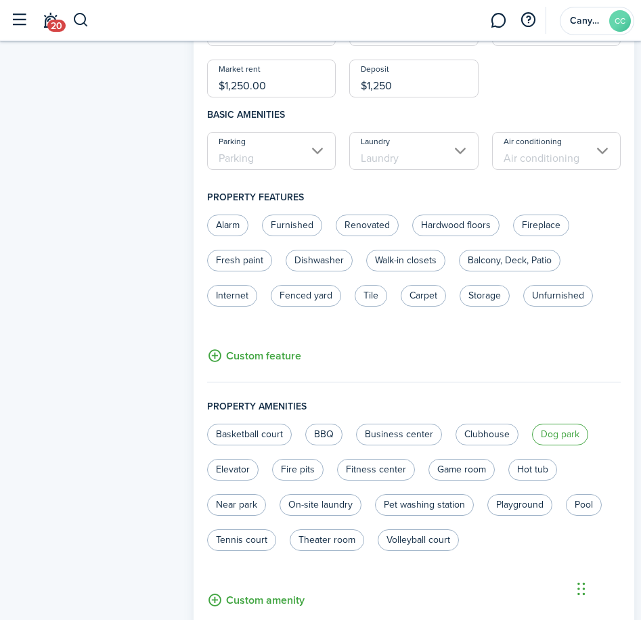
scroll to position [798, 0]
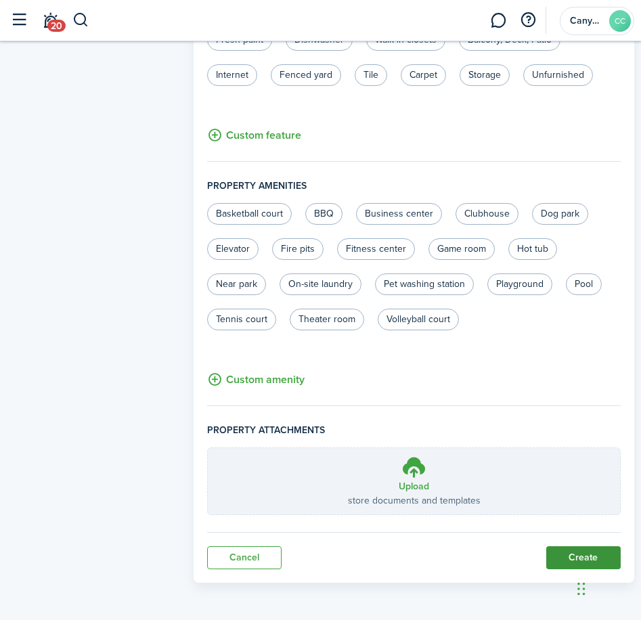
type input "$1,250.00"
click at [585, 552] on button "Create" at bounding box center [583, 557] width 74 height 23
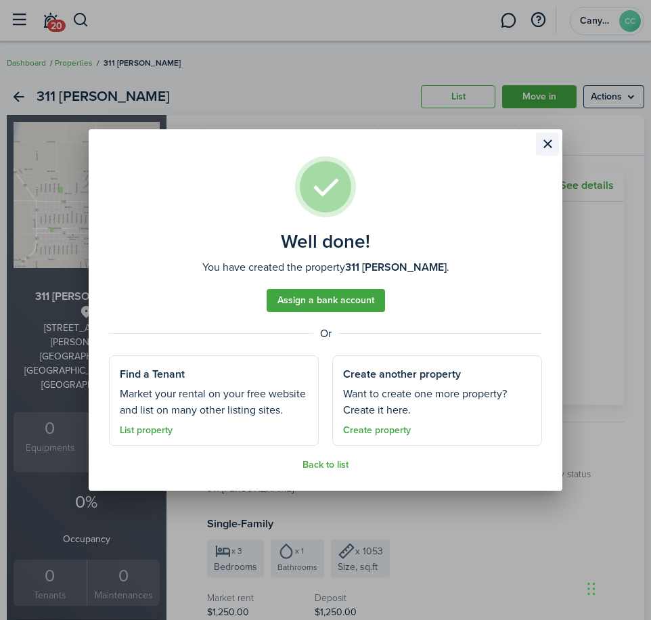
click at [539, 141] on button "Close modal" at bounding box center [547, 144] width 23 height 23
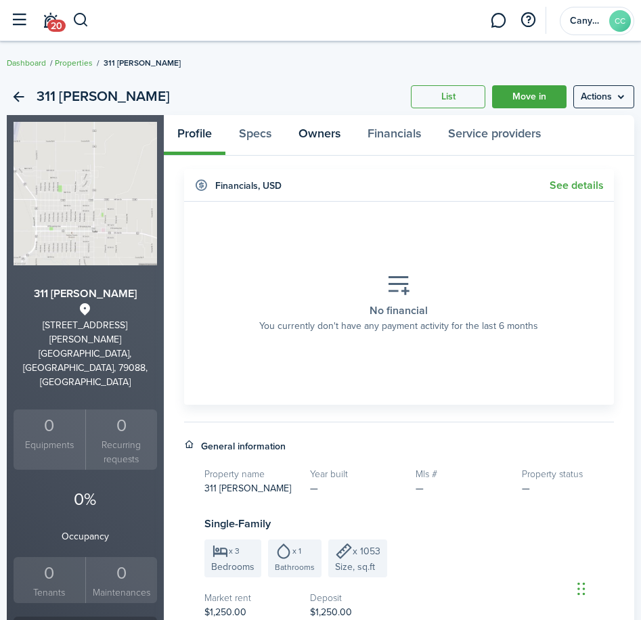
click at [303, 137] on link "Owners" at bounding box center [319, 135] width 69 height 40
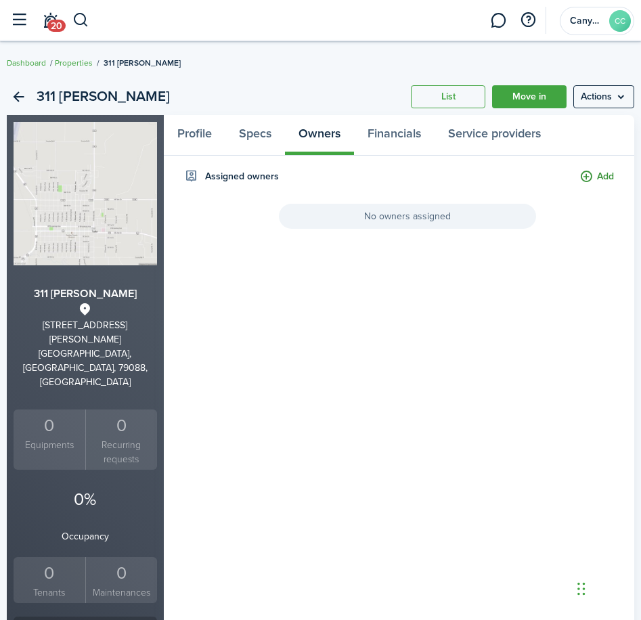
click at [590, 174] on button "Add" at bounding box center [596, 177] width 35 height 16
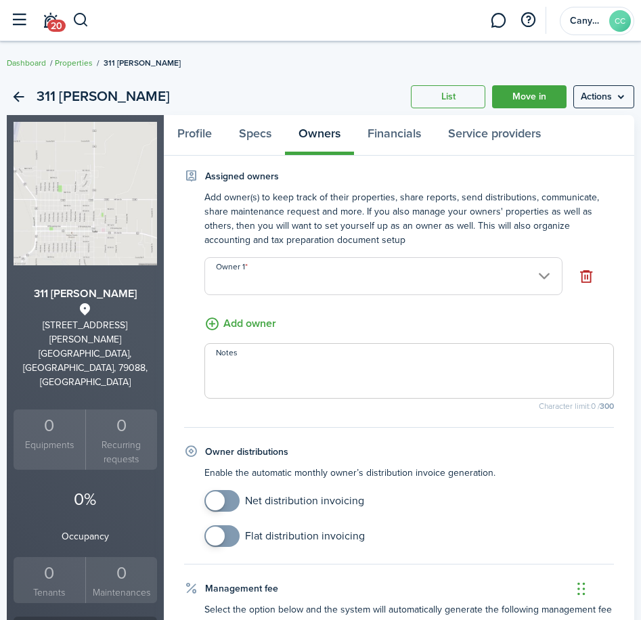
click at [326, 275] on input "Owner 1" at bounding box center [383, 276] width 358 height 38
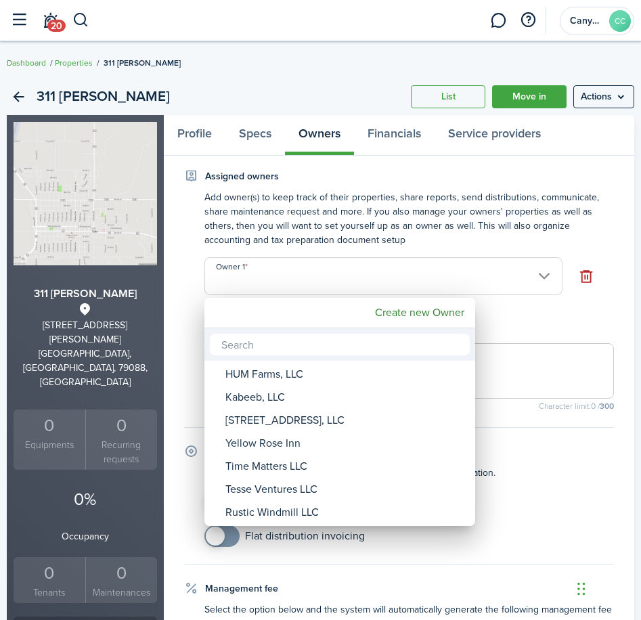
type input "r"
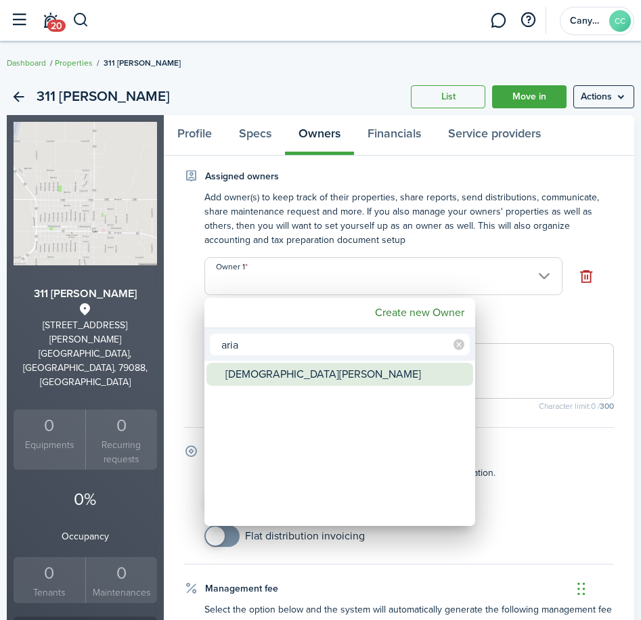
type input "aria"
click at [258, 372] on div "[DEMOGRAPHIC_DATA][PERSON_NAME]" at bounding box center [345, 374] width 240 height 23
type input "[DEMOGRAPHIC_DATA][PERSON_NAME]"
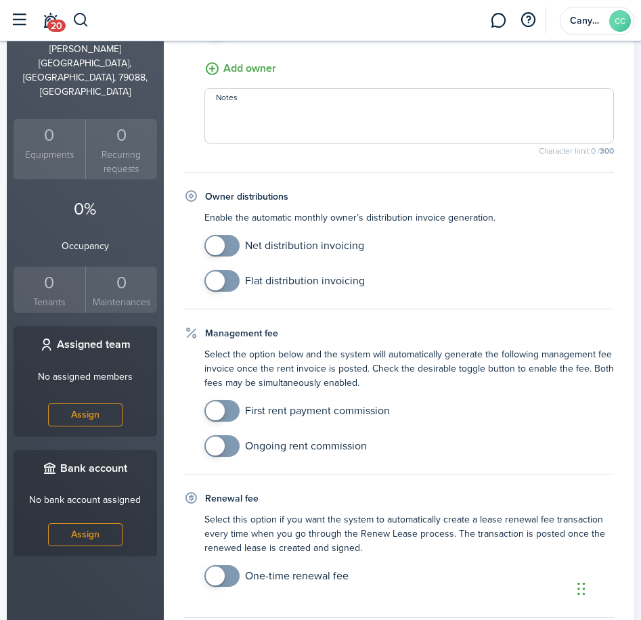
scroll to position [338, 0]
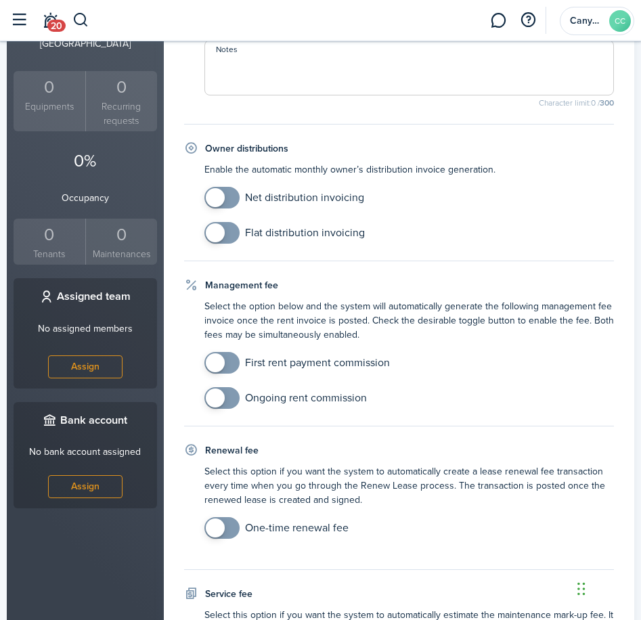
checkbox input "true"
click at [217, 361] on span at bounding box center [215, 362] width 19 height 19
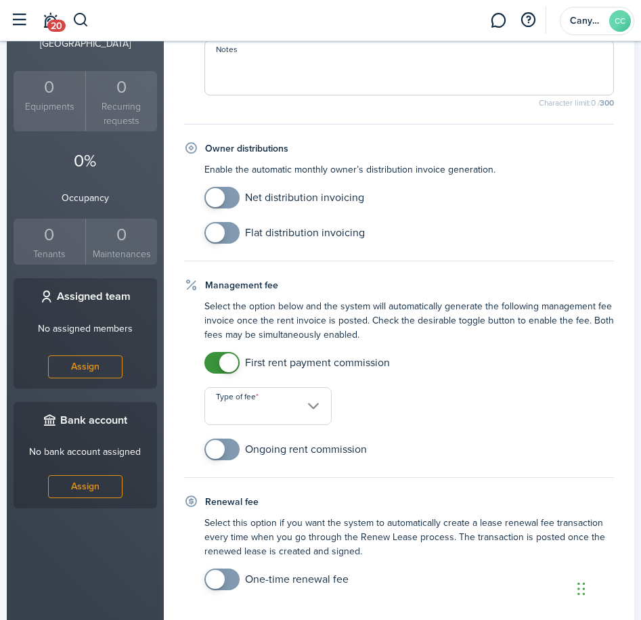
click at [238, 391] on input "Type of fee" at bounding box center [267, 406] width 127 height 38
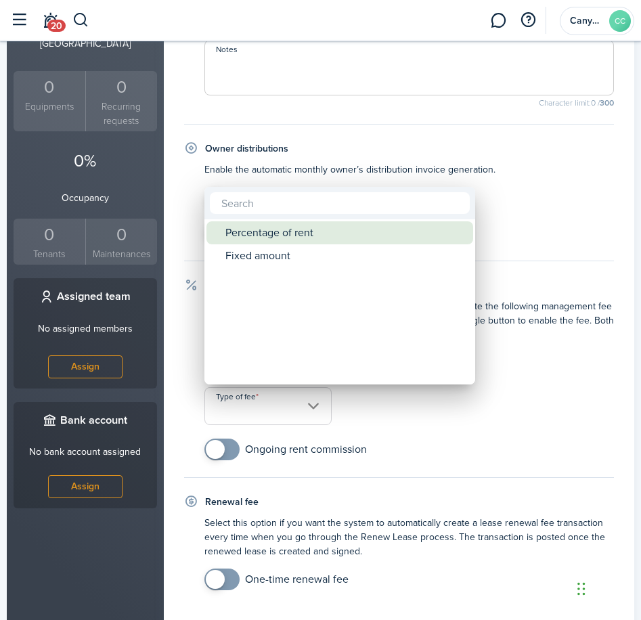
click at [290, 235] on div "Percentage of rent" at bounding box center [345, 232] width 240 height 23
type input "Percentage of rent"
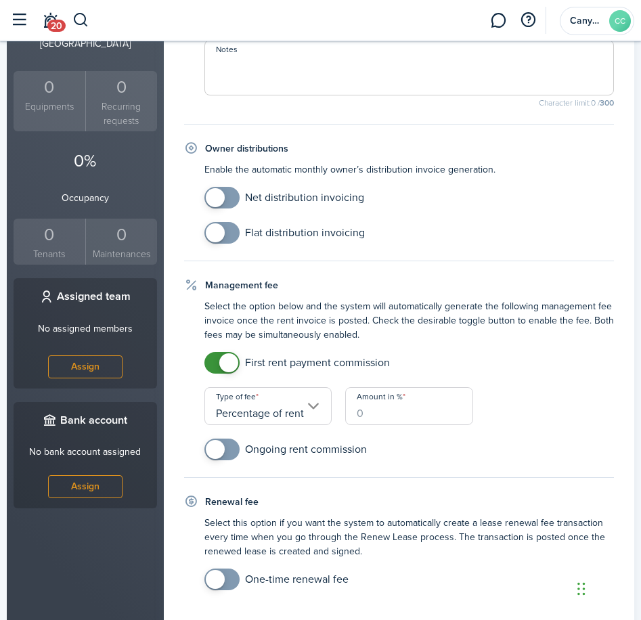
click at [396, 407] on input "Amount in %" at bounding box center [408, 406] width 127 height 38
type input "50"
checkbox input "true"
click at [220, 447] on span at bounding box center [215, 449] width 19 height 19
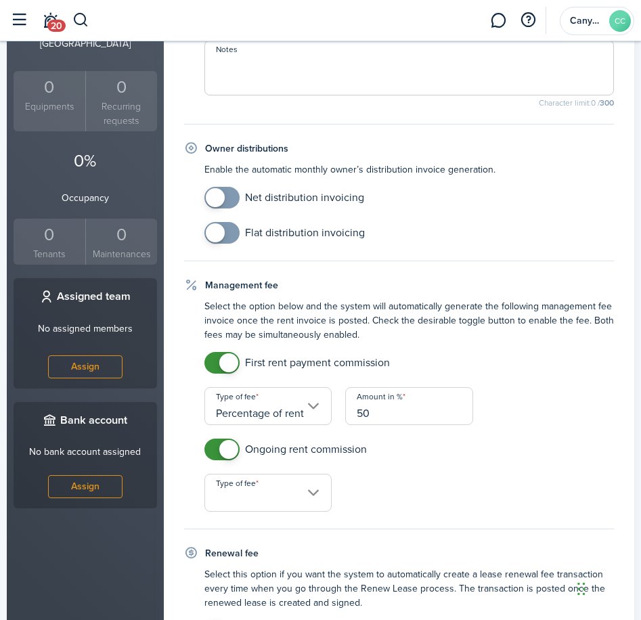
click at [258, 494] on input "Type of fee" at bounding box center [267, 493] width 127 height 38
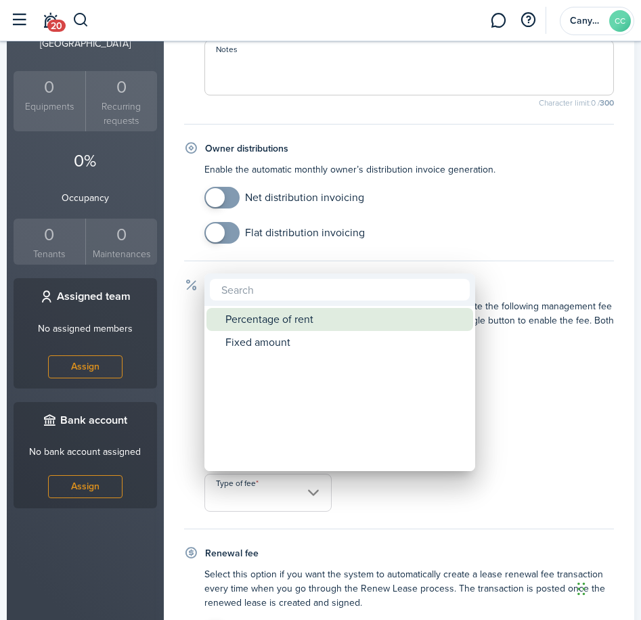
click at [293, 324] on div "Percentage of rent" at bounding box center [345, 319] width 240 height 23
type input "Percentage of rent"
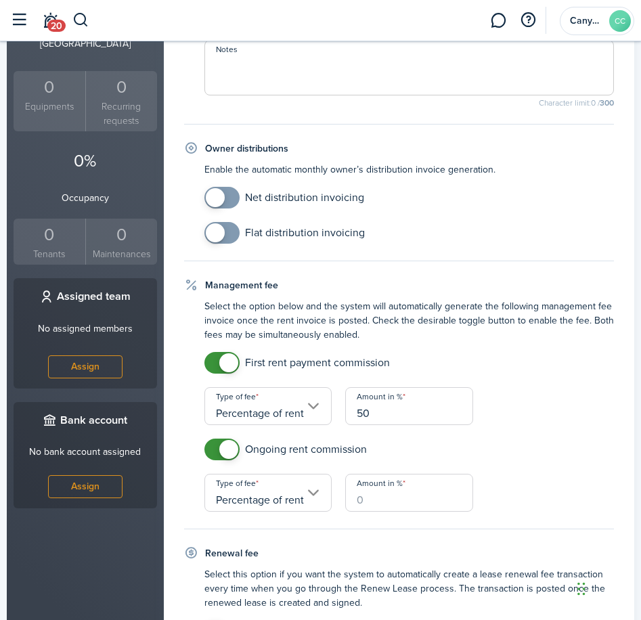
click at [401, 496] on input "Amount in %" at bounding box center [408, 493] width 127 height 38
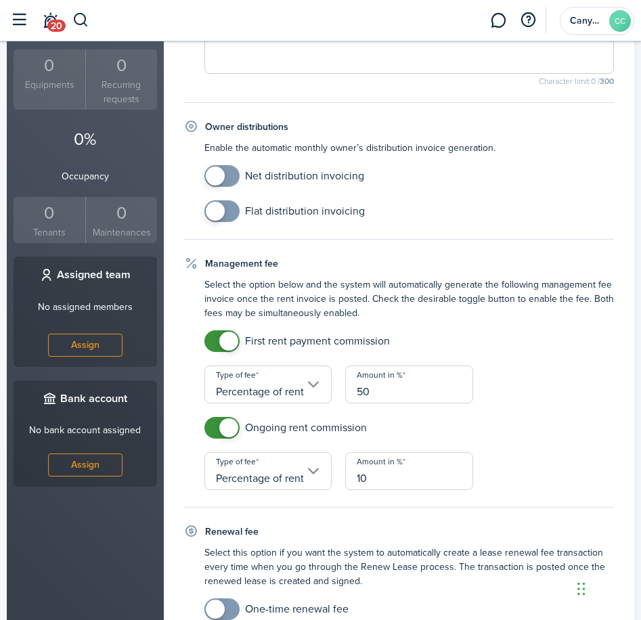
scroll to position [625, 0]
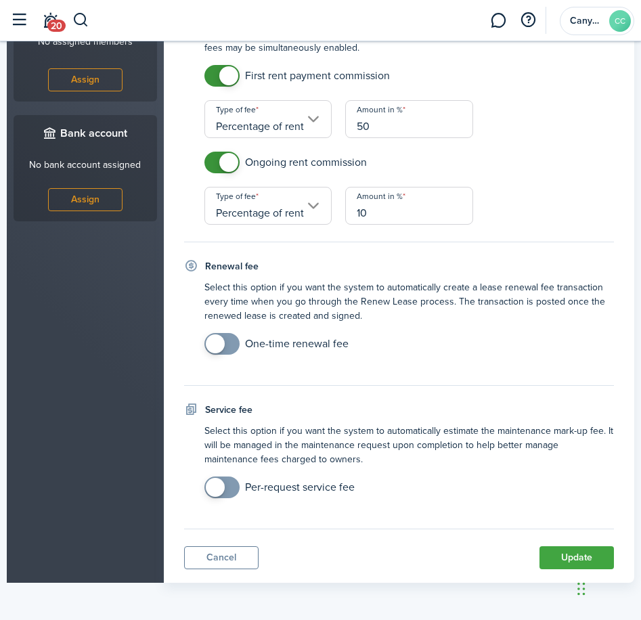
type input "10"
click at [581, 554] on button "Update" at bounding box center [576, 557] width 74 height 23
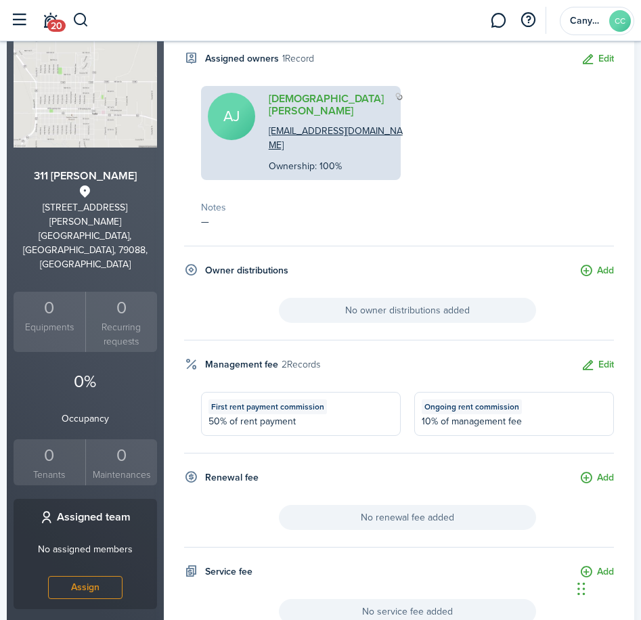
scroll to position [0, 0]
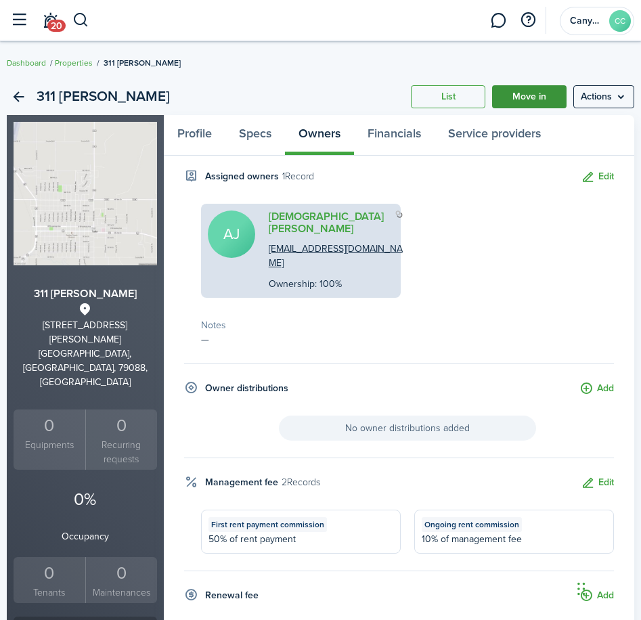
click at [542, 93] on link "Move in" at bounding box center [529, 96] width 74 height 23
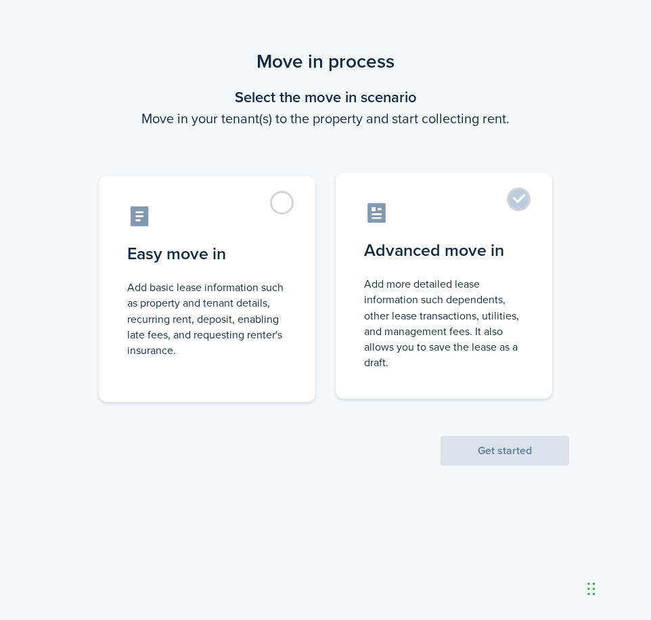
click at [506, 247] on control-radio-card-title "Advanced move in" at bounding box center [444, 250] width 160 height 24
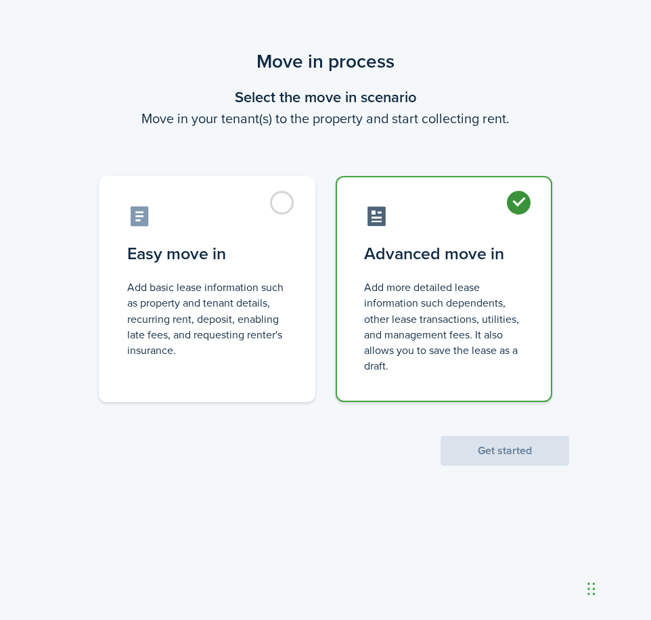
radio input "true"
click at [505, 451] on button "Get started" at bounding box center [505, 451] width 129 height 30
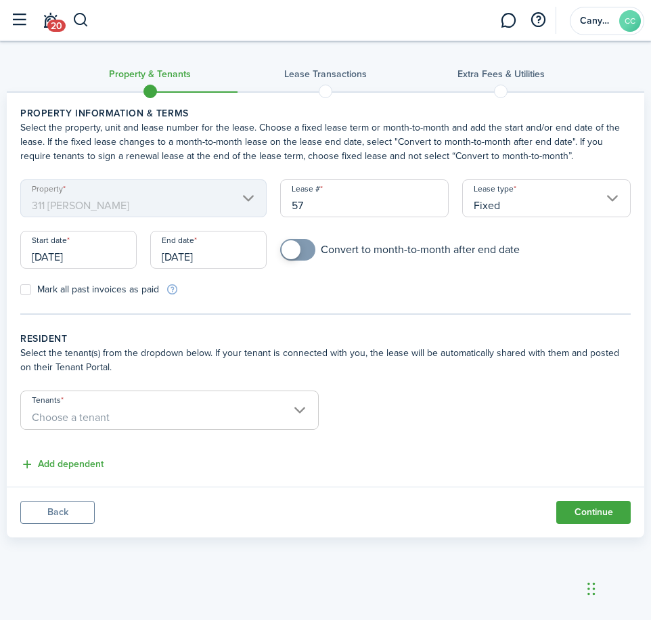
click at [175, 406] on span "Choose a tenant" at bounding box center [169, 417] width 297 height 23
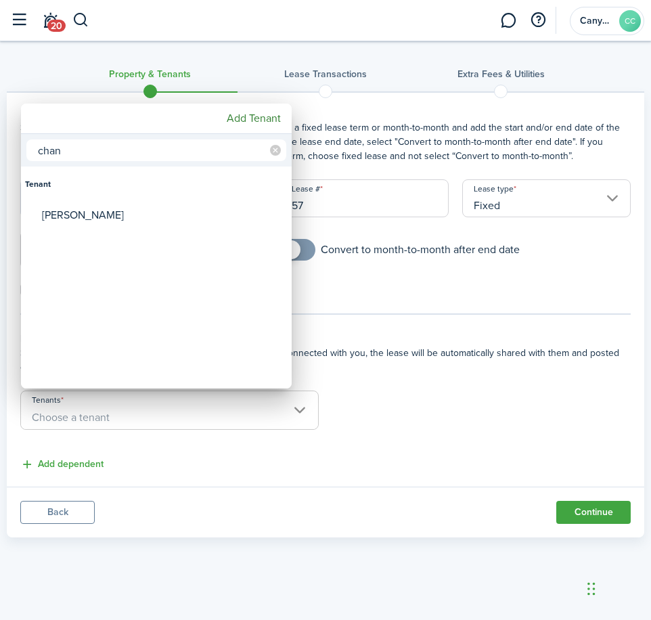
type input "chan"
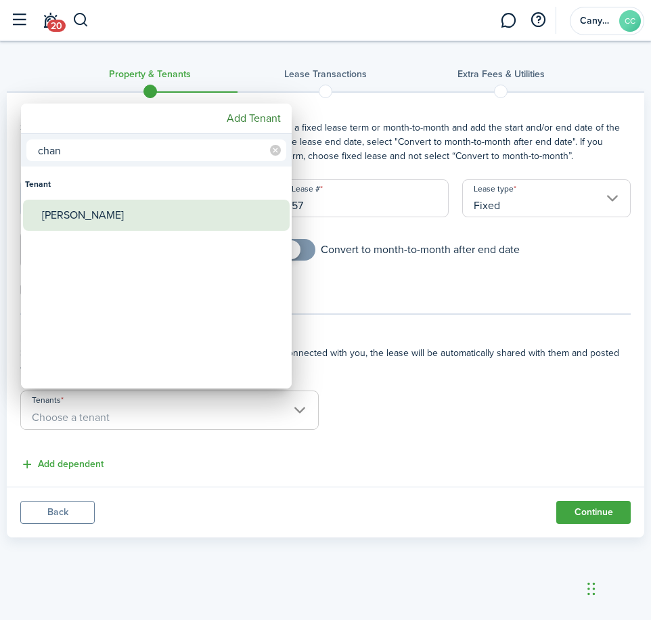
click at [104, 212] on div "[PERSON_NAME]" at bounding box center [162, 215] width 240 height 31
type input "[PERSON_NAME]"
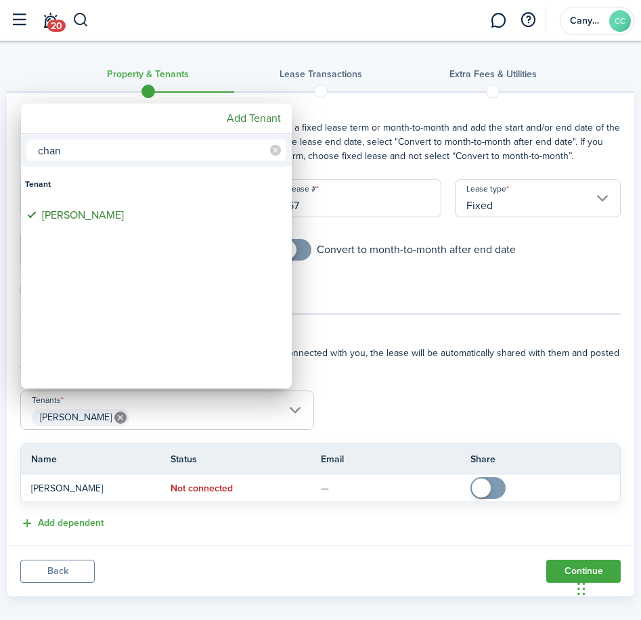
click at [373, 370] on div at bounding box center [320, 310] width 857 height 837
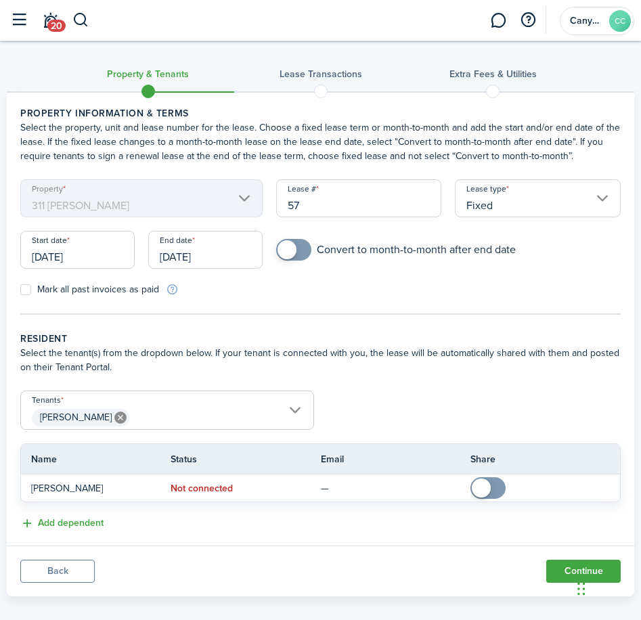
checkbox input "true"
click at [300, 249] on span at bounding box center [294, 250] width 14 height 22
click at [67, 260] on input "[DATE]" at bounding box center [77, 250] width 114 height 38
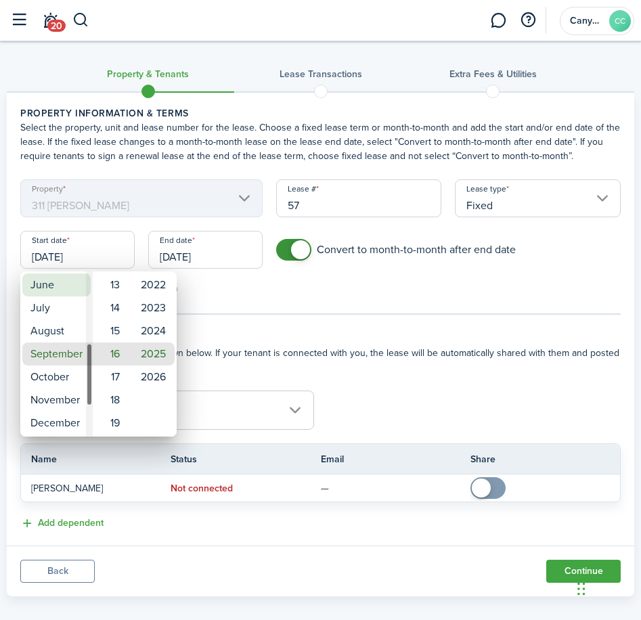
click at [44, 286] on mbsc-wheel-item "June" at bounding box center [56, 284] width 68 height 23
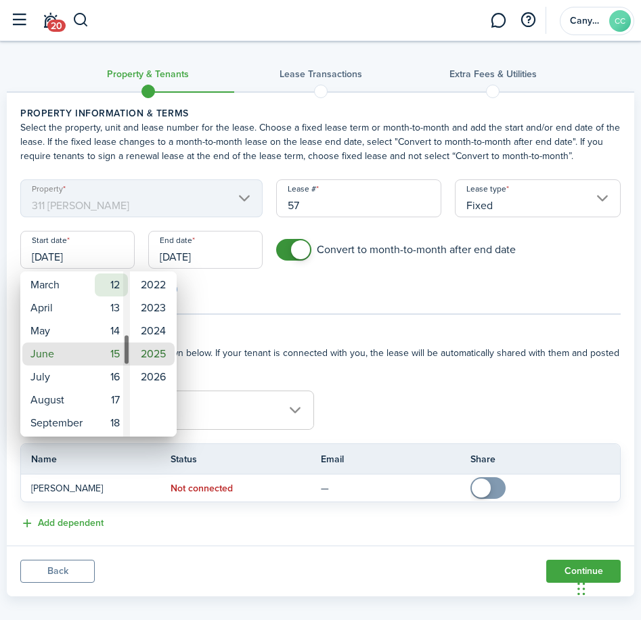
click at [116, 290] on mbsc-wheel-item "12" at bounding box center [111, 284] width 33 height 23
type input "[DATE]"
click at [192, 262] on div at bounding box center [320, 310] width 857 height 837
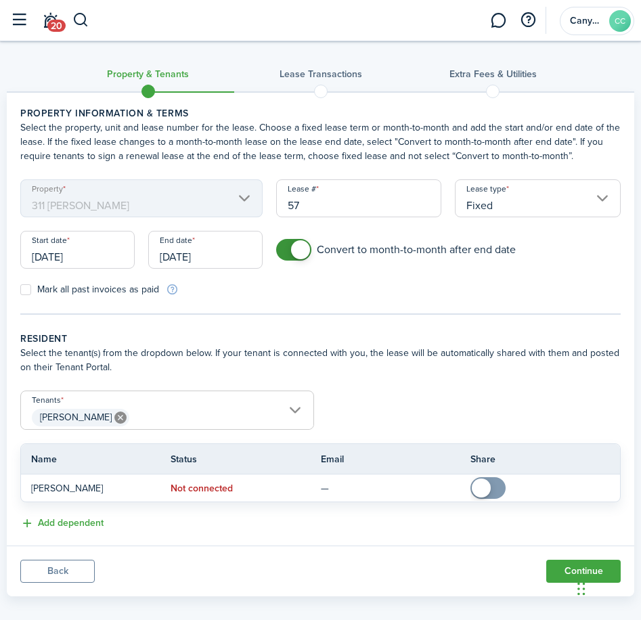
click at [196, 255] on input "[DATE]" at bounding box center [205, 250] width 114 height 38
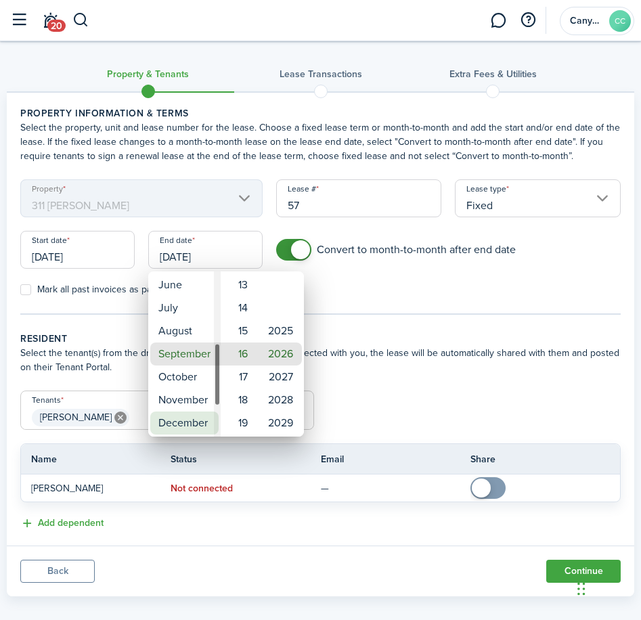
click at [177, 418] on mbsc-wheel-item "December" at bounding box center [184, 422] width 68 height 23
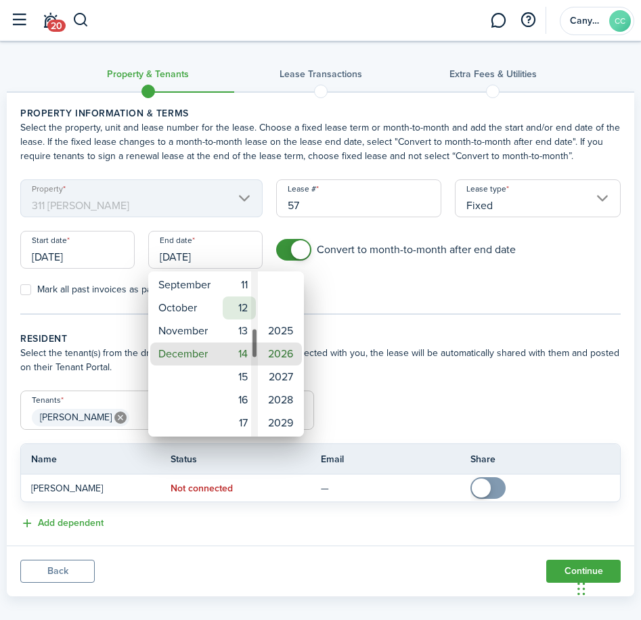
click at [243, 309] on mbsc-wheel-item "12" at bounding box center [239, 307] width 33 height 23
type input "[DATE]"
click at [350, 302] on div at bounding box center [320, 310] width 857 height 837
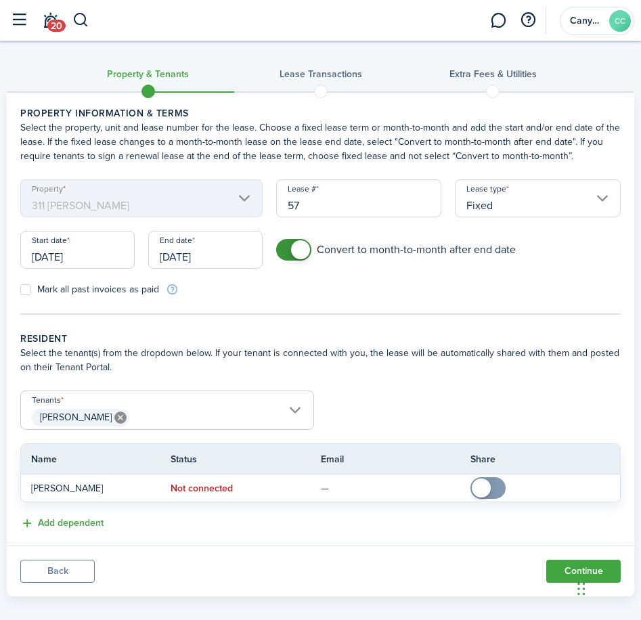
click at [30, 288] on label "Mark all past invoices as paid" at bounding box center [89, 289] width 139 height 11
click at [20, 290] on input "Mark all past invoices as paid" at bounding box center [20, 290] width 1 height 1
checkbox input "true"
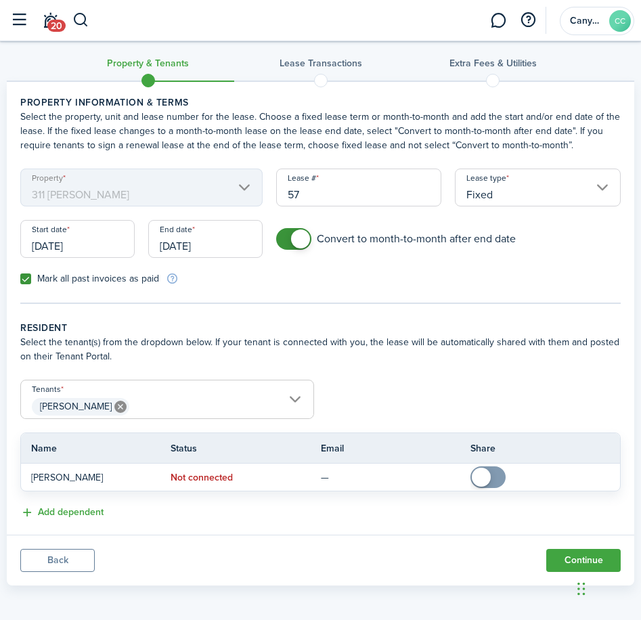
scroll to position [14, 0]
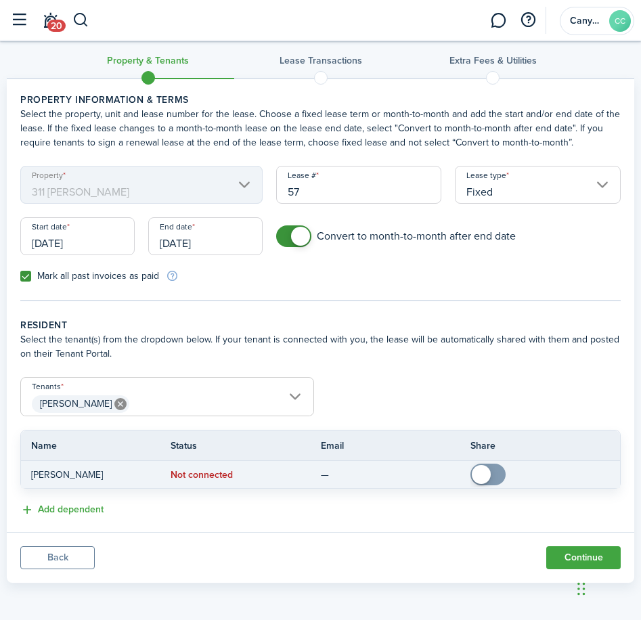
checkbox input "true"
click at [486, 476] on span at bounding box center [481, 474] width 19 height 19
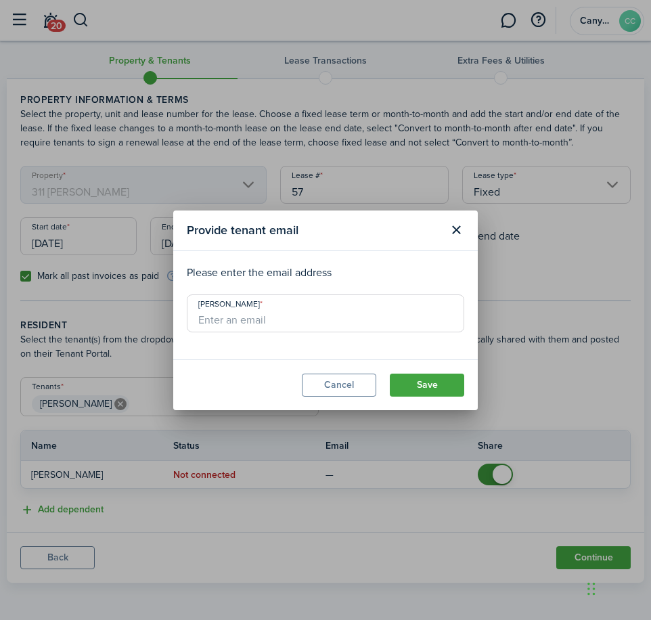
click at [283, 318] on input "[PERSON_NAME]" at bounding box center [325, 313] width 277 height 38
type input "[EMAIL_ADDRESS][DOMAIN_NAME]"
click at [423, 387] on button "Save" at bounding box center [427, 385] width 74 height 23
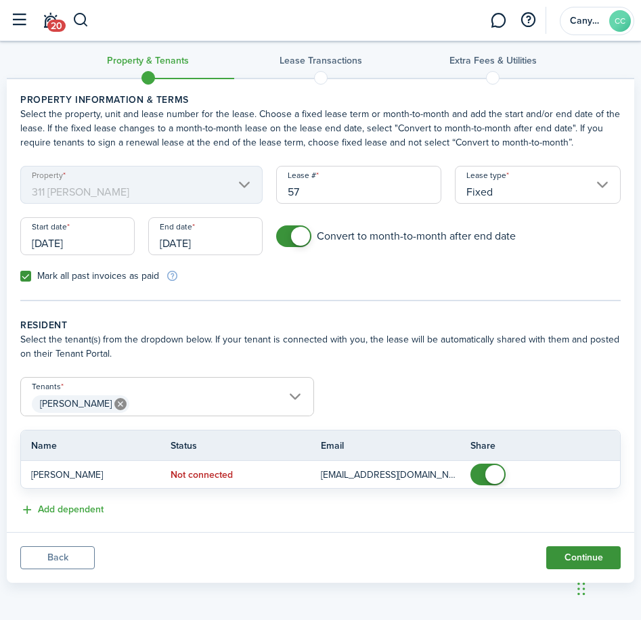
click at [583, 552] on button "Continue" at bounding box center [583, 557] width 74 height 23
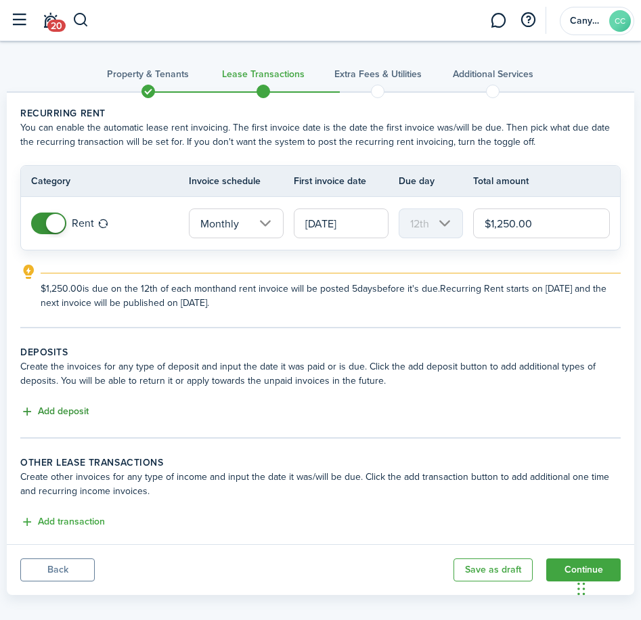
click at [74, 417] on button "Add deposit" at bounding box center [54, 412] width 68 height 16
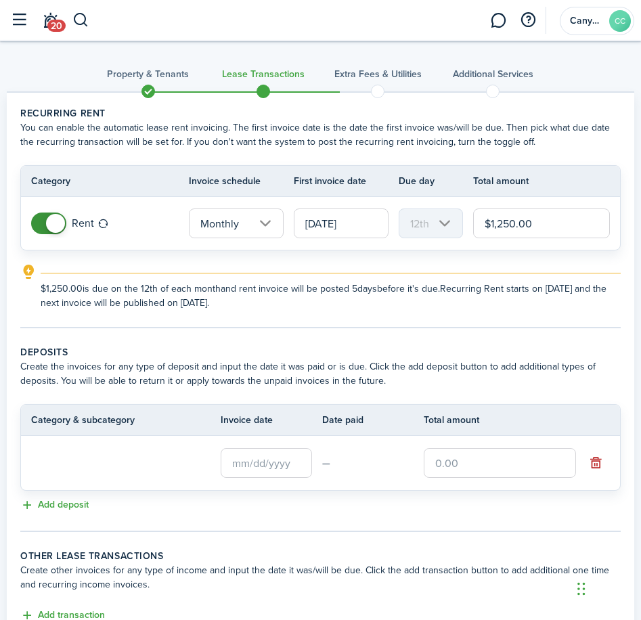
click at [99, 469] on loading-skeleton at bounding box center [120, 462] width 179 height 31
click at [104, 464] on input "Deposit" at bounding box center [120, 462] width 179 height 30
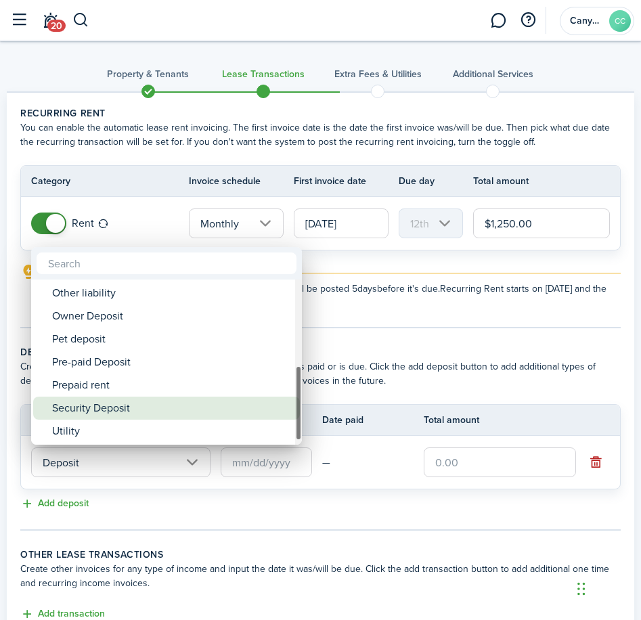
click at [129, 407] on div "Security Deposit" at bounding box center [172, 408] width 240 height 23
type input "Deposit / Security Deposit"
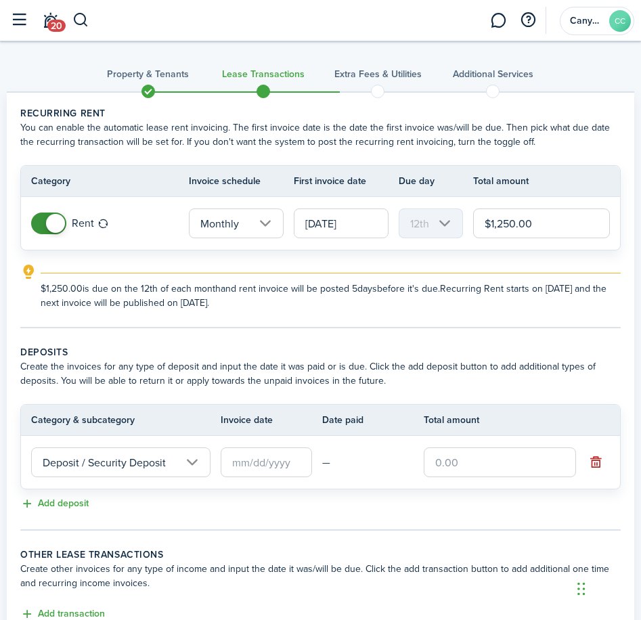
click at [247, 461] on input "text" at bounding box center [266, 462] width 91 height 30
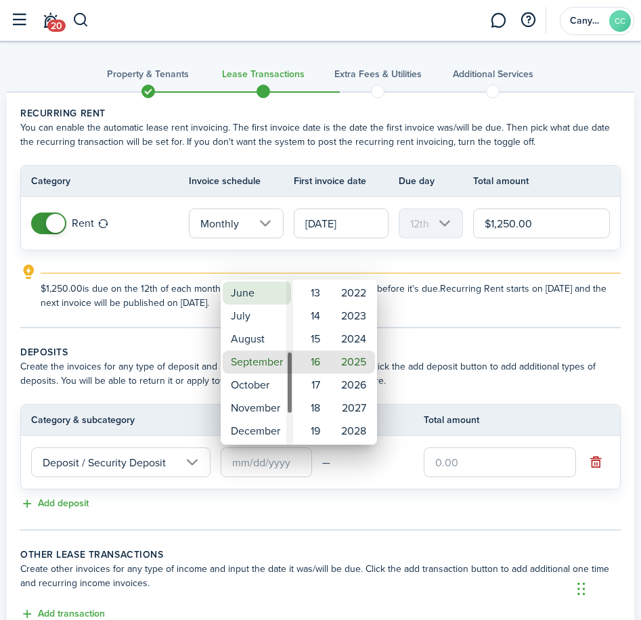
click at [261, 297] on mbsc-wheel-item "June" at bounding box center [257, 293] width 68 height 23
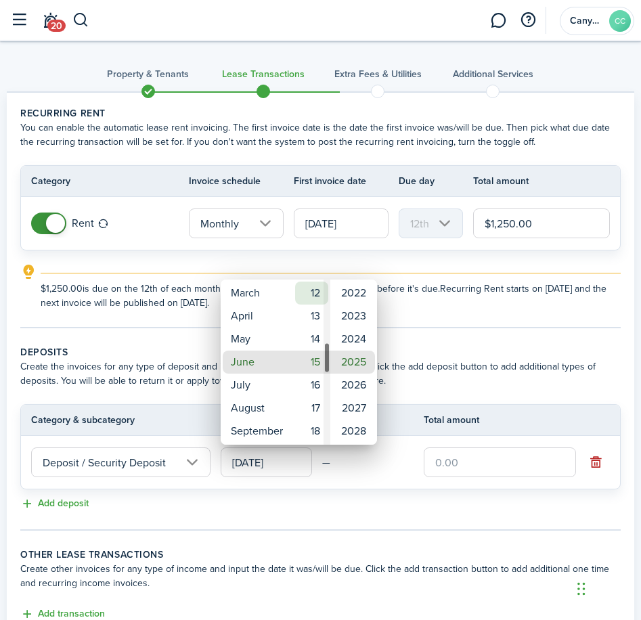
click at [316, 297] on mbsc-wheel-item "12" at bounding box center [311, 293] width 33 height 23
type input "[DATE]"
click at [468, 334] on div at bounding box center [320, 310] width 857 height 837
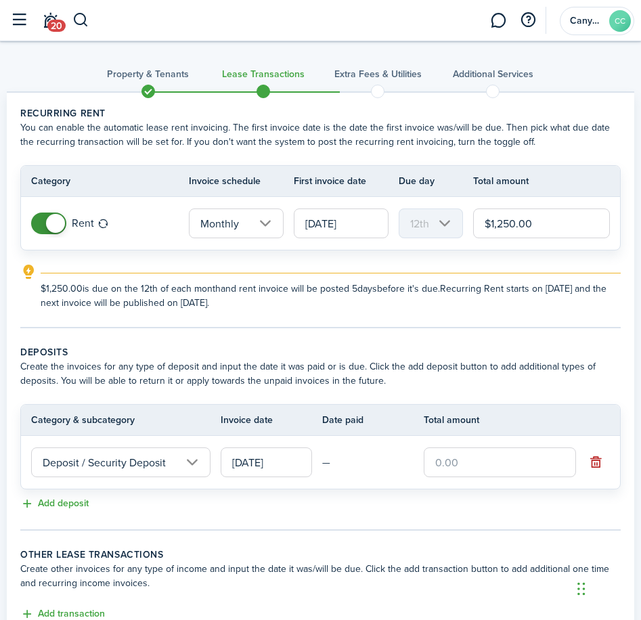
click at [478, 474] on input "text" at bounding box center [500, 462] width 152 height 30
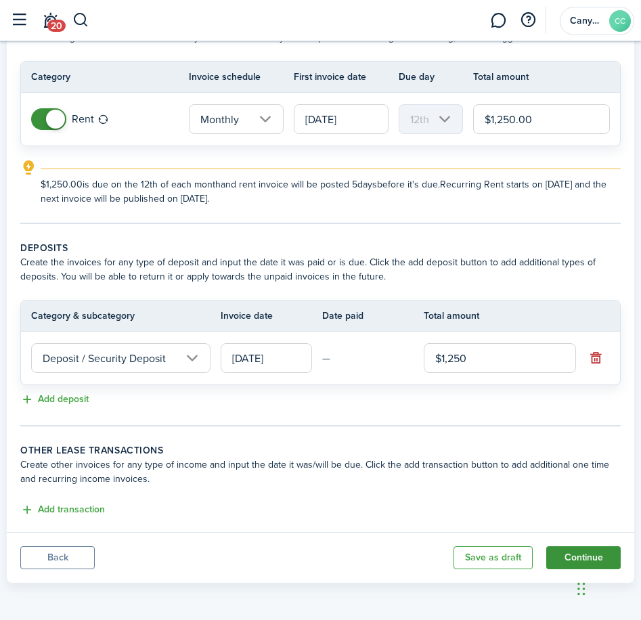
type input "$1,250.00"
click at [557, 554] on button "Continue" at bounding box center [583, 557] width 74 height 23
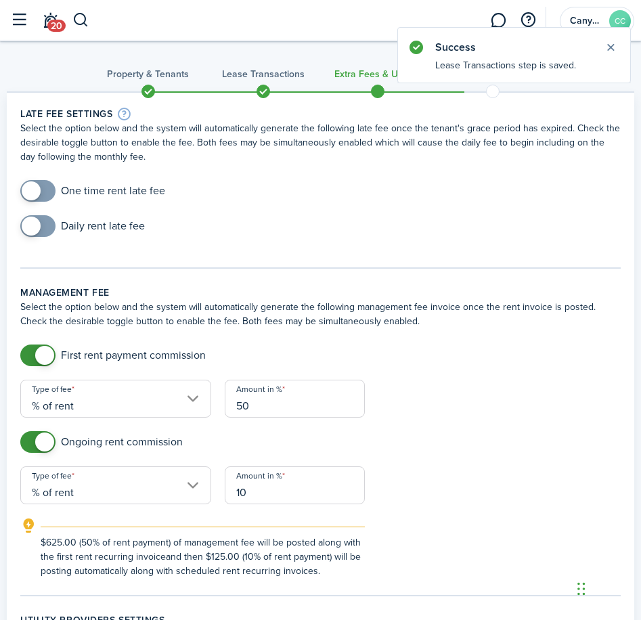
checkbox input "true"
click at [32, 233] on span at bounding box center [31, 226] width 19 height 19
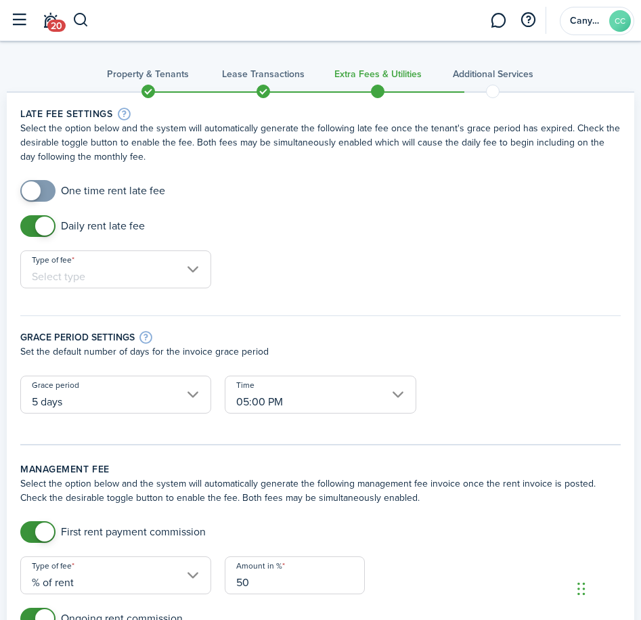
click at [102, 278] on input "Type of fee" at bounding box center [115, 269] width 191 height 38
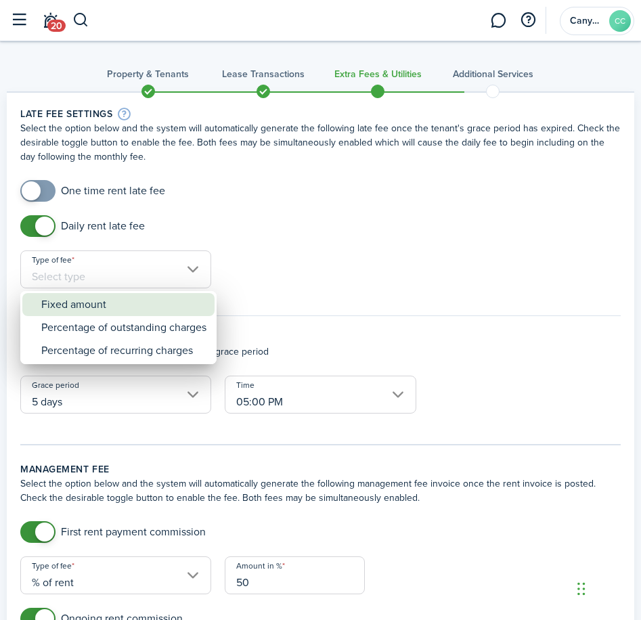
click at [98, 303] on div "Fixed amount" at bounding box center [123, 304] width 165 height 23
type input "Fixed amount"
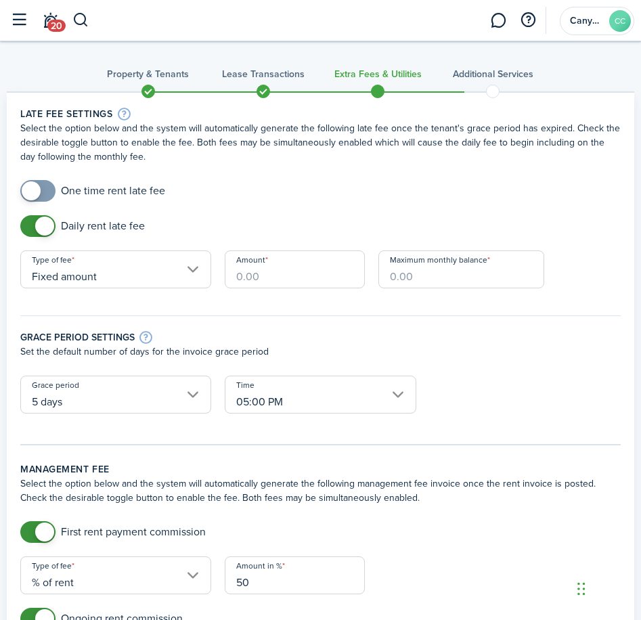
click at [289, 279] on input "Amount" at bounding box center [295, 269] width 140 height 38
type input "$25.00"
click at [413, 284] on input "Maximum monthly balance" at bounding box center [461, 269] width 166 height 38
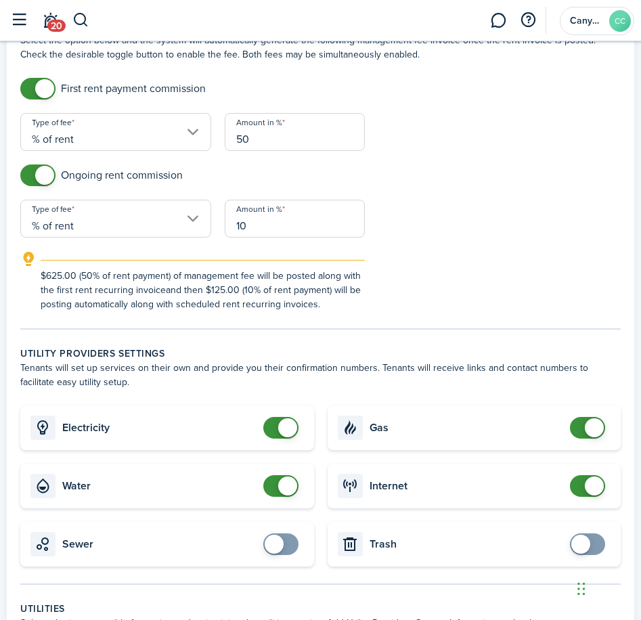
scroll to position [541, 0]
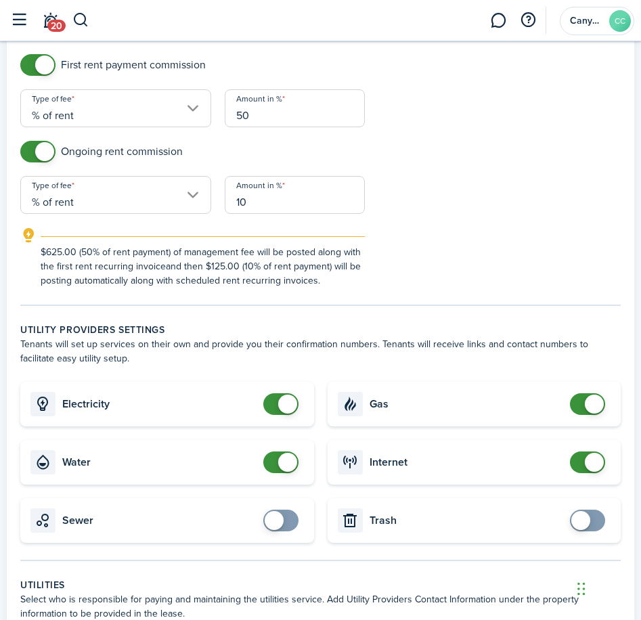
type input "$1,500.00"
checkbox input "true"
click at [281, 518] on span at bounding box center [274, 520] width 19 height 19
checkbox input "true"
click at [583, 518] on span at bounding box center [580, 520] width 19 height 19
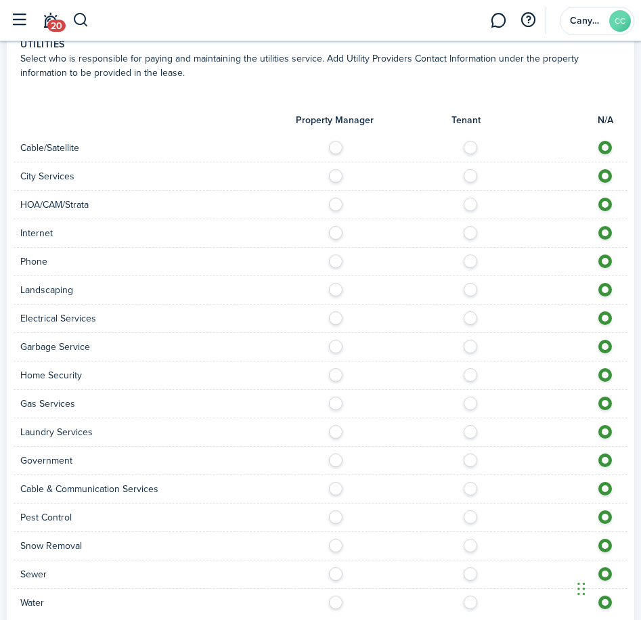
scroll to position [1083, 0]
click at [470, 147] on label at bounding box center [474, 143] width 24 height 7
radio input "true"
click at [472, 174] on label at bounding box center [474, 172] width 24 height 7
radio input "true"
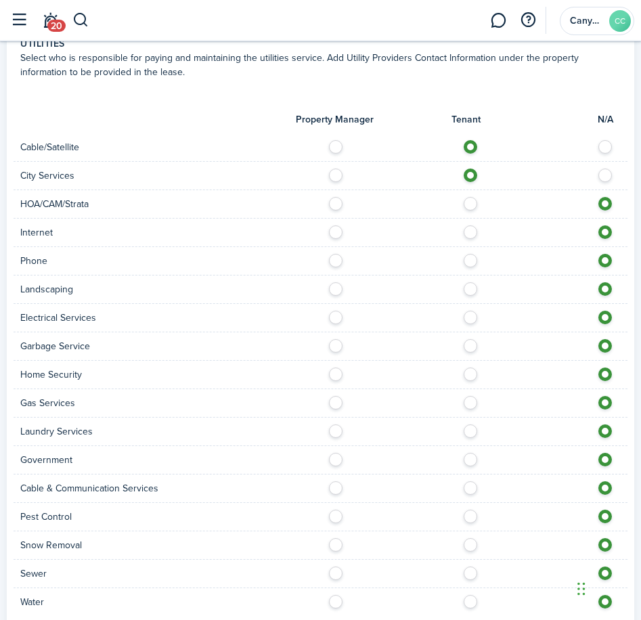
click at [466, 204] on label at bounding box center [474, 200] width 24 height 7
radio input "true"
click at [470, 231] on label at bounding box center [474, 228] width 24 height 7
radio input "true"
click at [472, 261] on label at bounding box center [474, 257] width 24 height 7
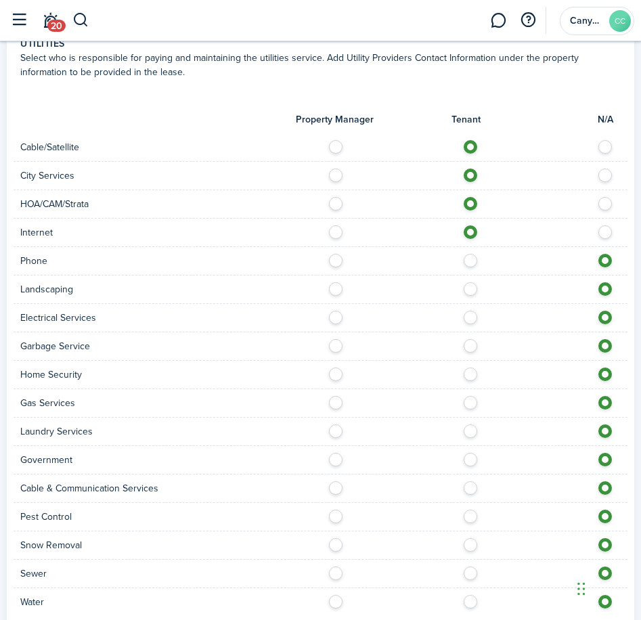
radio input "true"
click at [476, 287] on label at bounding box center [474, 285] width 24 height 7
radio input "true"
click at [470, 316] on label at bounding box center [474, 314] width 24 height 7
radio input "true"
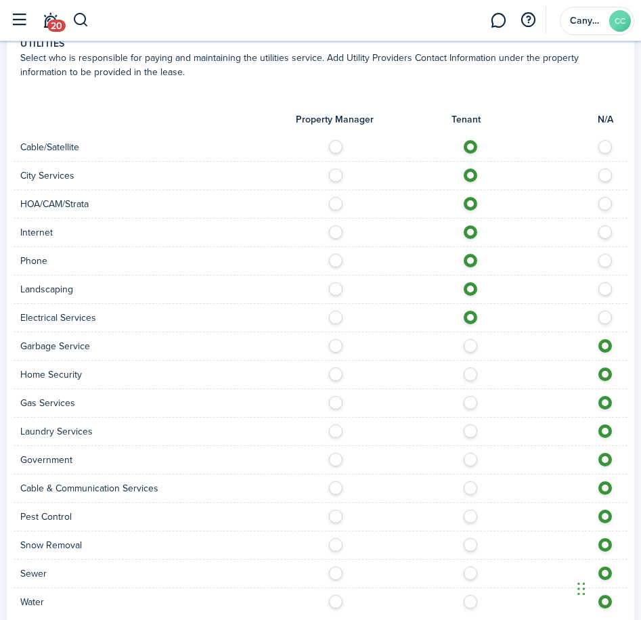
click at [472, 346] on label at bounding box center [474, 342] width 24 height 7
radio input "true"
click at [471, 373] on label at bounding box center [474, 370] width 24 height 7
radio input "true"
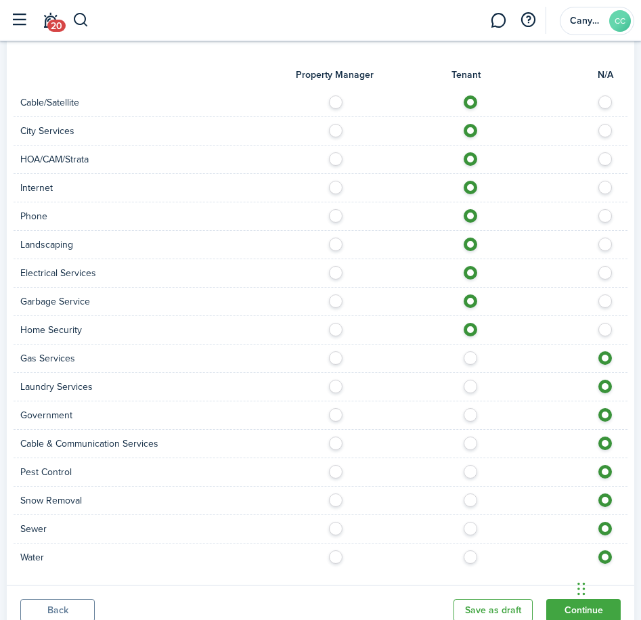
scroll to position [1180, 0]
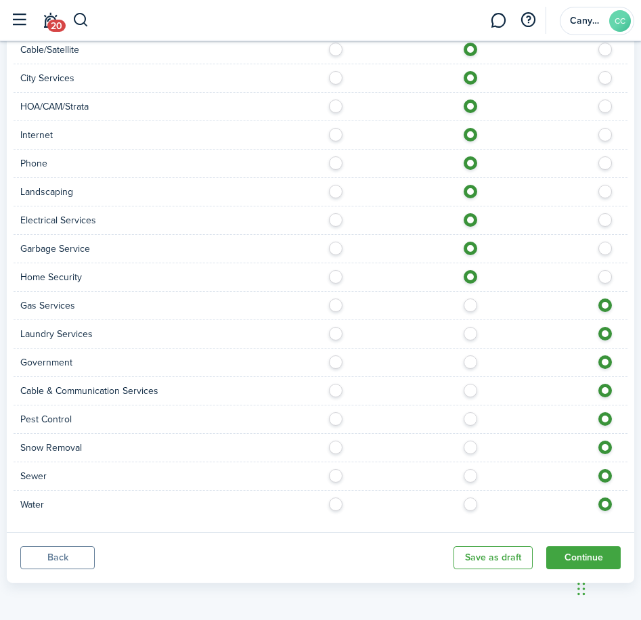
click at [470, 305] on label at bounding box center [474, 301] width 24 height 7
radio input "true"
click at [470, 334] on label at bounding box center [474, 330] width 24 height 7
radio input "true"
click at [467, 359] on label at bounding box center [474, 358] width 24 height 7
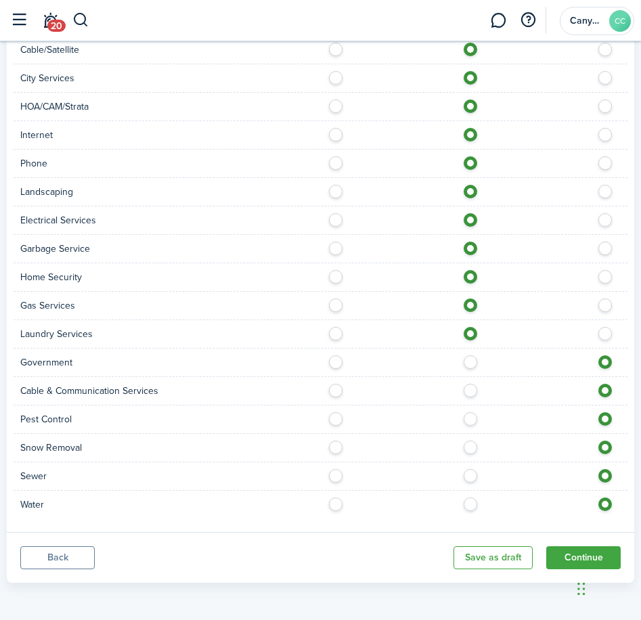
radio input "true"
click at [468, 390] on label at bounding box center [474, 387] width 24 height 7
radio input "true"
click at [474, 419] on label at bounding box center [474, 415] width 24 height 7
radio input "true"
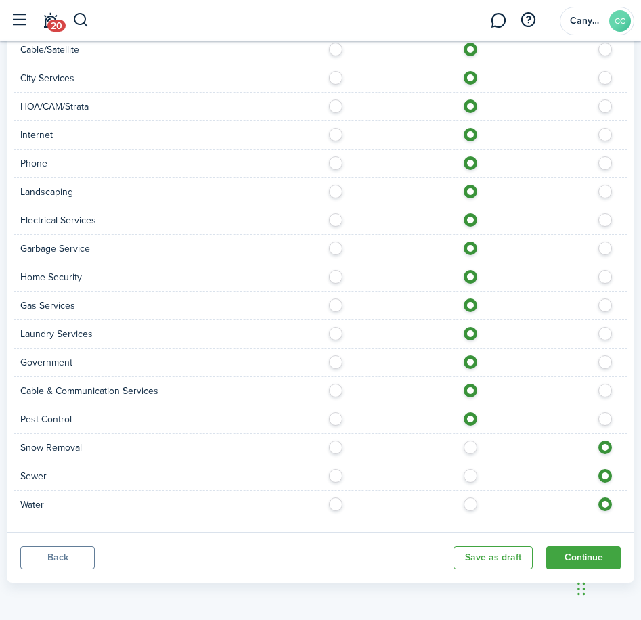
click at [470, 444] on label at bounding box center [474, 444] width 24 height 7
radio input "true"
click at [472, 475] on label at bounding box center [474, 472] width 24 height 7
radio input "true"
click at [473, 502] on label at bounding box center [474, 500] width 24 height 7
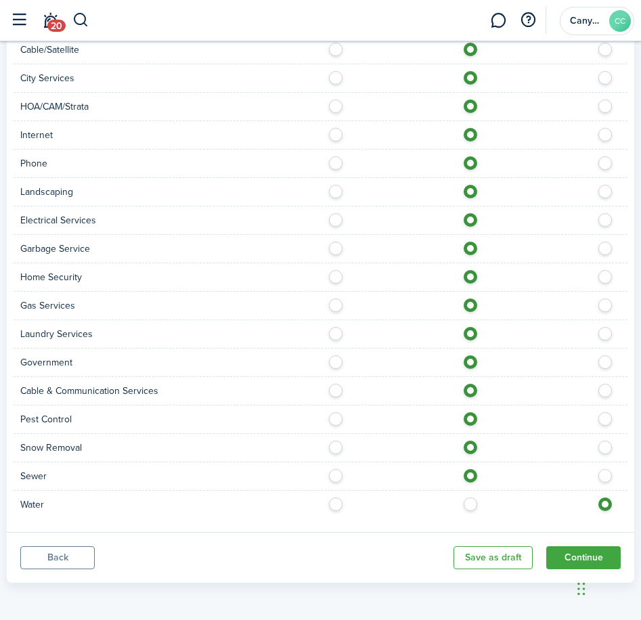
radio input "true"
click at [578, 551] on button "Continue" at bounding box center [583, 557] width 74 height 23
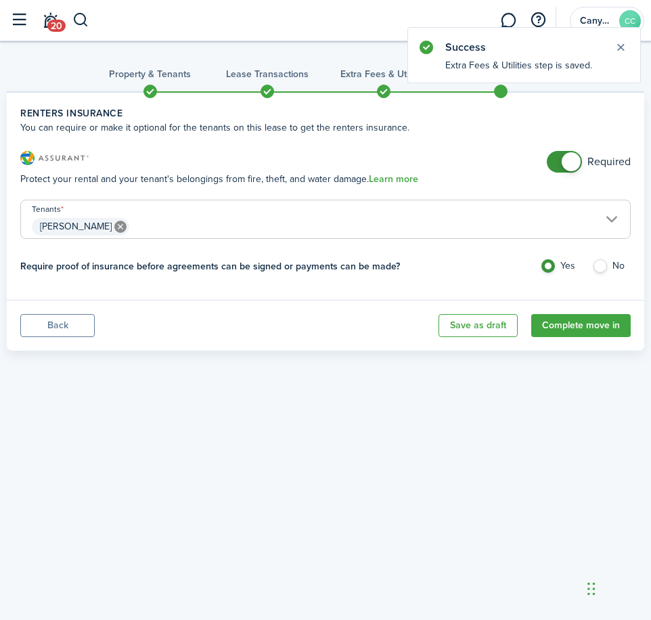
checkbox input "false"
click at [562, 165] on span at bounding box center [565, 162] width 14 height 22
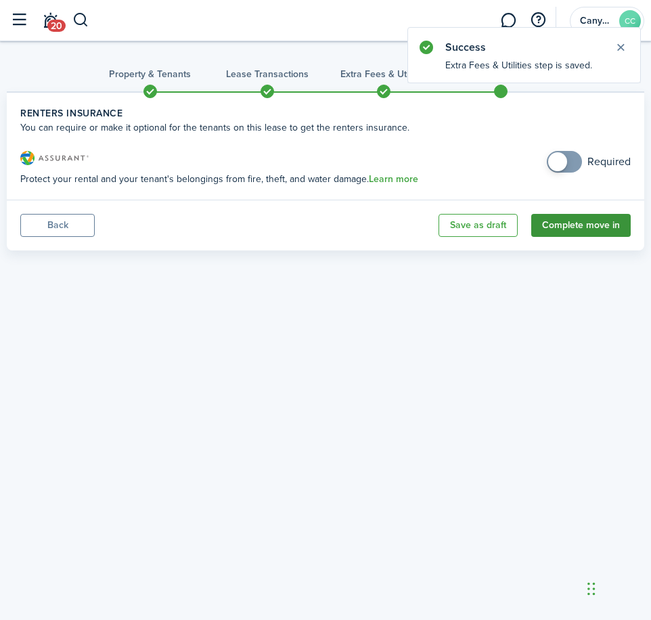
click at [583, 221] on button "Complete move in" at bounding box center [580, 225] width 99 height 23
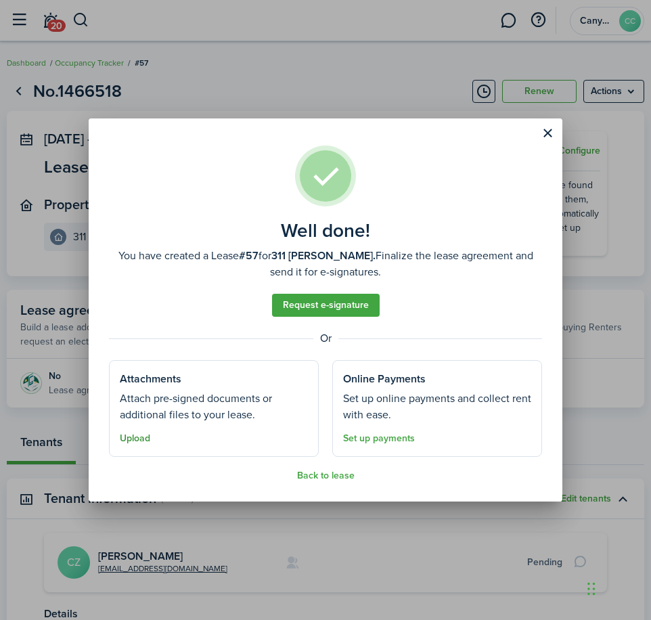
click at [131, 436] on button "Upload" at bounding box center [135, 438] width 30 height 11
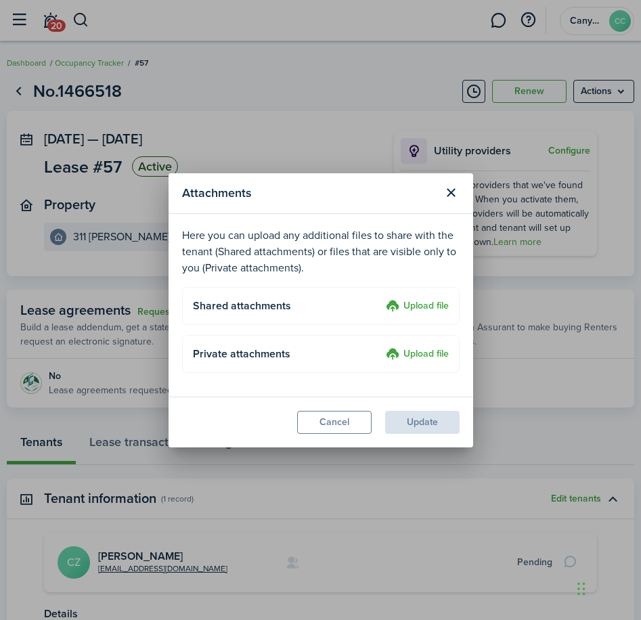
click at [438, 305] on label "Upload file" at bounding box center [417, 306] width 63 height 16
click at [381, 298] on input "Upload file" at bounding box center [381, 298] width 0 height 0
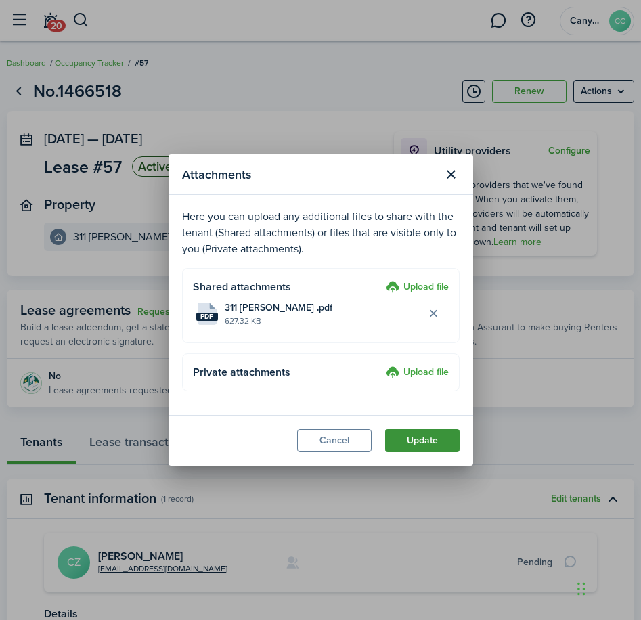
click at [403, 435] on button "Update" at bounding box center [422, 440] width 74 height 23
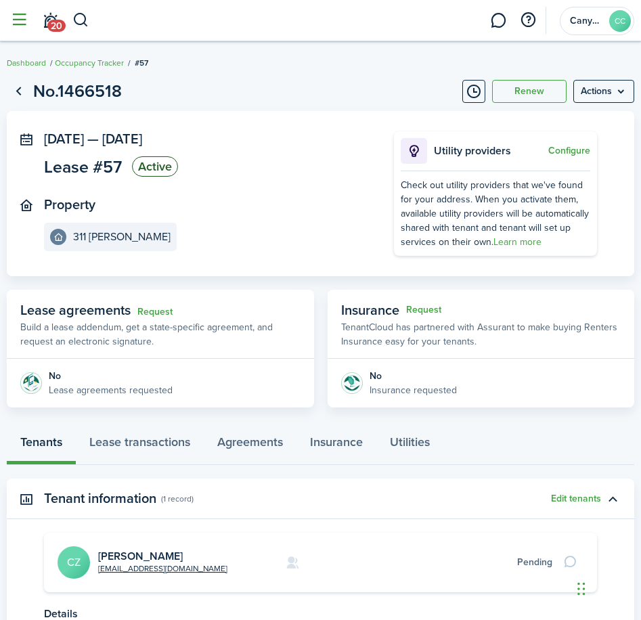
click at [6, 21] on button "button" at bounding box center [19, 20] width 26 height 26
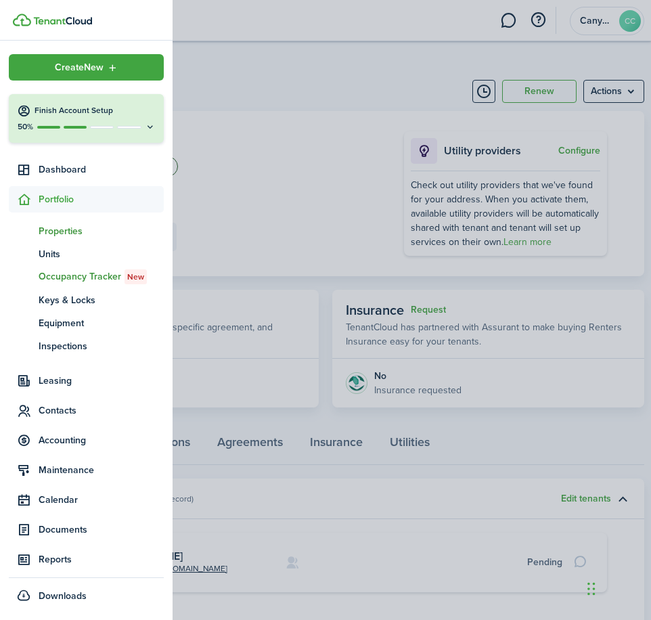
click at [61, 231] on span "Properties" at bounding box center [101, 231] width 125 height 14
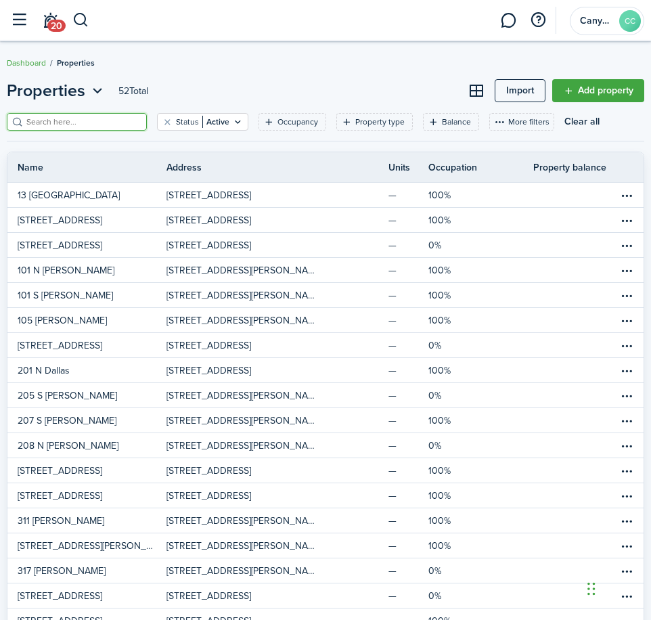
click at [81, 121] on input "search" at bounding box center [82, 122] width 119 height 13
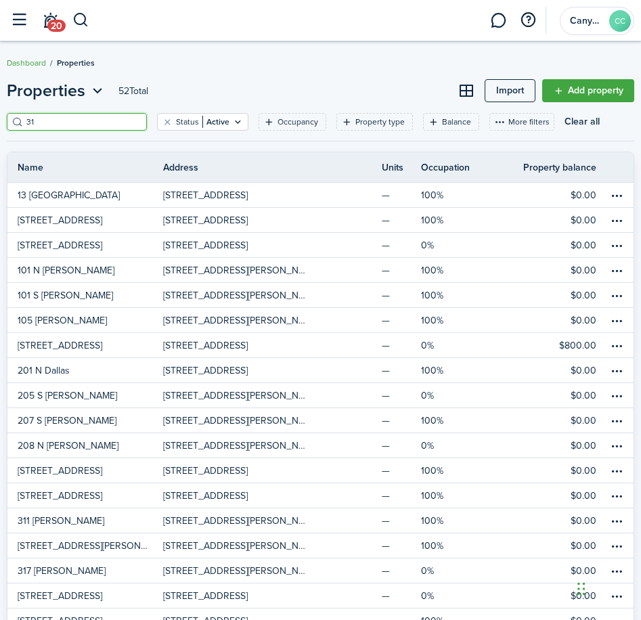
type input "319"
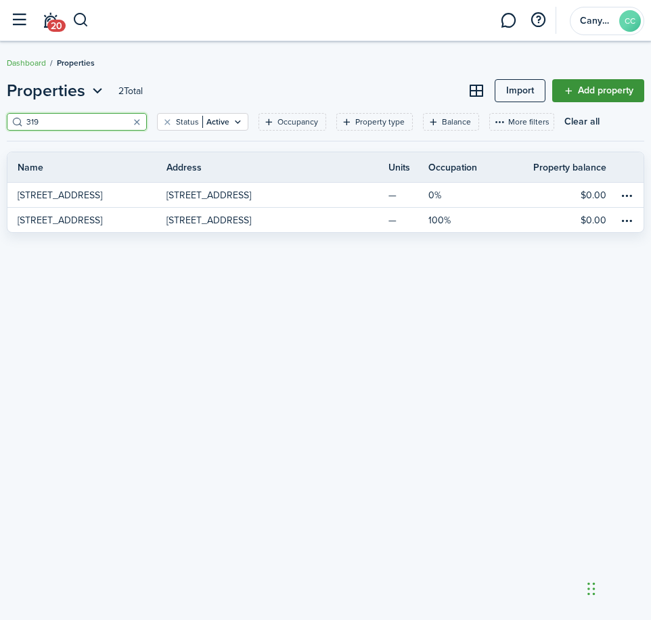
click at [622, 97] on link "Add property" at bounding box center [598, 90] width 92 height 23
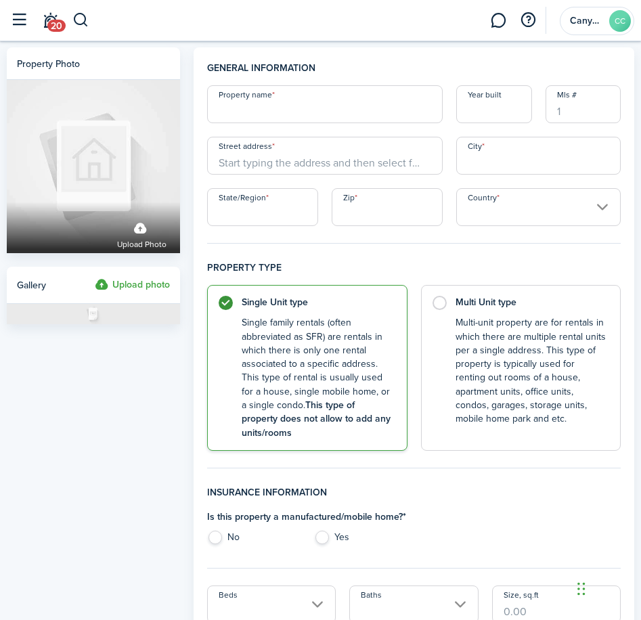
click at [267, 123] on div "Property name Year built Mls # Street address City State/Region Zip Country" at bounding box center [413, 155] width 427 height 141
click at [270, 117] on input "Property name" at bounding box center [325, 104] width 236 height 38
type input "[STREET_ADDRESS]"
click at [250, 162] on input "Street address" at bounding box center [325, 156] width 236 height 38
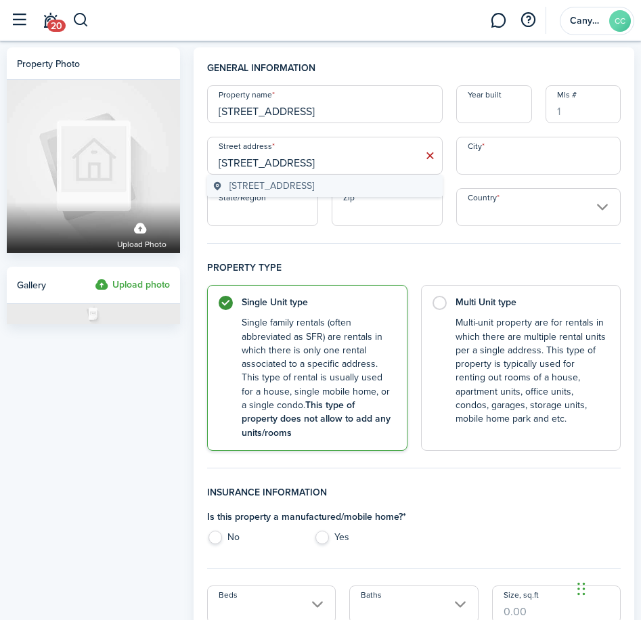
click at [271, 183] on span "[STREET_ADDRESS]" at bounding box center [271, 186] width 85 height 14
type input "[STREET_ADDRESS]"
type input "Tulia"
type input "[GEOGRAPHIC_DATA]"
type input "79088"
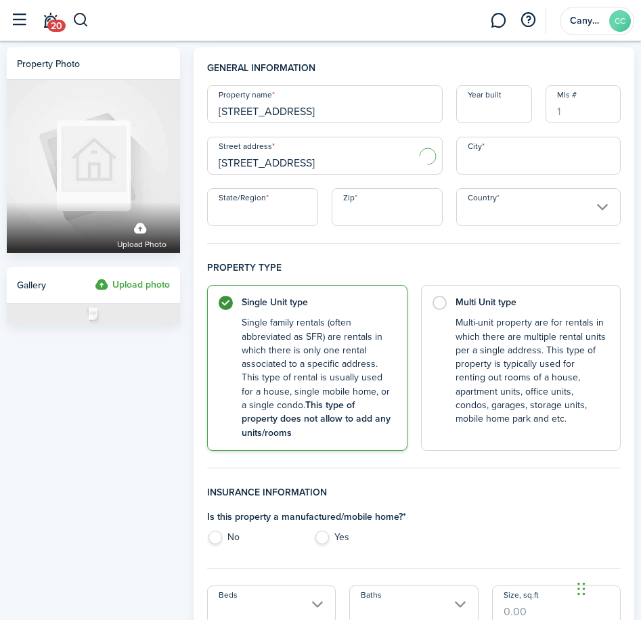
type input "[GEOGRAPHIC_DATA]"
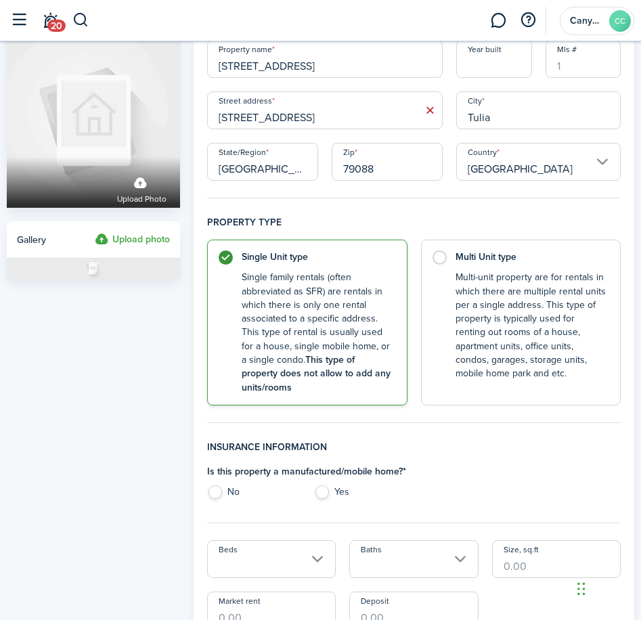
scroll to position [68, 0]
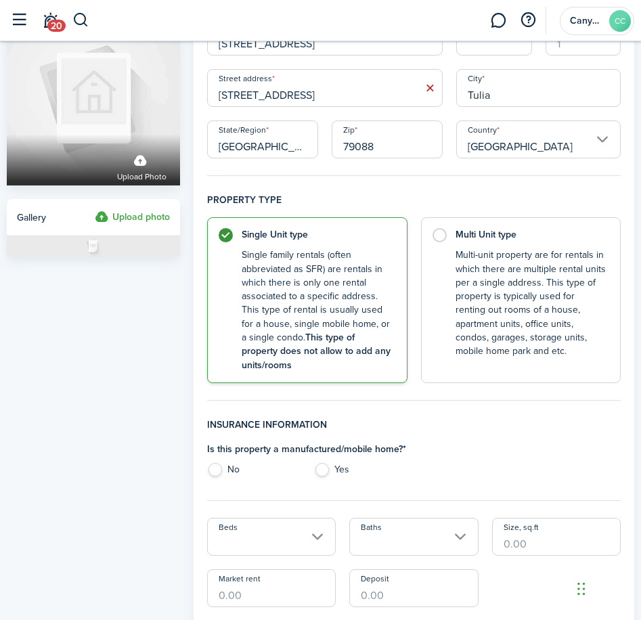
click at [223, 465] on label "No" at bounding box center [253, 473] width 93 height 20
radio input "true"
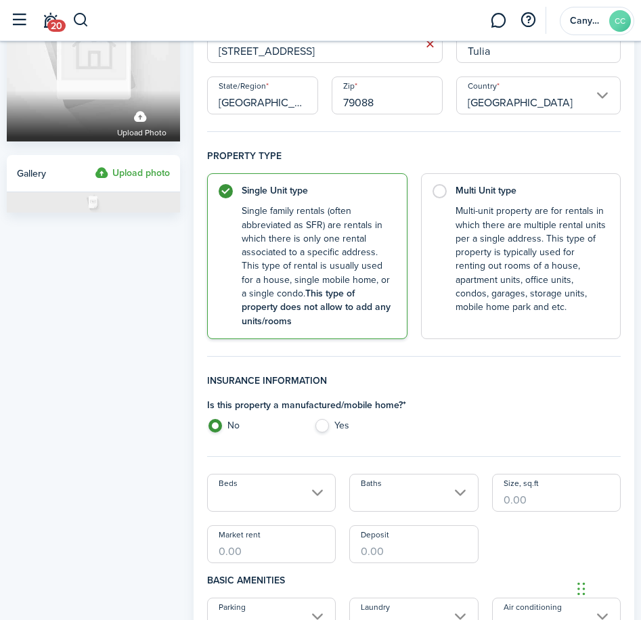
scroll to position [135, 0]
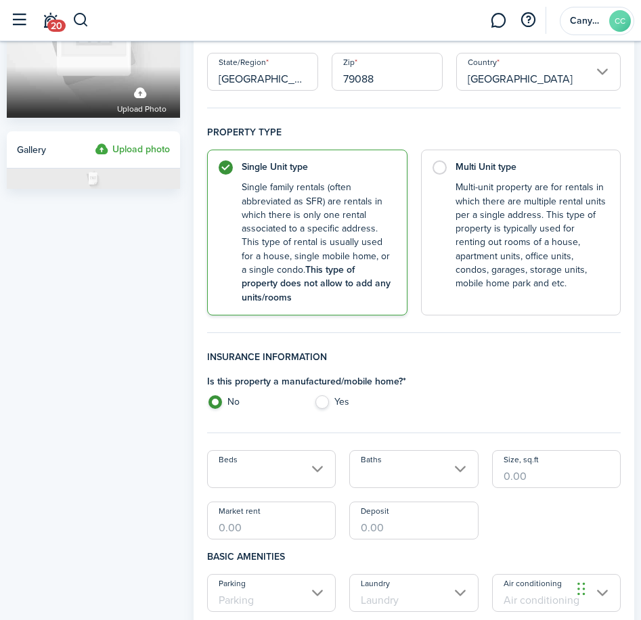
click at [535, 474] on input "Size, sq.ft" at bounding box center [556, 469] width 129 height 38
type input "715"
click at [301, 528] on input "Market rent" at bounding box center [271, 521] width 129 height 38
type input "$575.00"
click at [392, 530] on input "Deposit" at bounding box center [413, 521] width 129 height 38
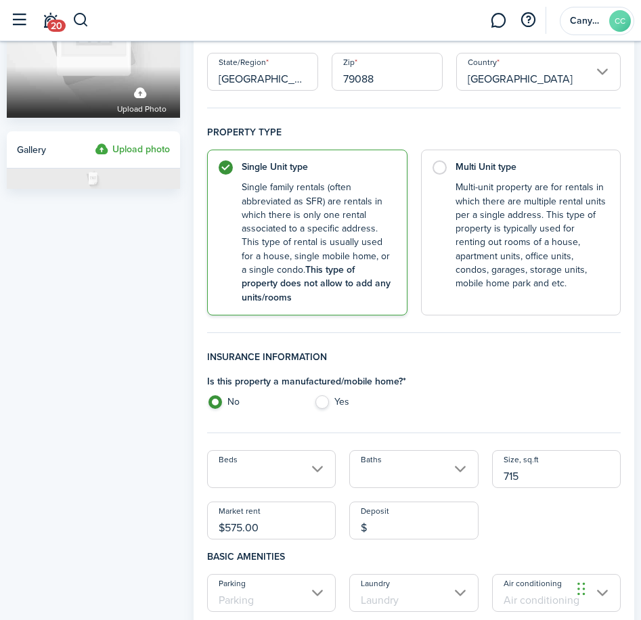
type input "$"
click at [529, 510] on div "Beds Baths Size, sq.ft 715 Market rent $575.00 Deposit $" at bounding box center [413, 494] width 427 height 89
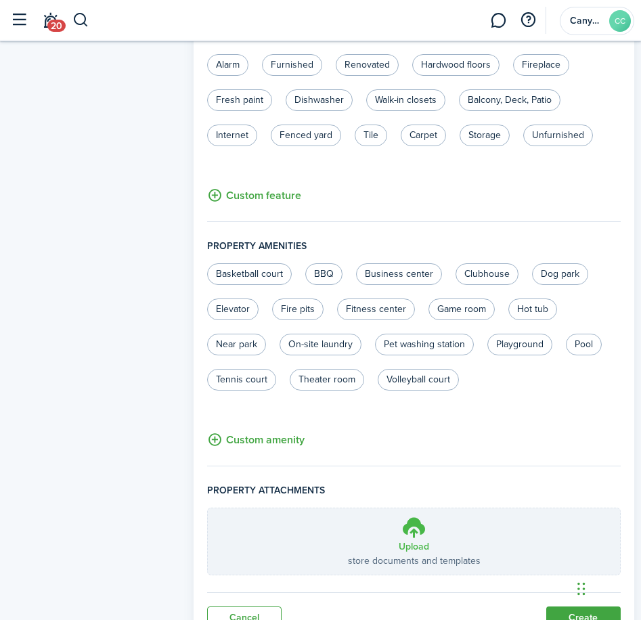
scroll to position [798, 0]
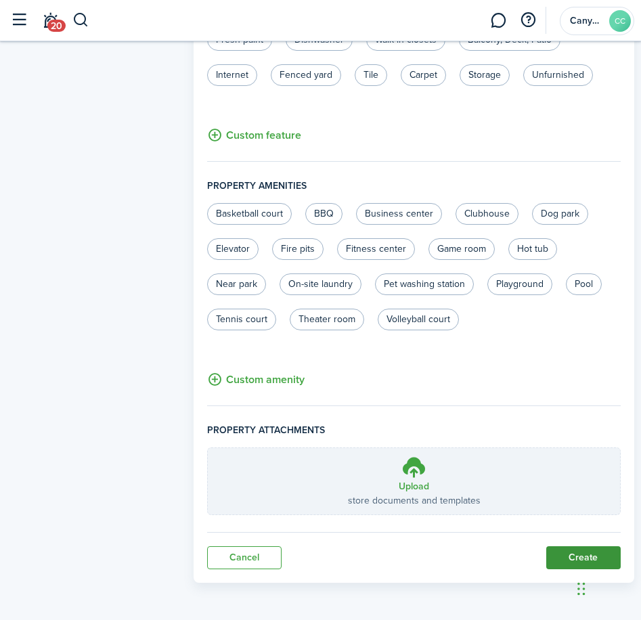
click at [575, 550] on button "Create" at bounding box center [583, 557] width 74 height 23
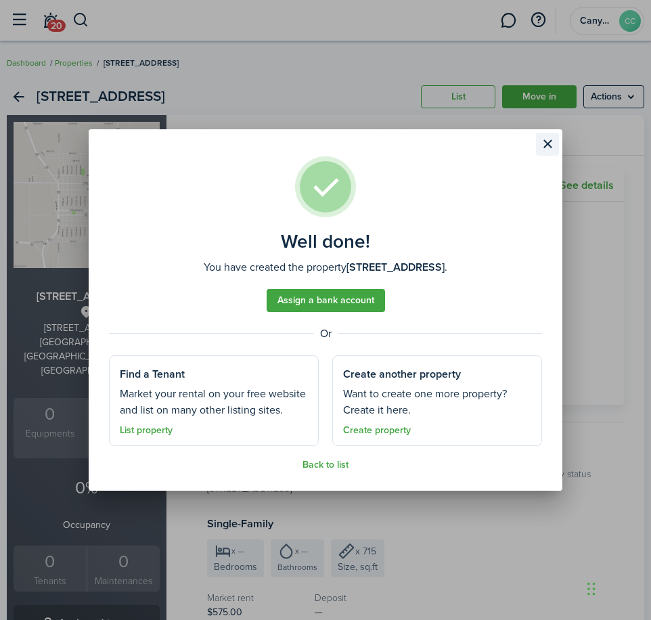
click at [548, 141] on button "Close modal" at bounding box center [547, 144] width 23 height 23
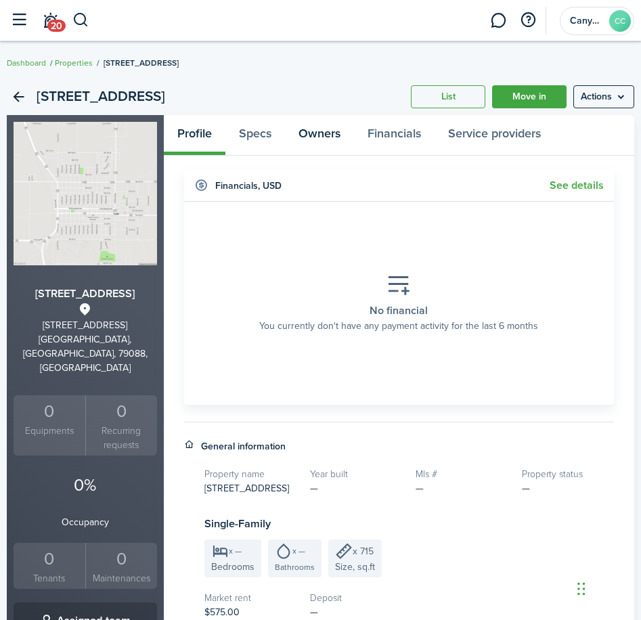
click at [311, 133] on link "Owners" at bounding box center [319, 135] width 69 height 40
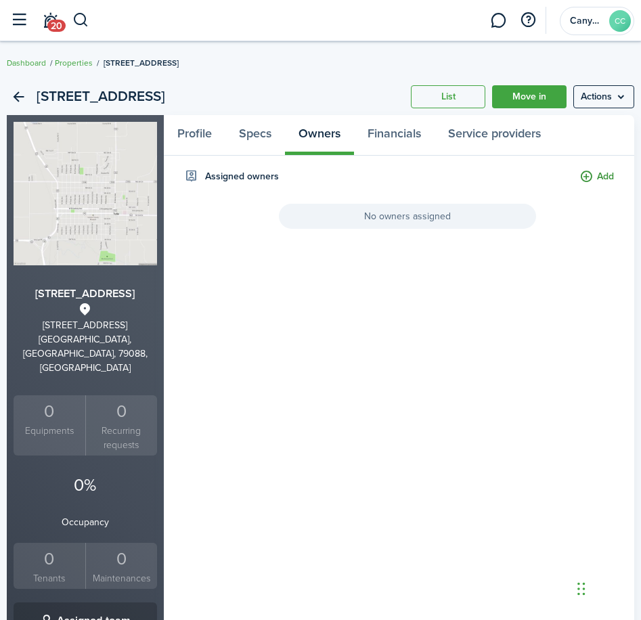
click at [584, 175] on button "Add" at bounding box center [596, 177] width 35 height 16
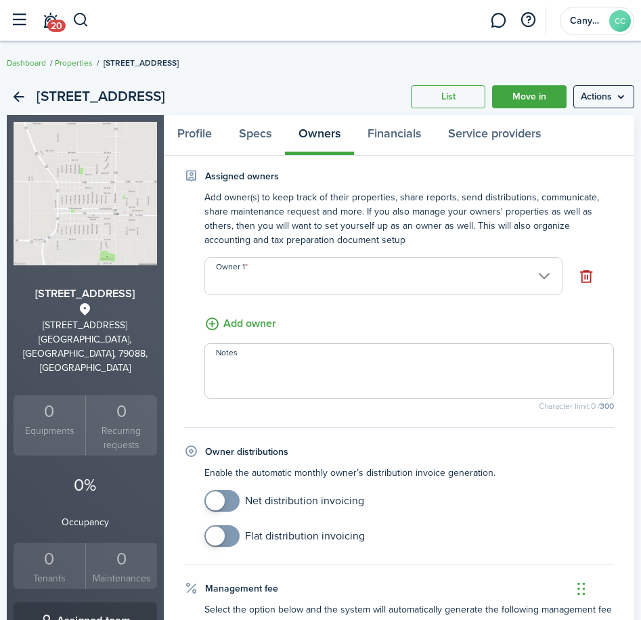
click at [314, 274] on input "Owner 1" at bounding box center [383, 276] width 358 height 38
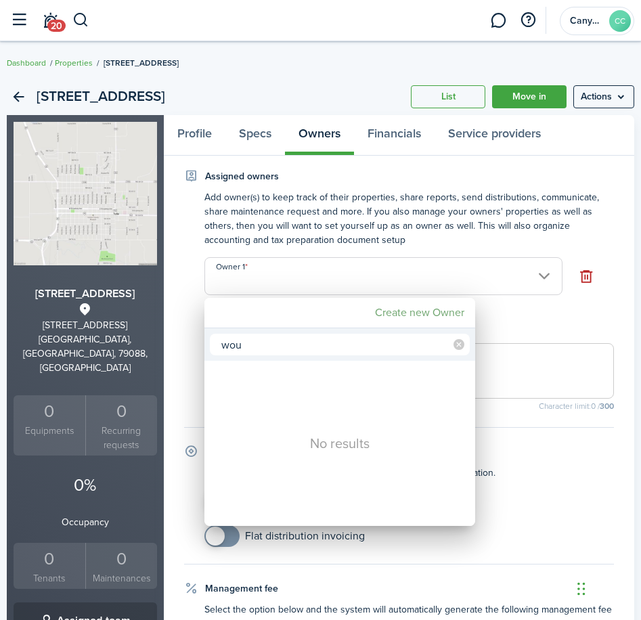
type input "wou"
click at [448, 310] on mbsc-button "Create new Owner" at bounding box center [420, 312] width 100 height 24
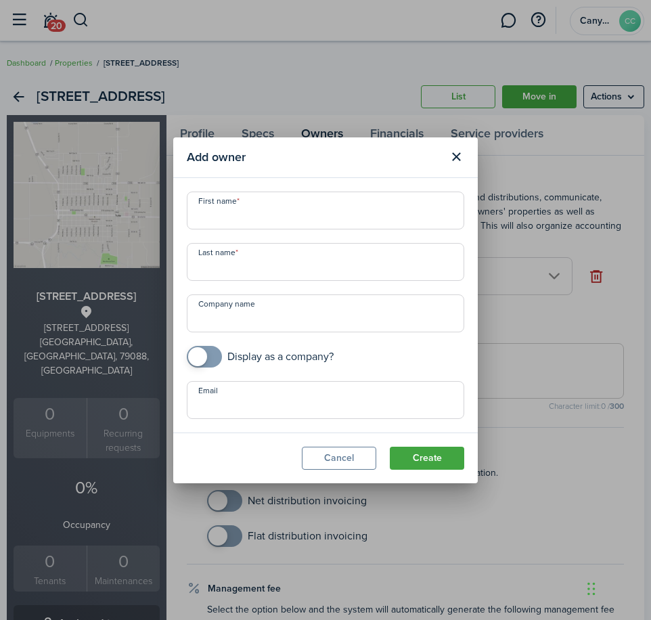
click at [246, 210] on input "First name" at bounding box center [325, 211] width 277 height 38
click at [253, 310] on input "Company name" at bounding box center [325, 313] width 277 height 38
type input "Wousie, LLC"
checkbox input "true"
click at [211, 364] on span at bounding box center [205, 357] width 14 height 22
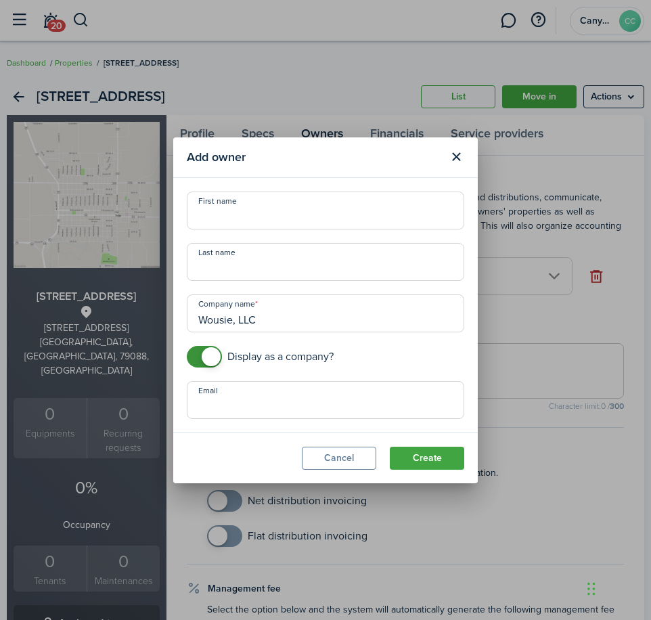
click at [225, 406] on input "Email" at bounding box center [325, 400] width 277 height 38
click at [208, 411] on input "Email" at bounding box center [325, 400] width 277 height 38
type input "[EMAIL_ADDRESS][DOMAIN_NAME]"
click at [390, 447] on button "Create" at bounding box center [427, 458] width 74 height 23
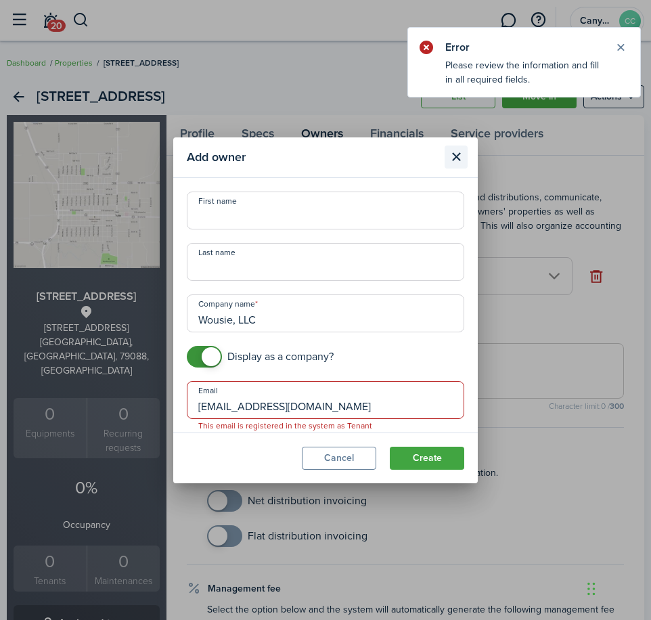
click at [461, 160] on button "Close modal" at bounding box center [456, 157] width 23 height 23
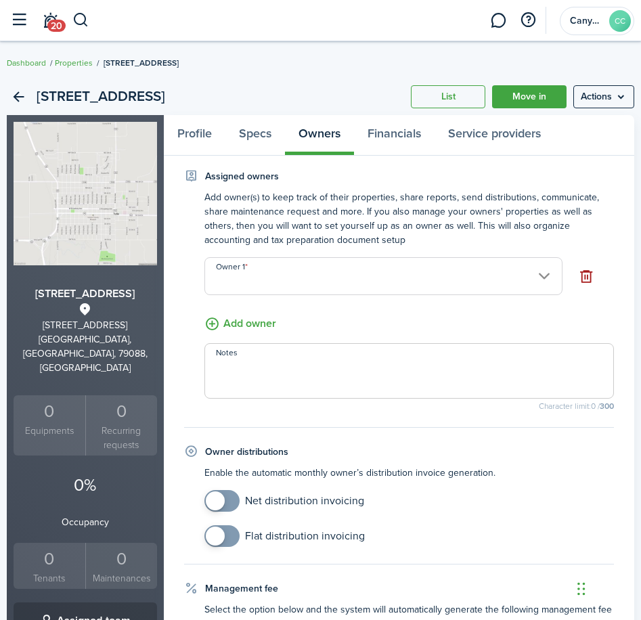
click at [587, 277] on button "button" at bounding box center [586, 276] width 21 height 21
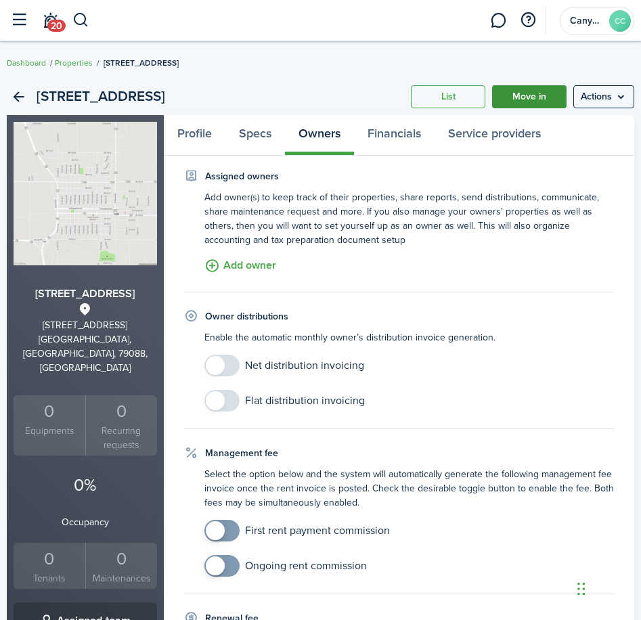
click at [544, 104] on link "Move in" at bounding box center [529, 96] width 74 height 23
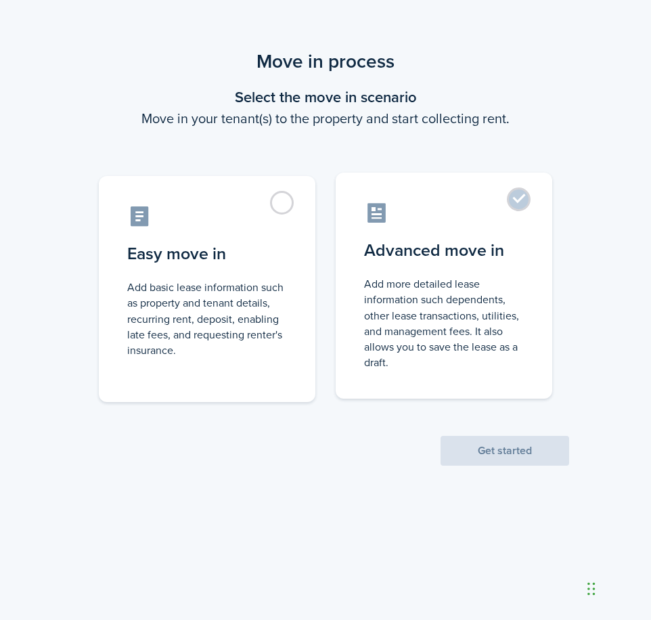
drag, startPoint x: 458, startPoint y: 298, endPoint x: 460, endPoint y: 305, distance: 7.7
click at [459, 298] on control-radio-card-description "Add more detailed lease information such dependents, other lease transactions, …" at bounding box center [444, 323] width 160 height 94
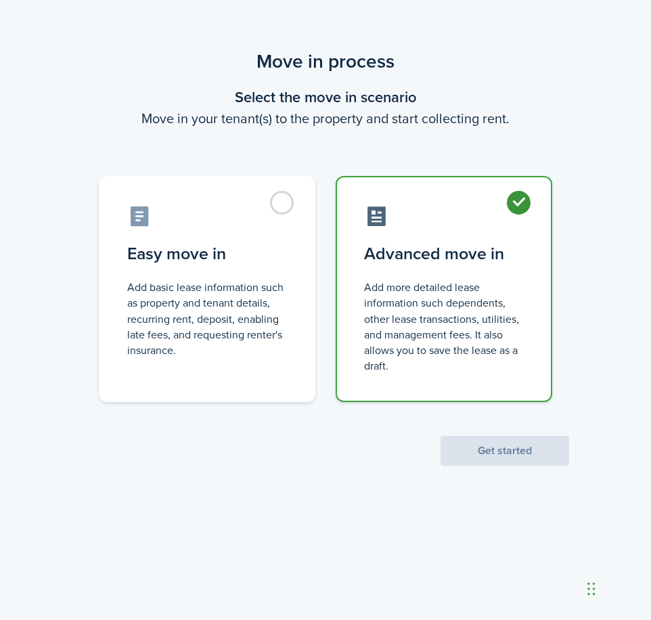
radio input "true"
click at [548, 455] on button "Get started" at bounding box center [505, 451] width 129 height 30
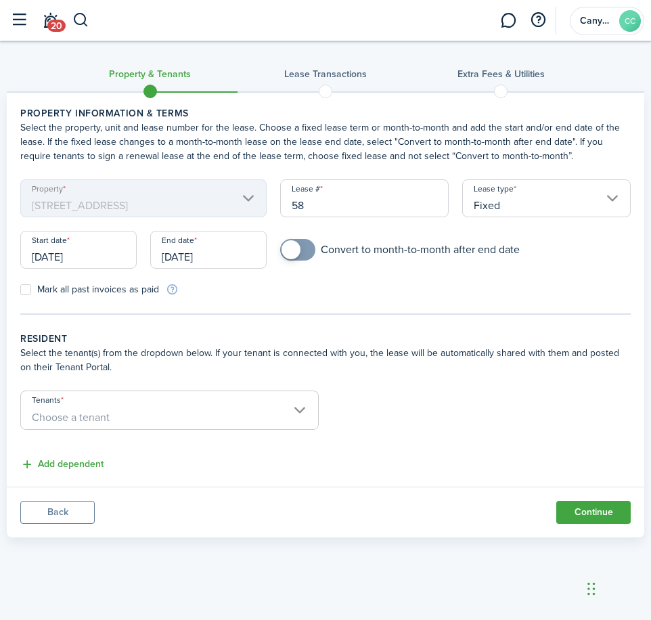
click at [66, 507] on button "Back" at bounding box center [57, 512] width 74 height 23
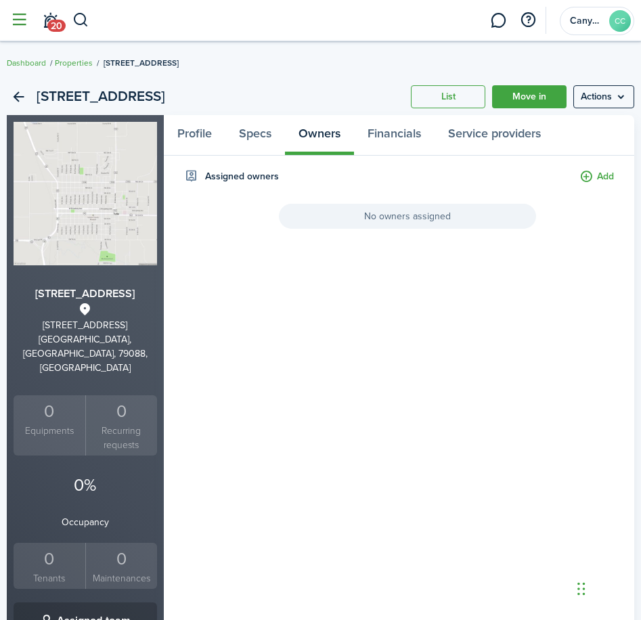
click at [13, 7] on button "button" at bounding box center [19, 20] width 26 height 26
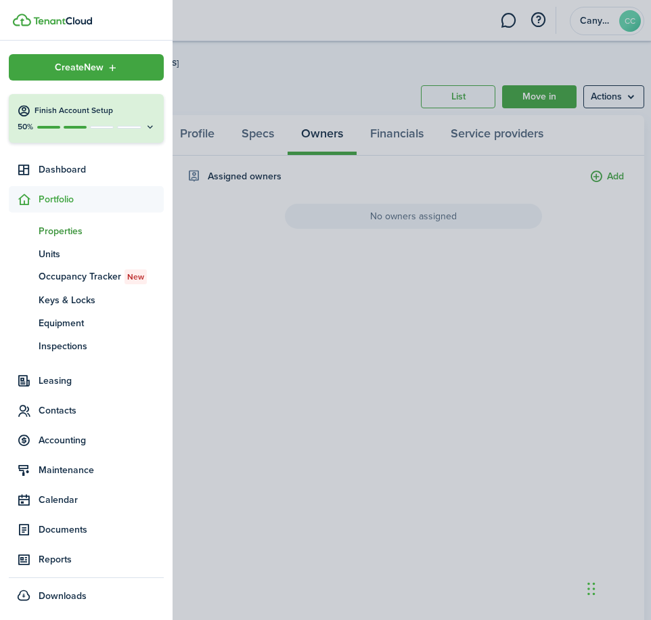
click at [58, 233] on span "Properties" at bounding box center [101, 231] width 125 height 14
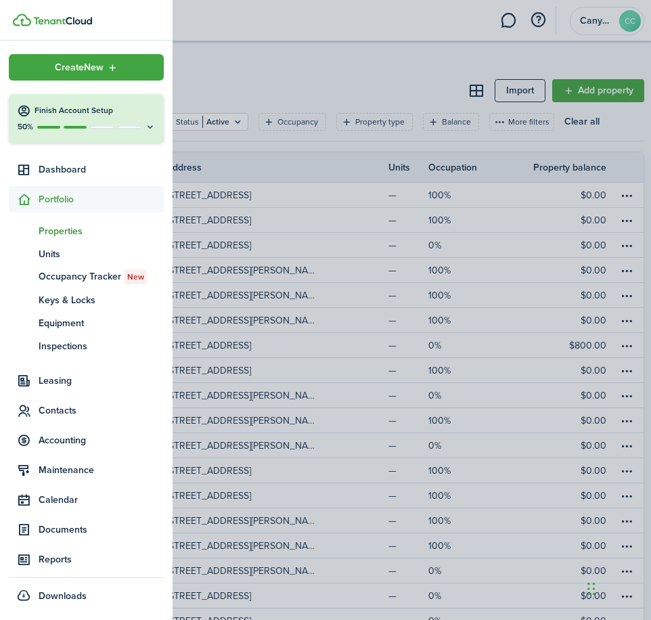
click at [58, 233] on span "Properties" at bounding box center [101, 231] width 125 height 14
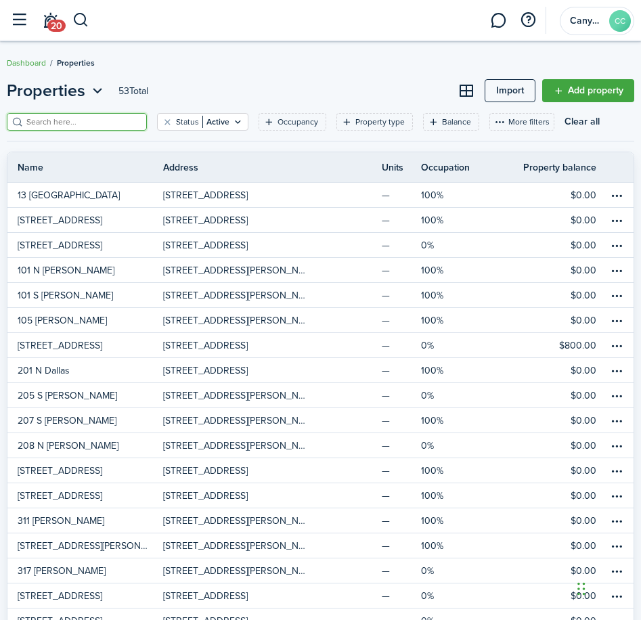
click at [36, 126] on input "search" at bounding box center [82, 122] width 119 height 13
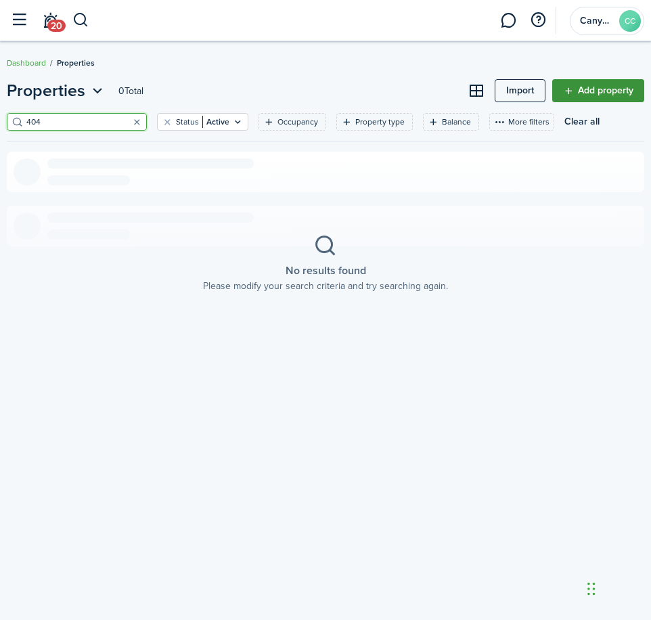
type input "404"
click at [618, 85] on link "Add property" at bounding box center [598, 90] width 92 height 23
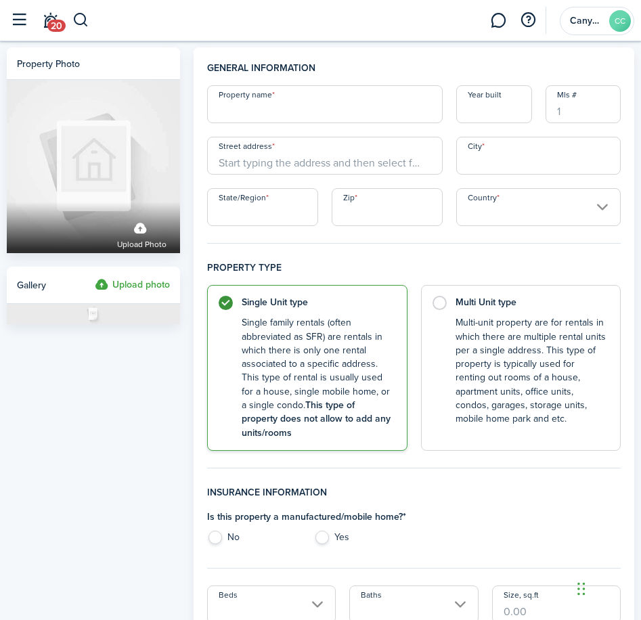
click at [320, 106] on input "Property name" at bounding box center [325, 104] width 236 height 38
type input "404 S Dallas"
click at [300, 159] on input "Street address" at bounding box center [325, 156] width 236 height 38
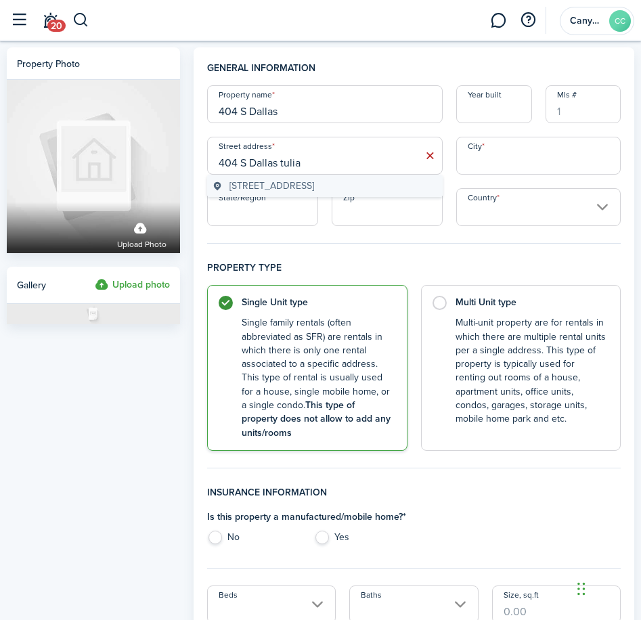
click at [314, 185] on span "[STREET_ADDRESS]" at bounding box center [271, 186] width 85 height 14
type input "[STREET_ADDRESS]"
type input "Tulia"
type input "[GEOGRAPHIC_DATA]"
type input "79088"
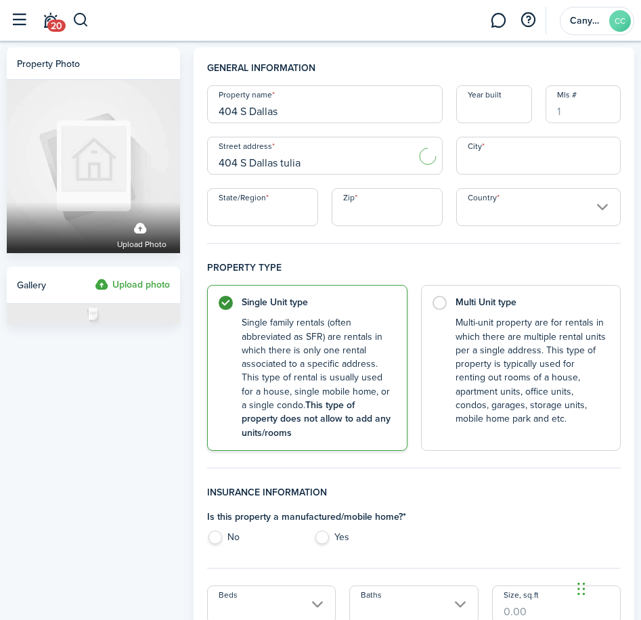
type input "[GEOGRAPHIC_DATA]"
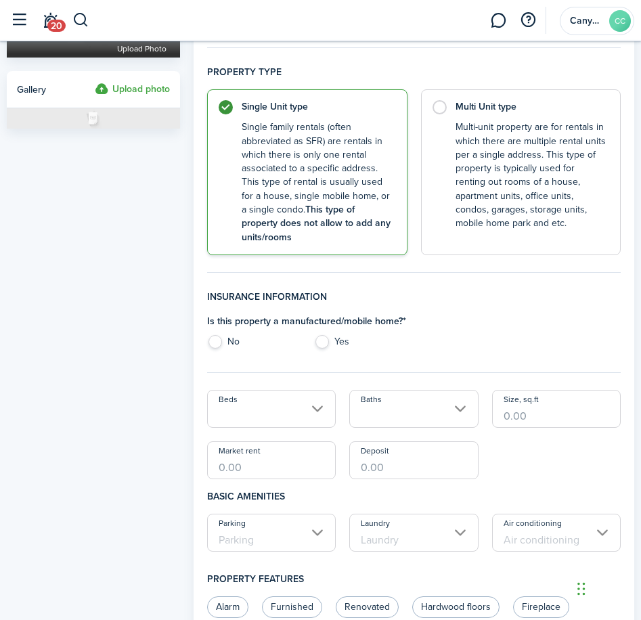
scroll to position [203, 0]
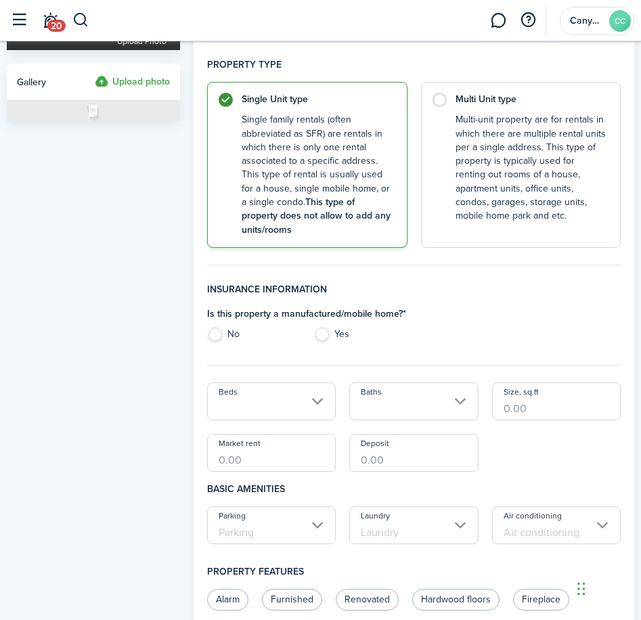
click at [223, 336] on label "No" at bounding box center [253, 338] width 93 height 20
radio input "true"
click at [531, 411] on input "Size, sq.ft" at bounding box center [556, 401] width 129 height 38
click at [525, 393] on input "Size, sq.ft" at bounding box center [556, 401] width 129 height 38
click at [320, 395] on input "Beds" at bounding box center [271, 401] width 129 height 38
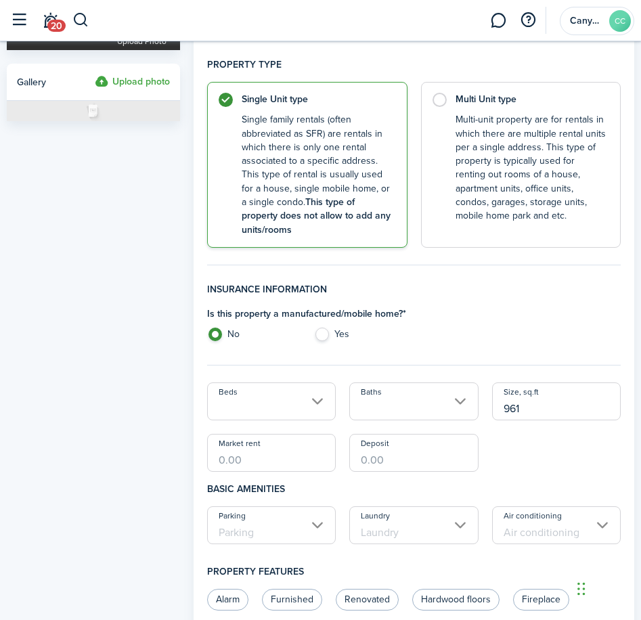
type input "961"
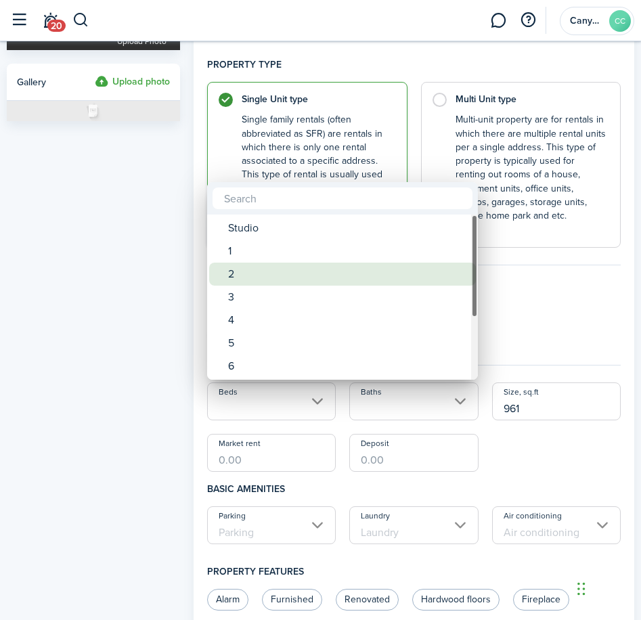
click at [234, 270] on div "2" at bounding box center [348, 274] width 240 height 23
type input "2"
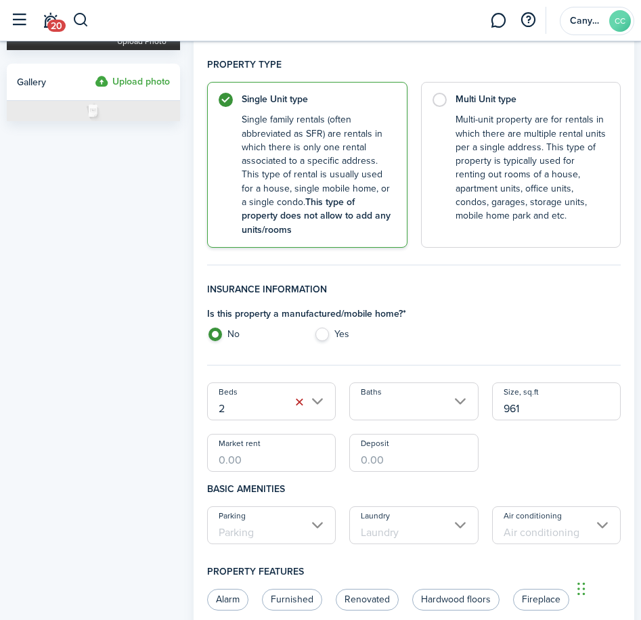
click at [380, 389] on input "Baths" at bounding box center [413, 401] width 129 height 38
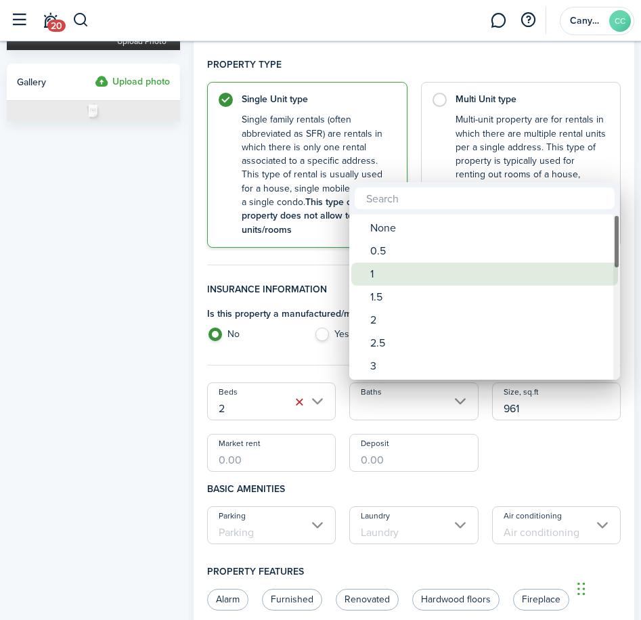
click at [397, 267] on div "1" at bounding box center [490, 274] width 240 height 23
type input "1"
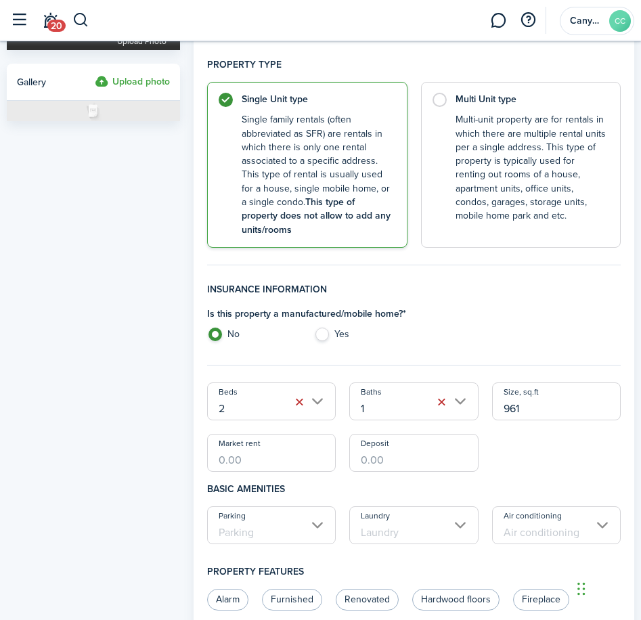
click at [248, 453] on input "Market rent" at bounding box center [271, 453] width 129 height 38
type input "$650.00"
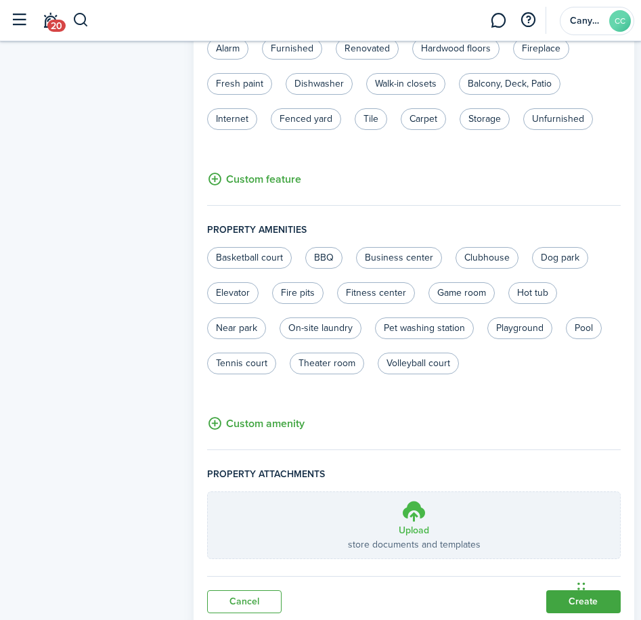
scroll to position [798, 0]
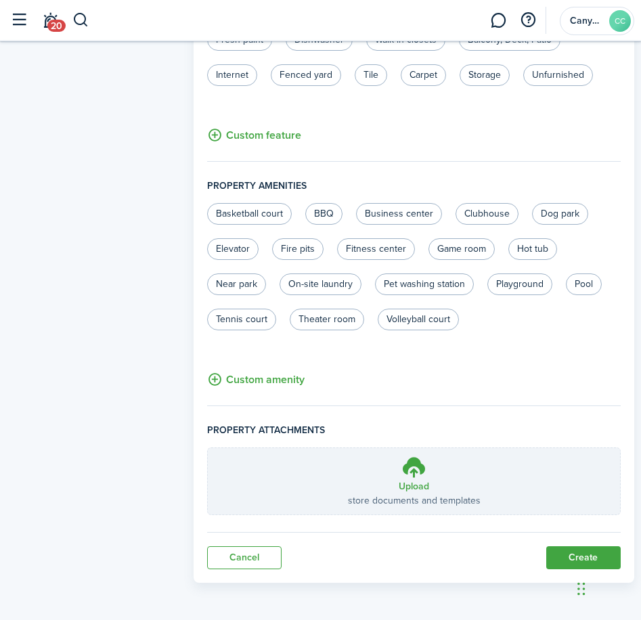
type input "$650.00"
click at [580, 553] on button "Create" at bounding box center [583, 557] width 74 height 23
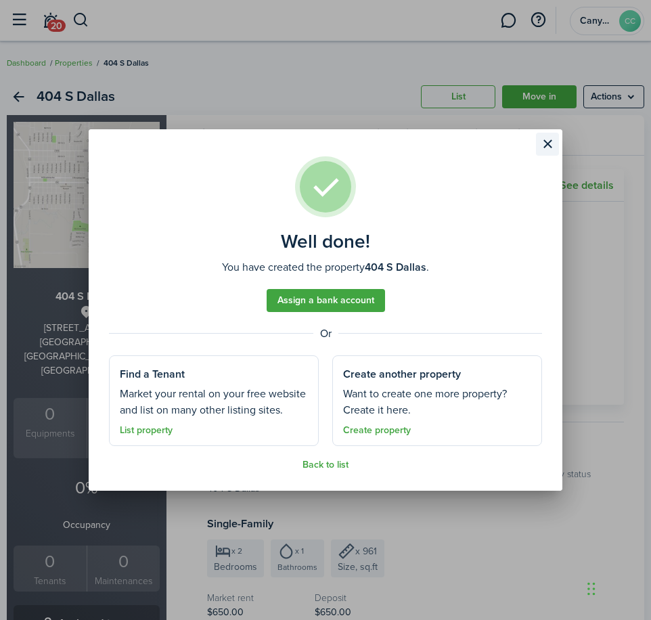
click at [545, 142] on button "Close modal" at bounding box center [547, 144] width 23 height 23
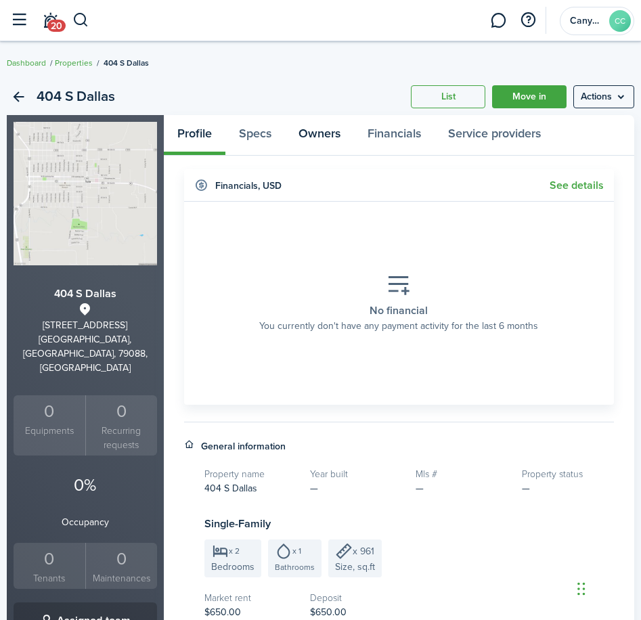
click at [311, 137] on link "Owners" at bounding box center [319, 135] width 69 height 40
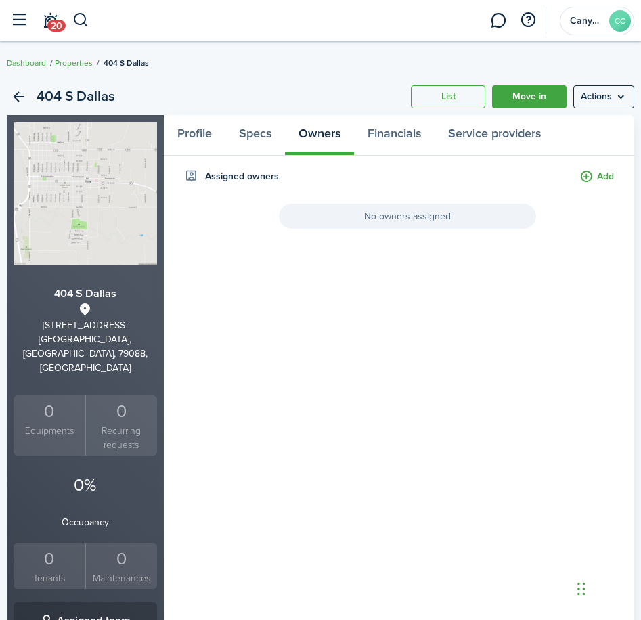
click at [570, 172] on div "Assigned owners Add" at bounding box center [399, 186] width 430 height 35
click at [601, 179] on button "Add" at bounding box center [596, 177] width 35 height 16
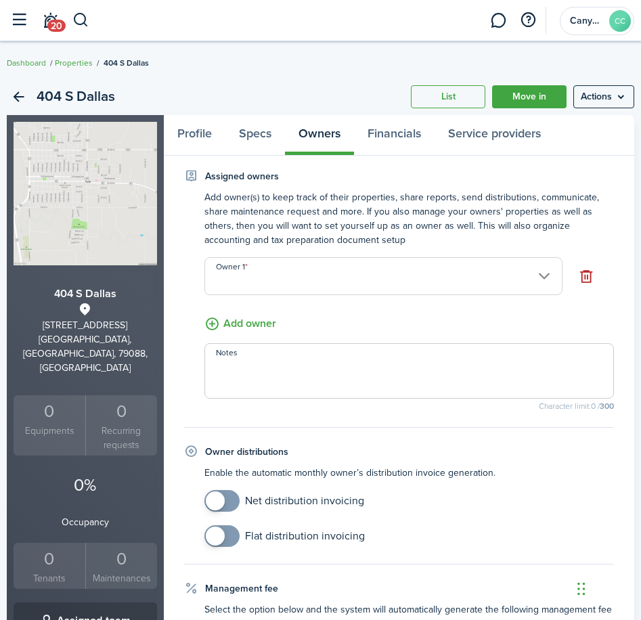
click at [284, 285] on input "Owner 1" at bounding box center [383, 276] width 358 height 38
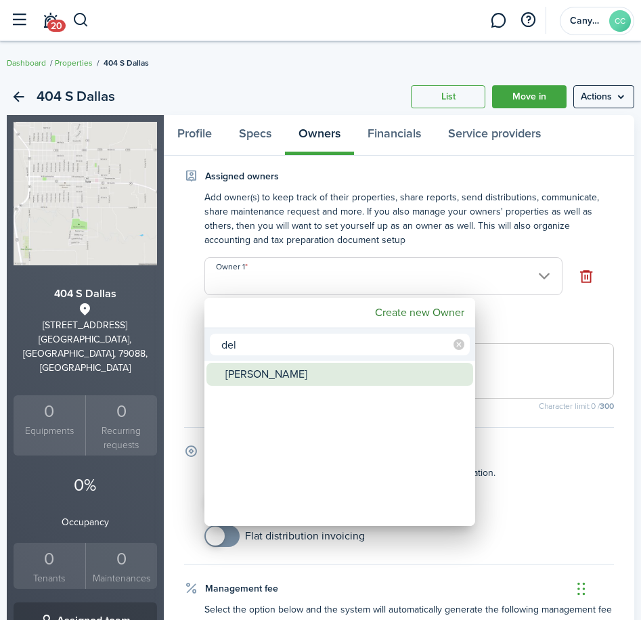
type input "del"
click at [280, 376] on div "[PERSON_NAME]" at bounding box center [345, 374] width 240 height 23
type input "[PERSON_NAME]"
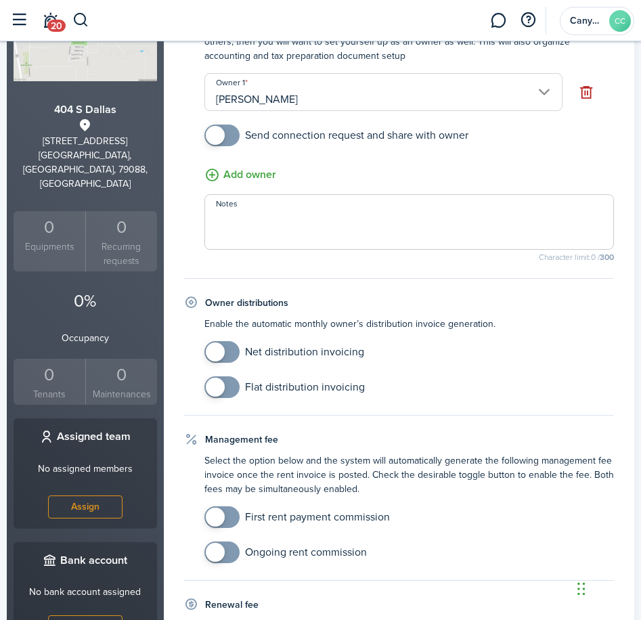
scroll to position [203, 0]
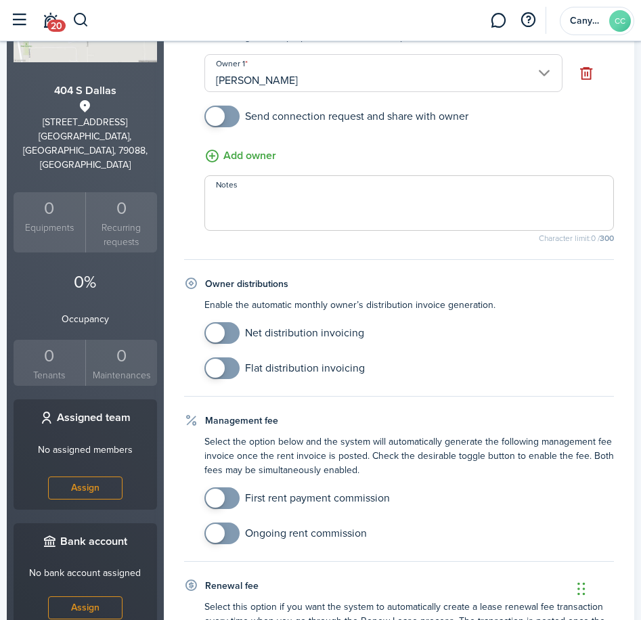
click at [216, 331] on span at bounding box center [215, 333] width 19 height 19
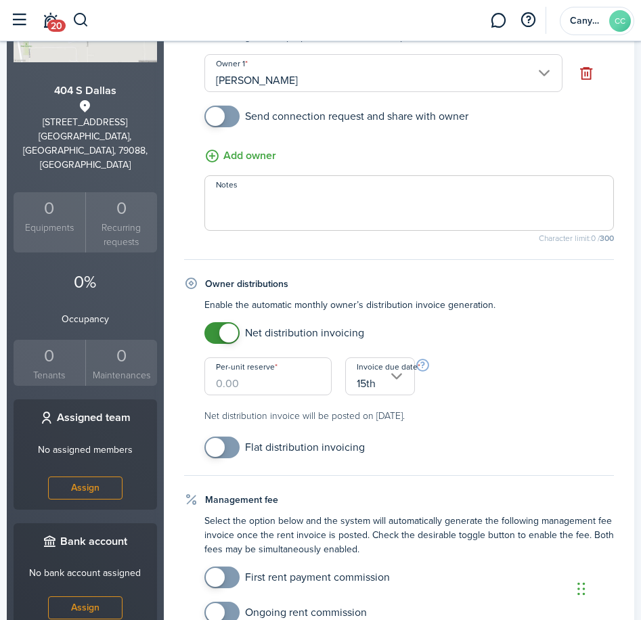
checkbox input "false"
click at [234, 336] on span at bounding box center [228, 333] width 19 height 19
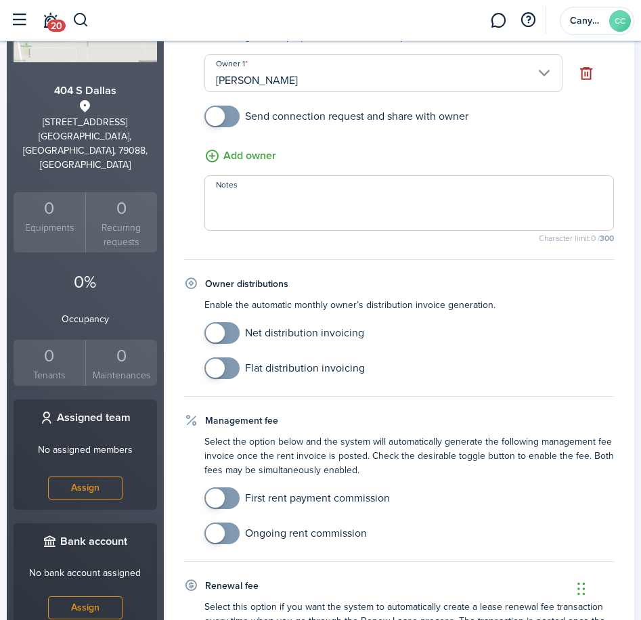
checkbox input "true"
click at [223, 497] on span at bounding box center [215, 498] width 19 height 19
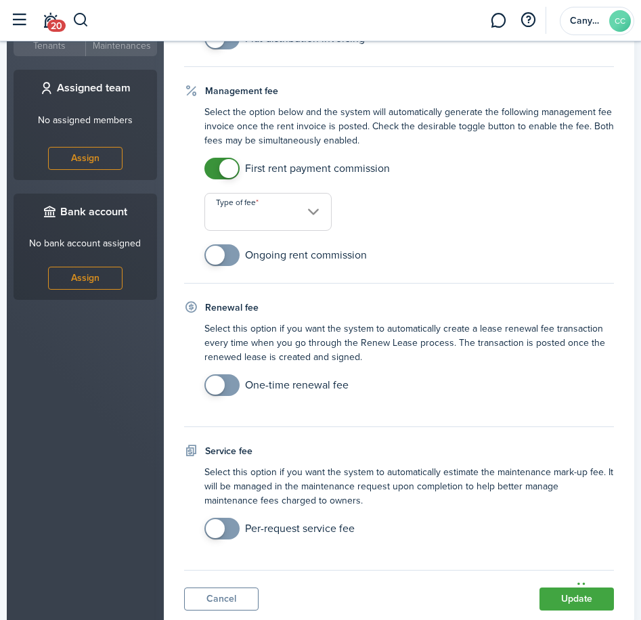
scroll to position [541, 0]
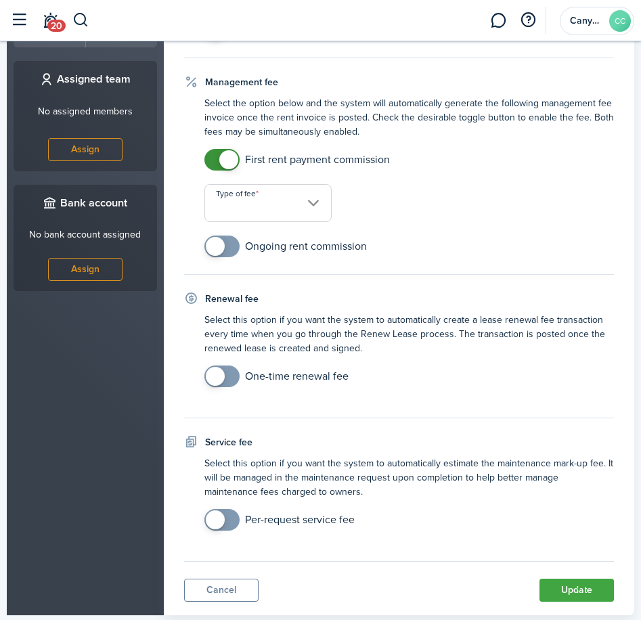
click at [314, 210] on input "Type of fee" at bounding box center [267, 203] width 127 height 38
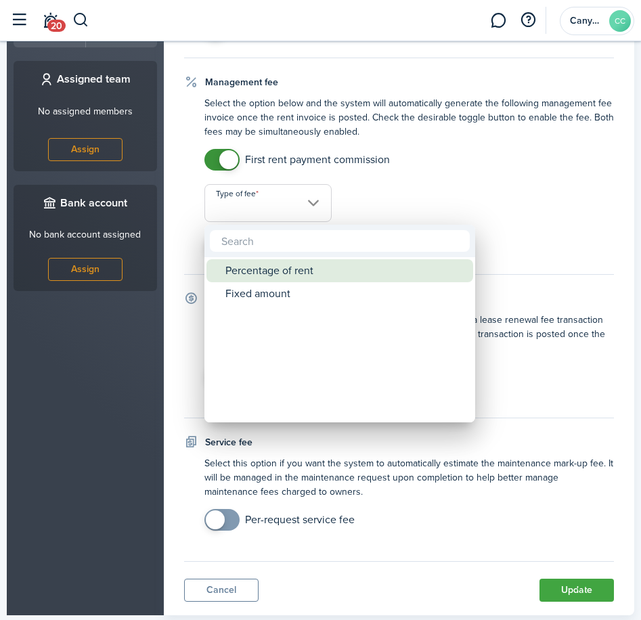
click at [303, 271] on div "Percentage of rent" at bounding box center [345, 270] width 240 height 23
type input "Percentage of rent"
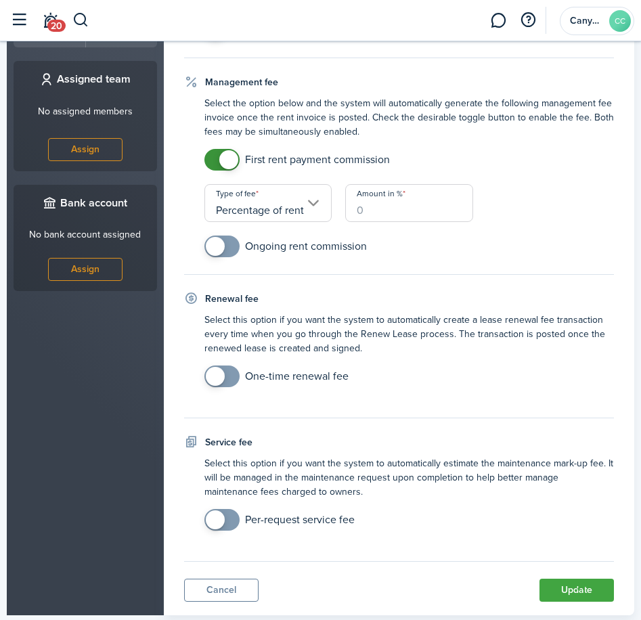
click at [388, 204] on input "Amount in %" at bounding box center [408, 203] width 127 height 38
type input "50"
checkbox input "true"
click at [217, 248] on span at bounding box center [215, 246] width 19 height 19
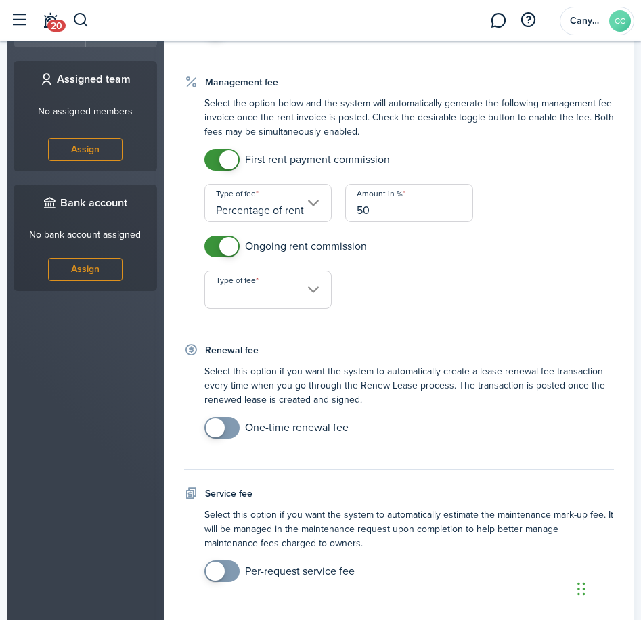
click at [238, 292] on input "Type of fee" at bounding box center [267, 290] width 127 height 38
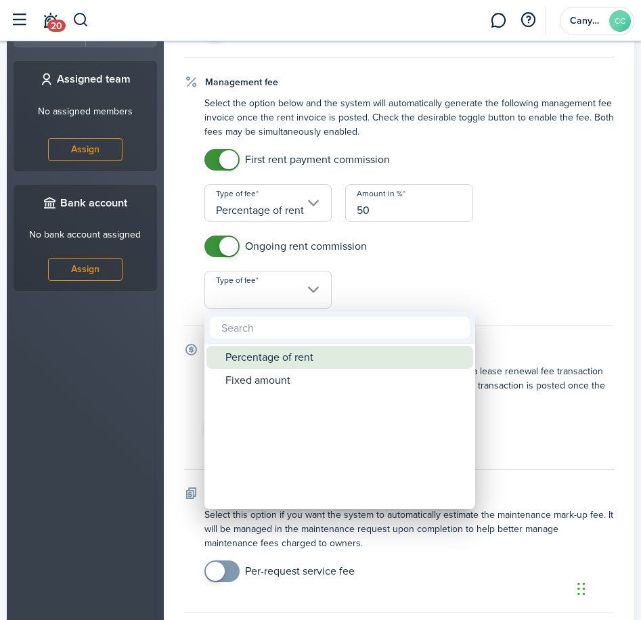
click at [290, 367] on div "Percentage of rent" at bounding box center [345, 357] width 240 height 23
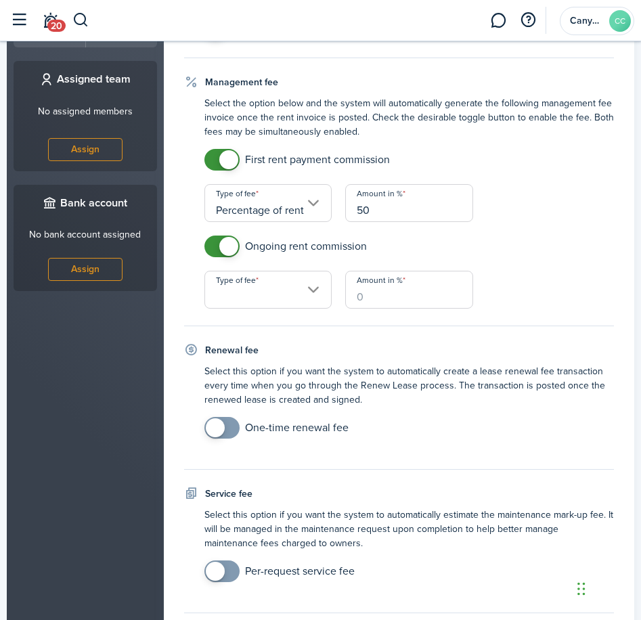
type input "Percentage of rent"
click at [374, 300] on input "Amount in %" at bounding box center [408, 290] width 127 height 38
type input "10"
click at [529, 289] on div "Ongoing rent commission Type of fee Percentage of rent Amount in % 10" at bounding box center [409, 272] width 423 height 73
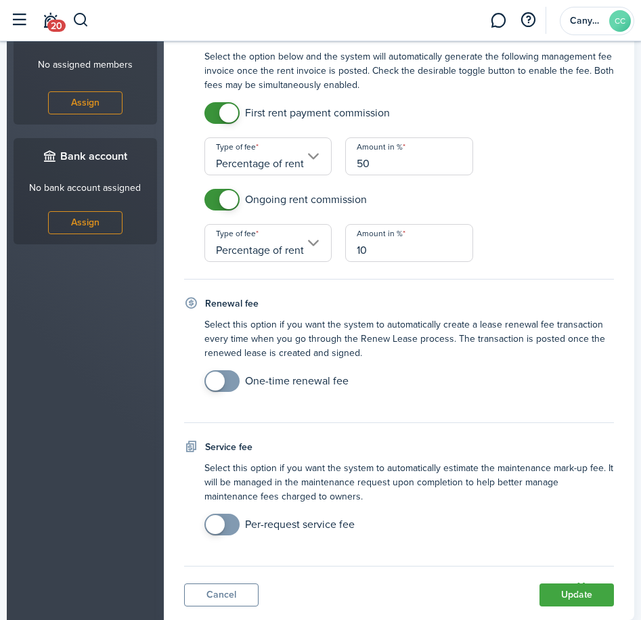
scroll to position [625, 0]
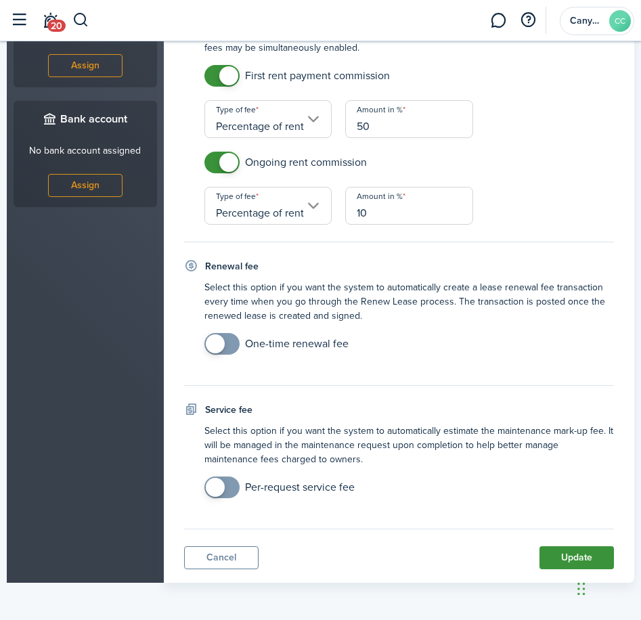
click at [579, 554] on button "Update" at bounding box center [576, 557] width 74 height 23
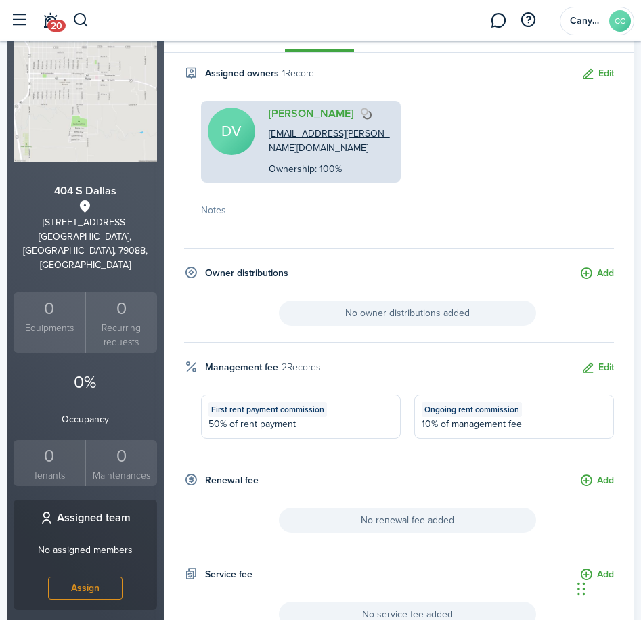
scroll to position [0, 0]
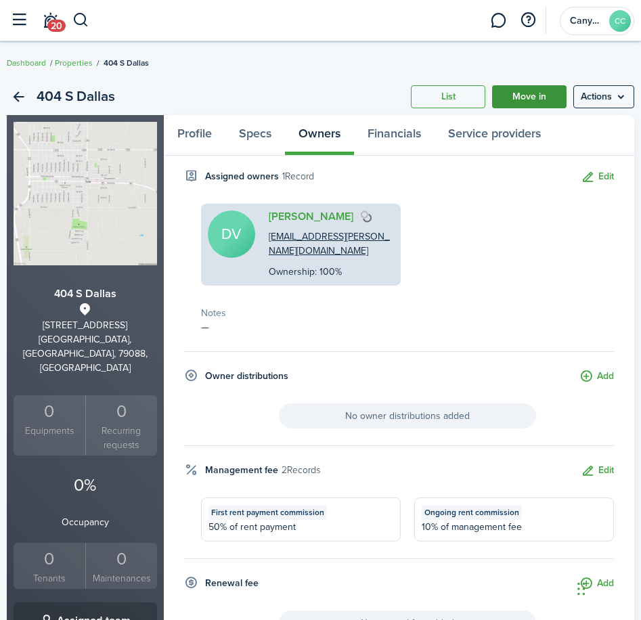
click at [527, 95] on link "Move in" at bounding box center [529, 96] width 74 height 23
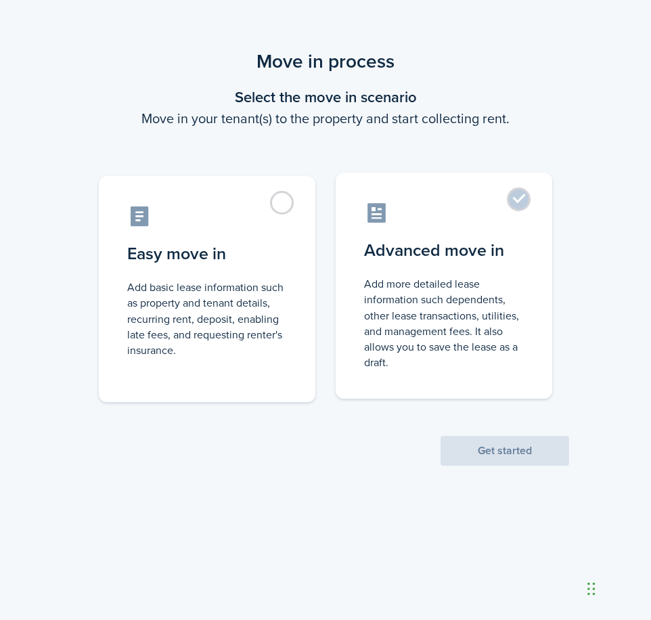
click at [552, 290] on label "Advanced move in Add more detailed lease information such dependents, other lea…" at bounding box center [444, 286] width 217 height 226
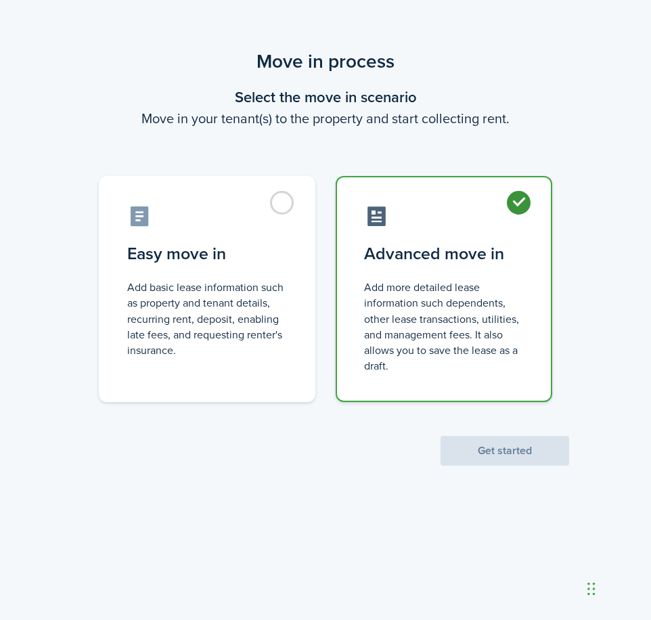
radio input "true"
click at [487, 307] on control-radio-card-description "Add more detailed lease information such dependents, other lease transactions, …" at bounding box center [444, 327] width 160 height 94
click at [516, 458] on button "Get started" at bounding box center [505, 451] width 129 height 30
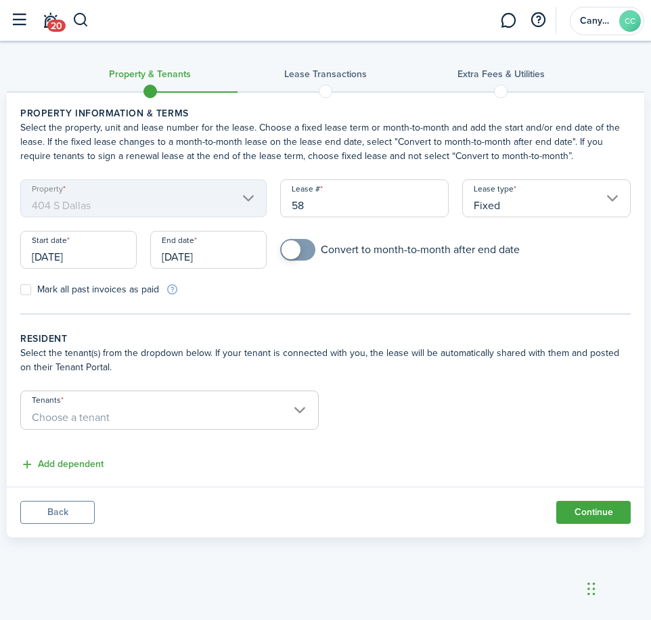
click at [43, 253] on input "[DATE]" at bounding box center [78, 250] width 116 height 38
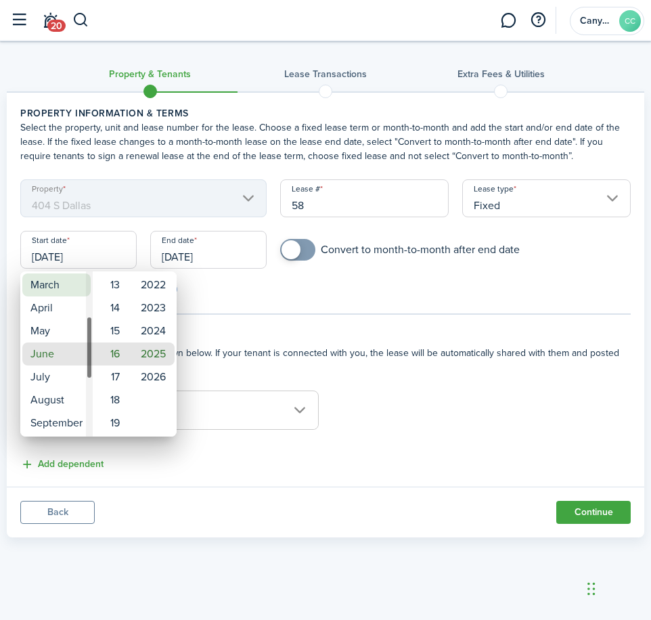
click at [53, 290] on mbsc-wheel-item "March" at bounding box center [56, 284] width 68 height 23
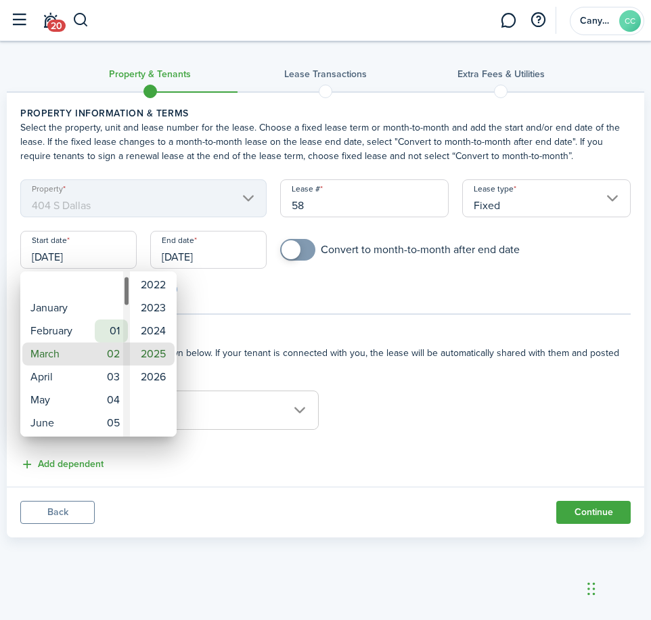
click at [117, 328] on mbsc-wheel-item "01" at bounding box center [111, 330] width 33 height 23
type input "[DATE]"
click at [211, 265] on div at bounding box center [326, 310] width 868 height 837
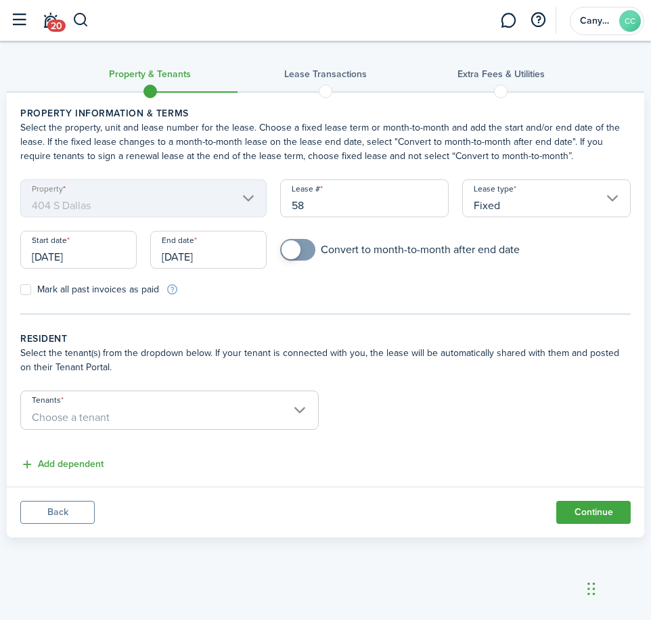
click at [213, 257] on input "[DATE]" at bounding box center [208, 250] width 116 height 38
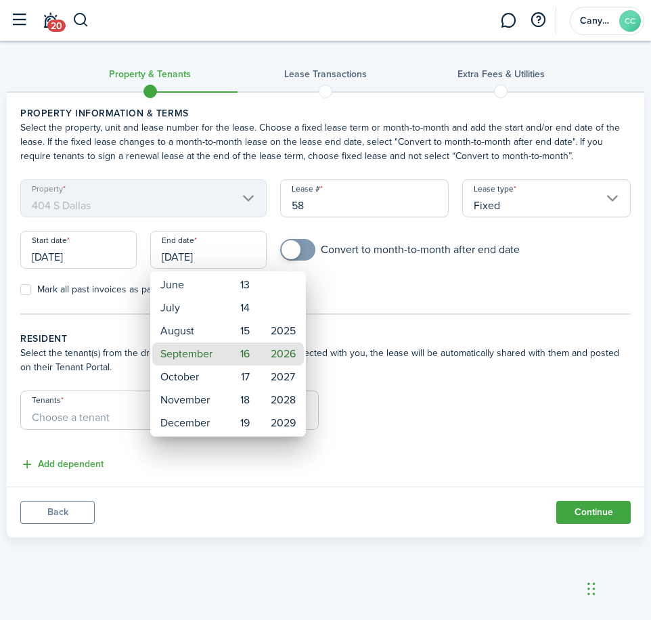
click at [199, 254] on div at bounding box center [326, 310] width 868 height 837
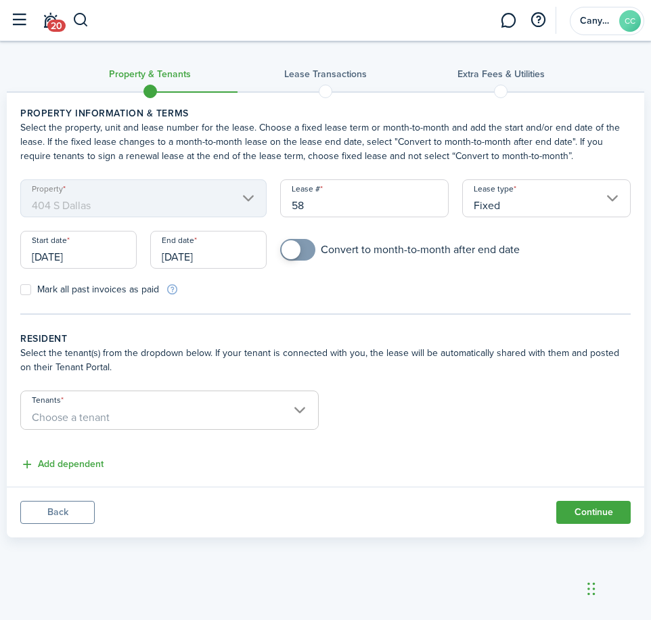
click at [203, 260] on input "[DATE]" at bounding box center [208, 250] width 116 height 38
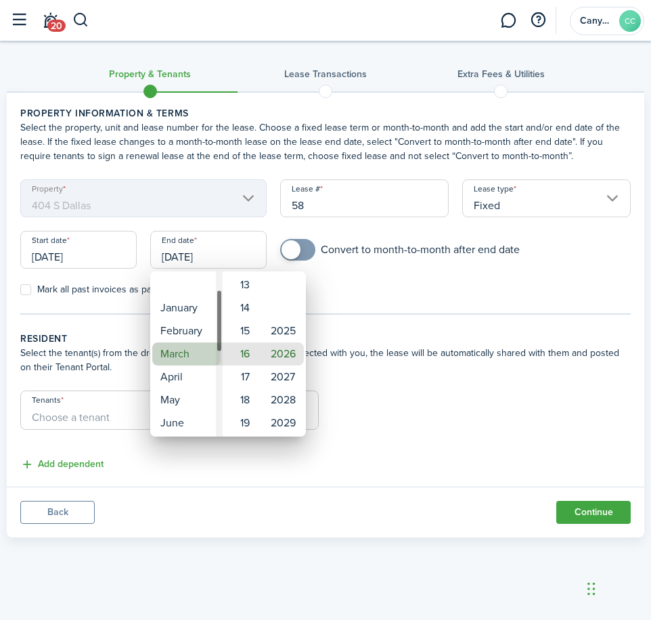
click at [183, 354] on mbsc-wheel-item "March" at bounding box center [186, 353] width 68 height 23
click at [243, 324] on mbsc-wheel-item "01" at bounding box center [241, 330] width 33 height 23
type input "[DATE]"
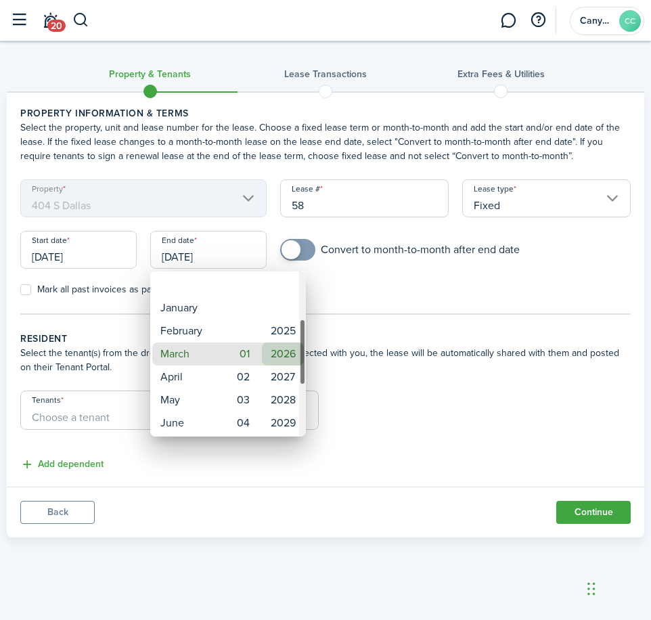
drag, startPoint x: 275, startPoint y: 347, endPoint x: 281, endPoint y: 330, distance: 17.8
click at [276, 347] on mbsc-wheel-item "2026" at bounding box center [283, 353] width 42 height 23
drag, startPoint x: 350, startPoint y: 296, endPoint x: 340, endPoint y: 281, distance: 18.6
click at [351, 296] on div at bounding box center [326, 310] width 868 height 837
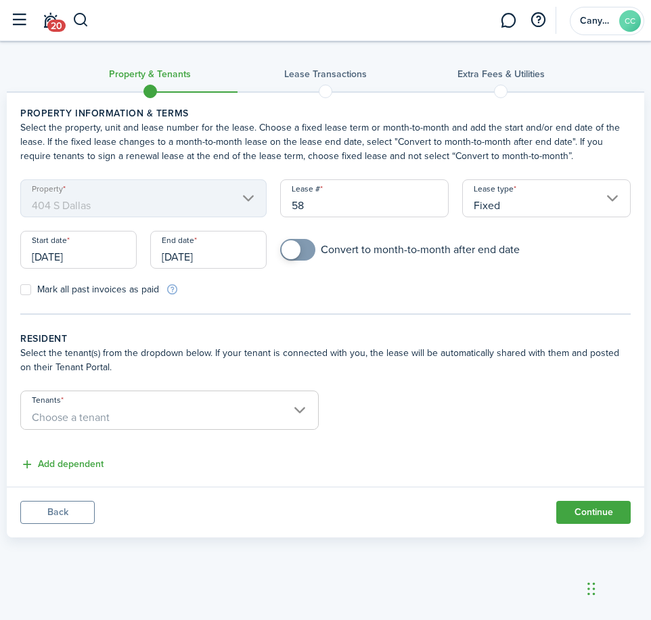
checkbox input "true"
click at [294, 249] on span at bounding box center [291, 249] width 19 height 19
click at [30, 288] on label "Mark all past invoices as paid" at bounding box center [89, 289] width 139 height 11
click at [20, 290] on input "Mark all past invoices as paid" at bounding box center [20, 290] width 1 height 1
checkbox input "true"
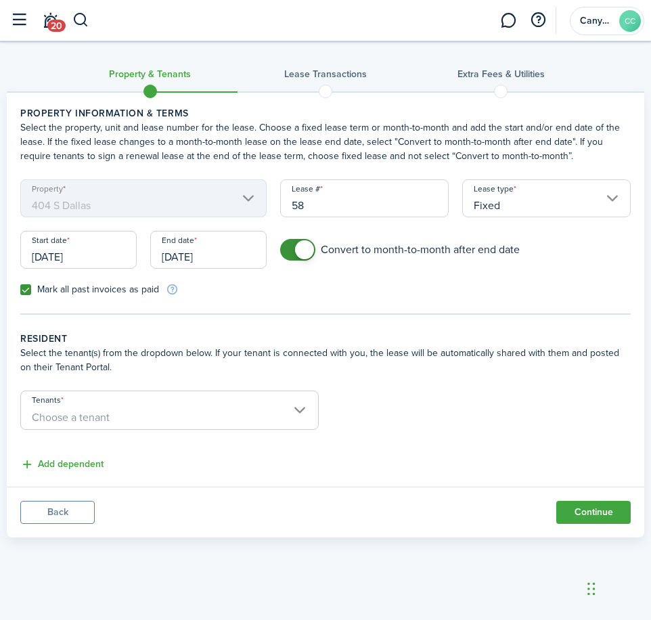
click at [202, 418] on span "Choose a tenant" at bounding box center [169, 417] width 297 height 23
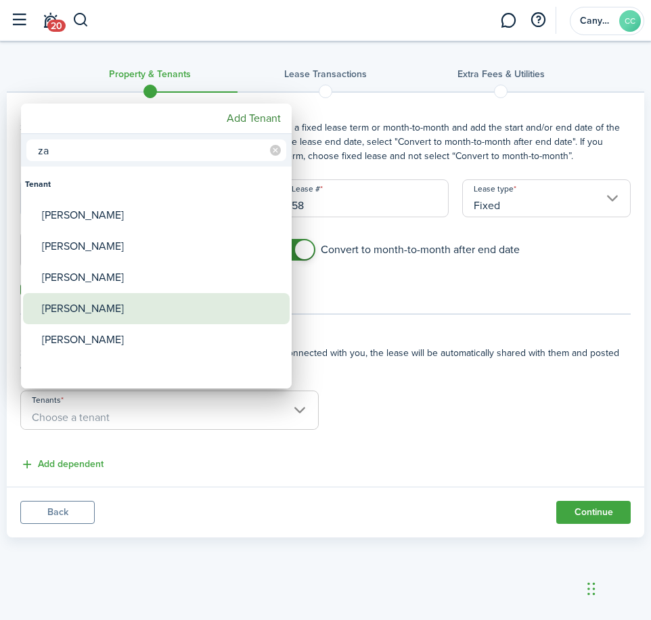
type input "za"
click at [68, 303] on div "[PERSON_NAME]" at bounding box center [162, 308] width 240 height 31
type input "[PERSON_NAME]"
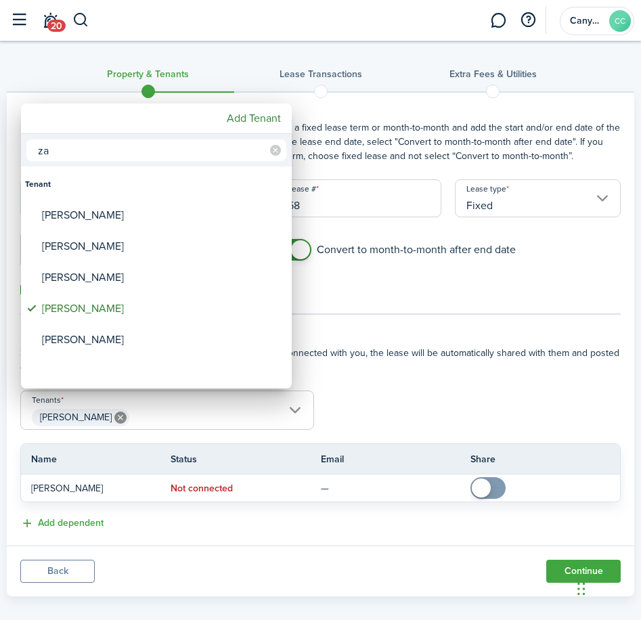
click at [474, 359] on div at bounding box center [320, 310] width 857 height 837
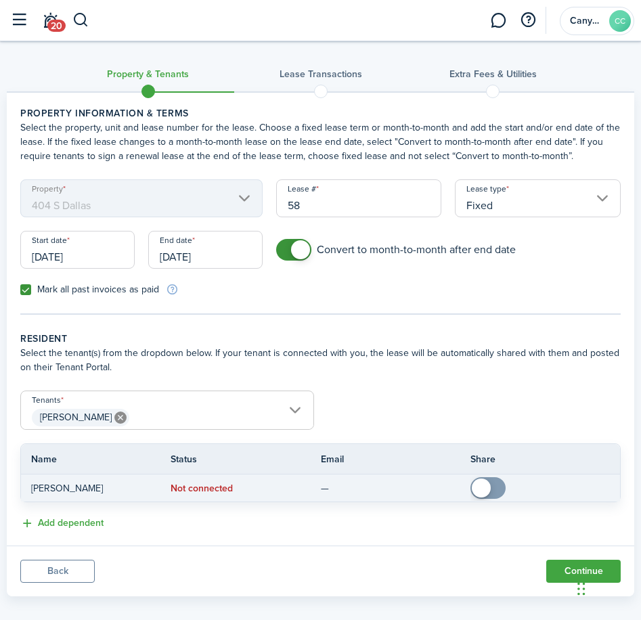
checkbox input "true"
click at [491, 481] on span at bounding box center [488, 488] width 14 height 22
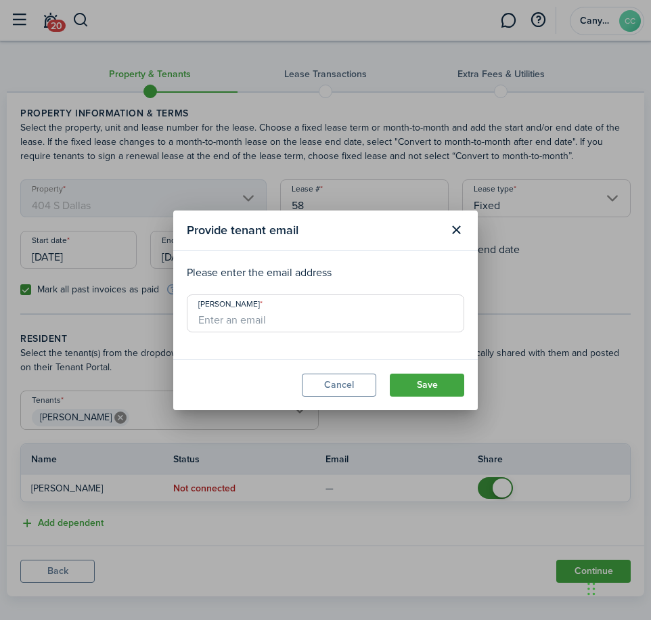
click at [320, 329] on input "[PERSON_NAME]" at bounding box center [325, 313] width 277 height 38
type input "[EMAIL_ADDRESS][DOMAIN_NAME]"
click at [428, 388] on button "Save" at bounding box center [427, 385] width 74 height 23
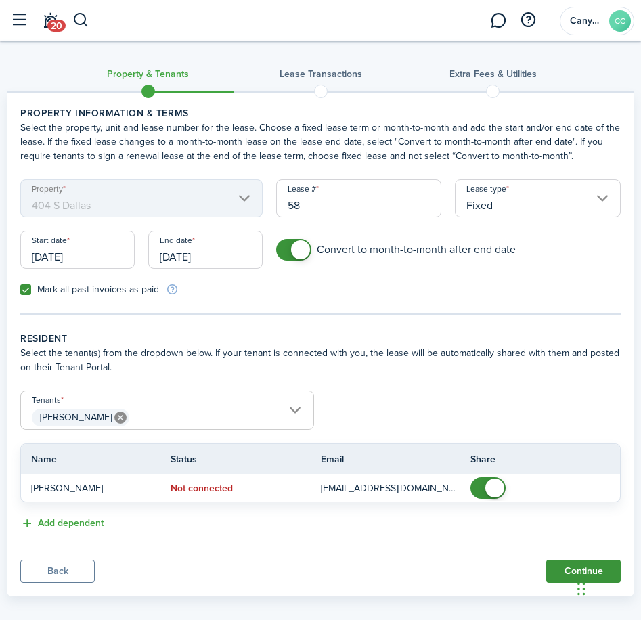
click at [573, 564] on button "Continue" at bounding box center [583, 571] width 74 height 23
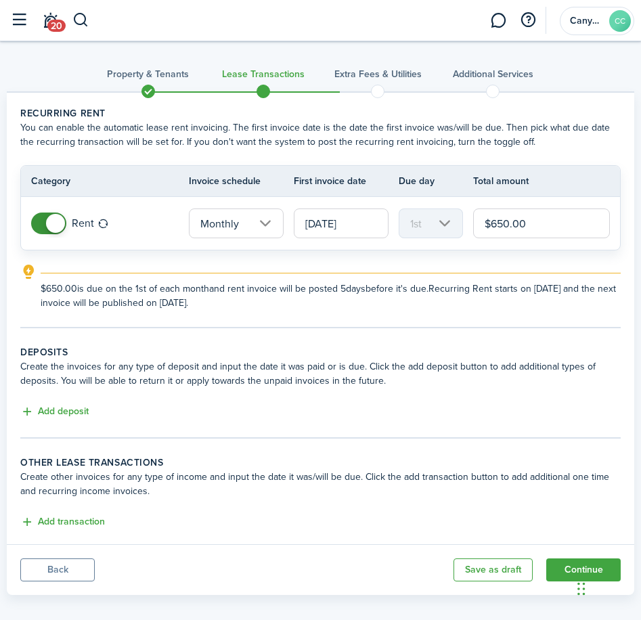
click at [89, 414] on div "Add deposit" at bounding box center [320, 412] width 600 height 16
click at [81, 414] on button "Add deposit" at bounding box center [54, 412] width 68 height 16
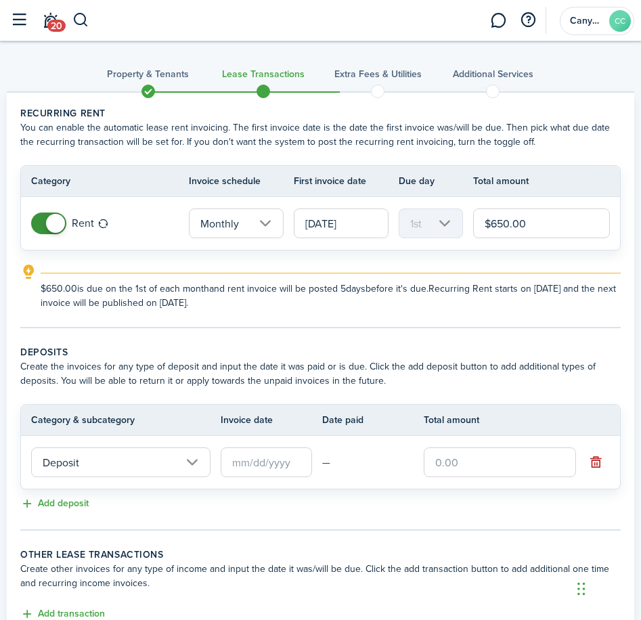
click at [110, 463] on input "Deposit" at bounding box center [120, 462] width 179 height 30
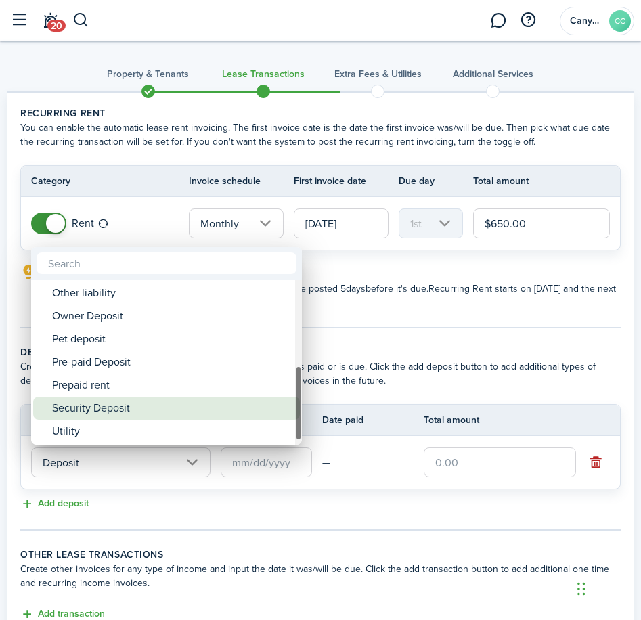
click at [124, 403] on div "Security Deposit" at bounding box center [172, 408] width 240 height 23
type input "Deposit / Security Deposit"
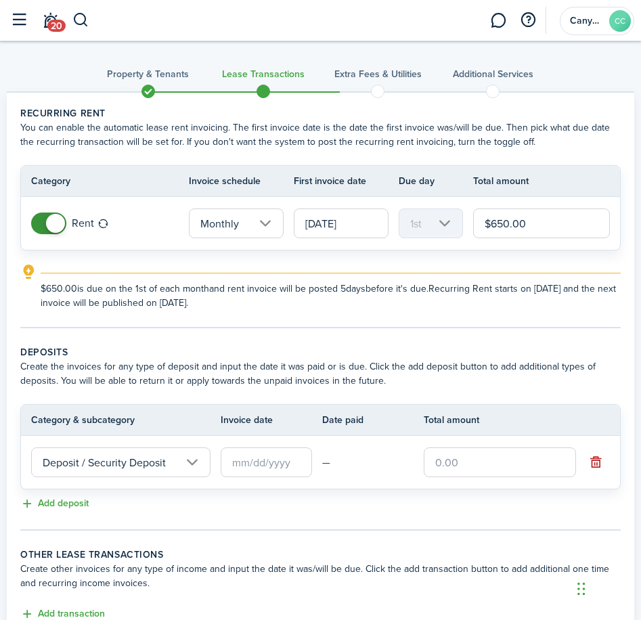
click at [251, 462] on input "text" at bounding box center [266, 462] width 91 height 30
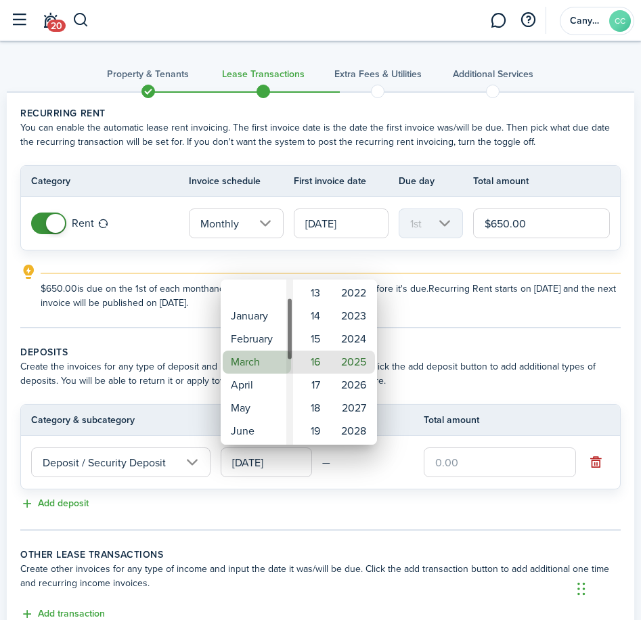
click at [262, 363] on mbsc-wheel-item "March" at bounding box center [257, 362] width 68 height 23
type input "[DATE]"
click at [315, 359] on mbsc-wheel-item "01" at bounding box center [311, 362] width 33 height 23
click at [458, 363] on div at bounding box center [320, 310] width 857 height 837
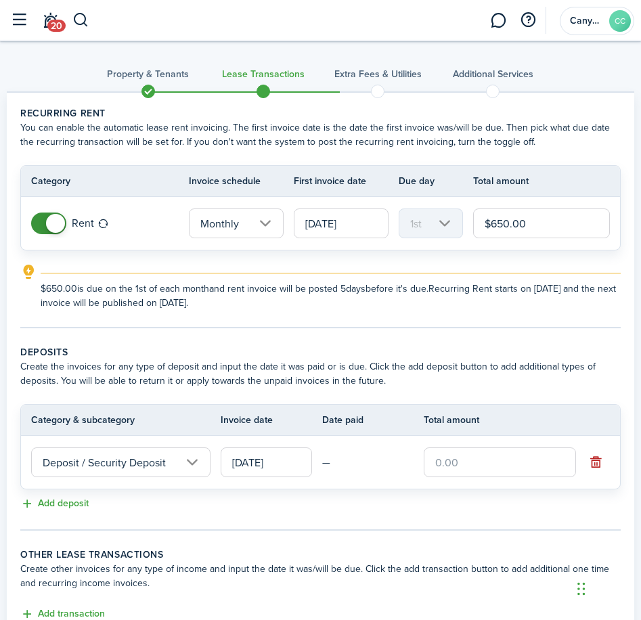
scroll to position [68, 0]
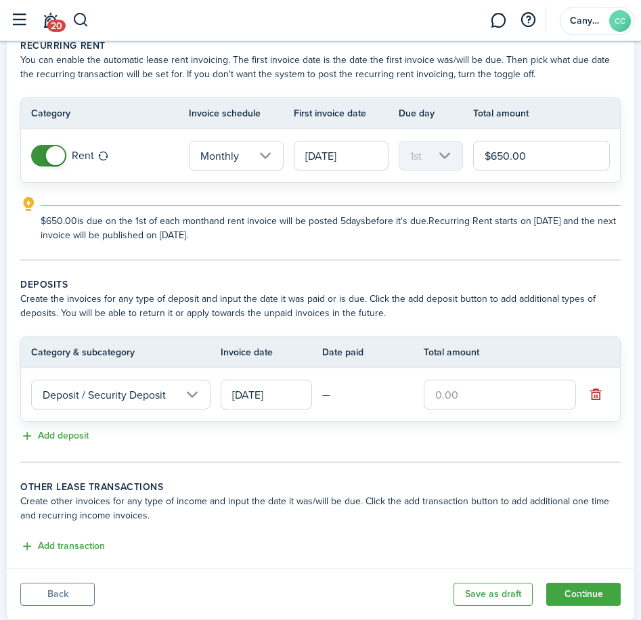
click at [475, 387] on input "text" at bounding box center [500, 395] width 152 height 30
type input "$650.00"
click at [415, 460] on tc-wizard-step "Deposits Create the invoices for any type of deposit and input the date it was …" at bounding box center [320, 369] width 600 height 185
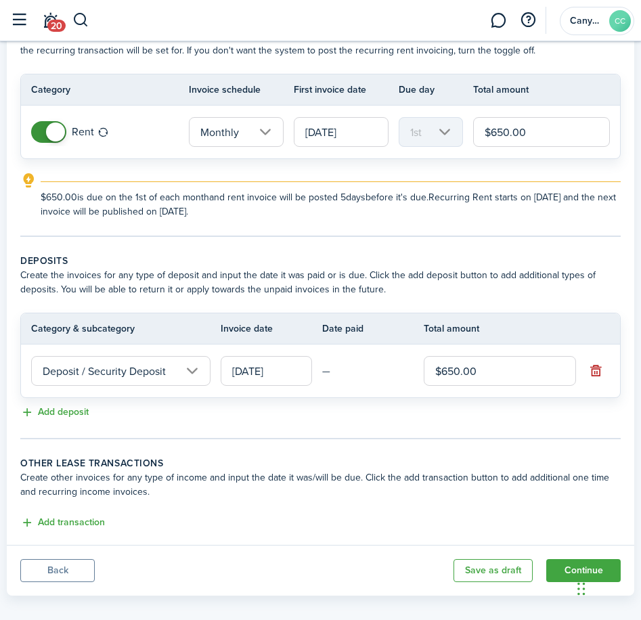
scroll to position [104, 0]
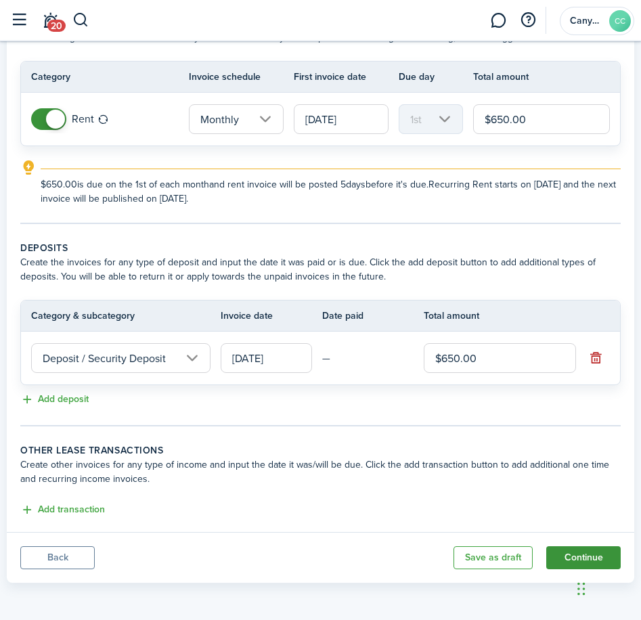
click at [571, 552] on button "Continue" at bounding box center [583, 557] width 74 height 23
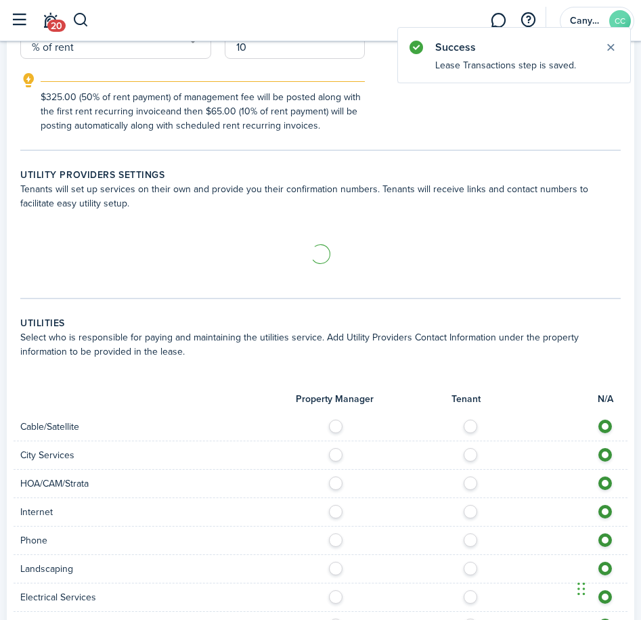
scroll to position [474, 0]
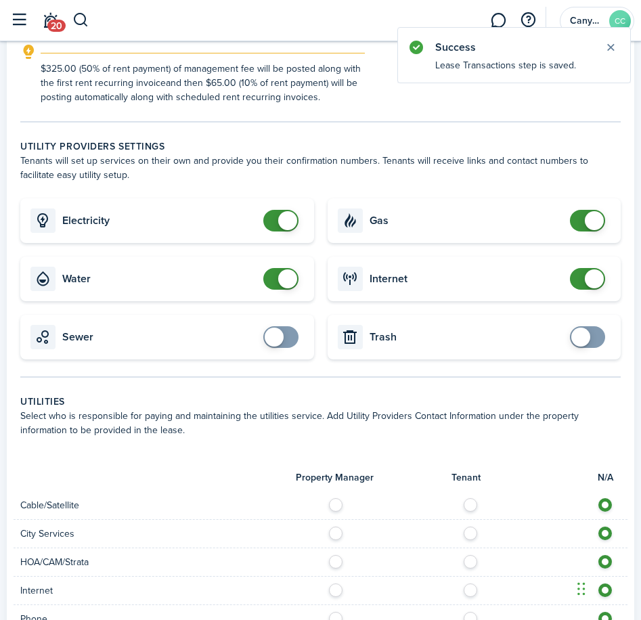
click at [288, 336] on span at bounding box center [281, 337] width 14 height 22
click at [577, 341] on span at bounding box center [580, 337] width 19 height 19
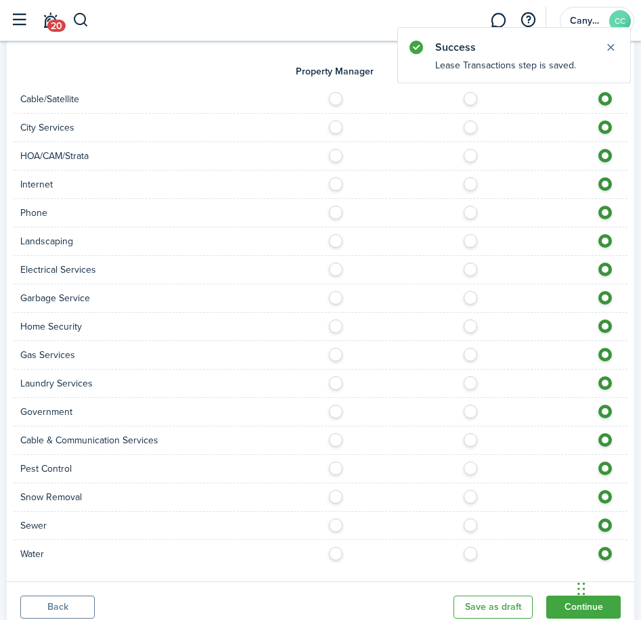
scroll to position [812, 0]
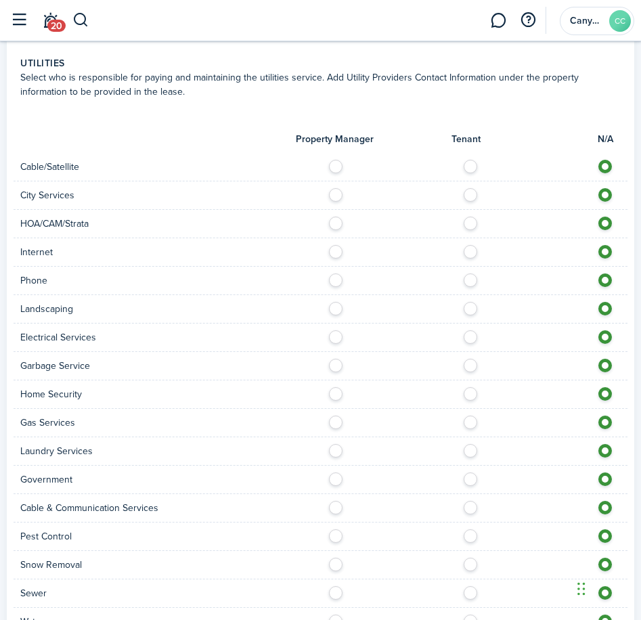
click at [474, 166] on label at bounding box center [474, 163] width 24 height 7
click at [473, 190] on label at bounding box center [474, 191] width 24 height 7
click at [471, 221] on label at bounding box center [474, 220] width 24 height 7
click at [469, 245] on label at bounding box center [474, 248] width 24 height 7
click at [469, 280] on label at bounding box center [474, 276] width 24 height 7
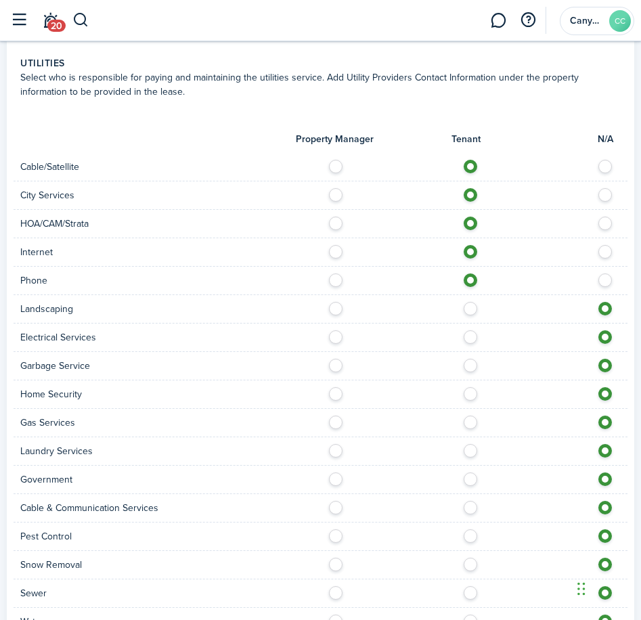
click at [472, 306] on label at bounding box center [474, 305] width 24 height 7
click at [475, 337] on label at bounding box center [474, 333] width 24 height 7
click at [470, 363] on label at bounding box center [474, 362] width 24 height 7
click at [474, 394] on label at bounding box center [474, 390] width 24 height 7
click at [474, 422] on label at bounding box center [474, 419] width 24 height 7
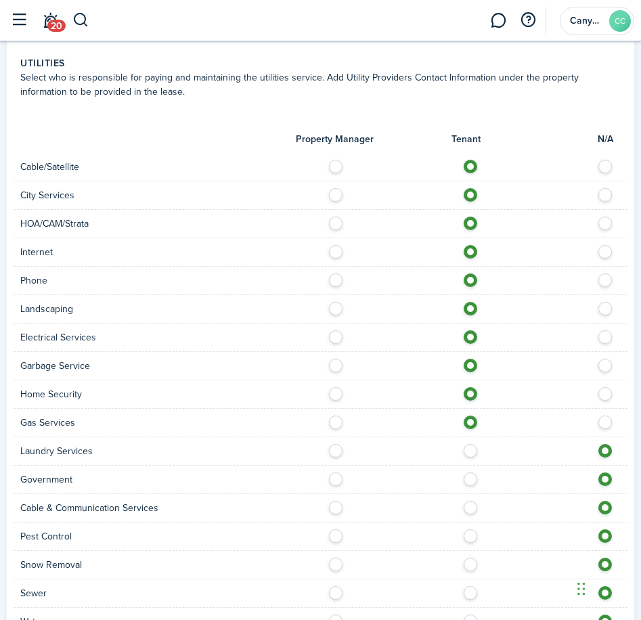
click at [473, 449] on label at bounding box center [474, 447] width 24 height 7
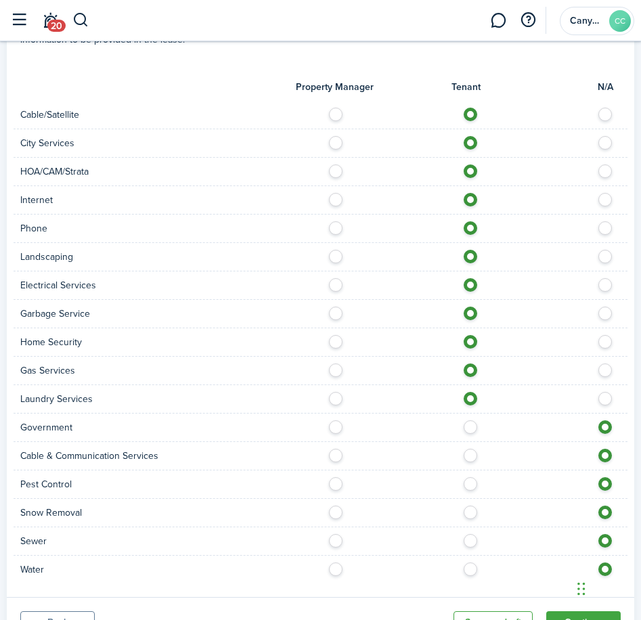
scroll to position [929, 0]
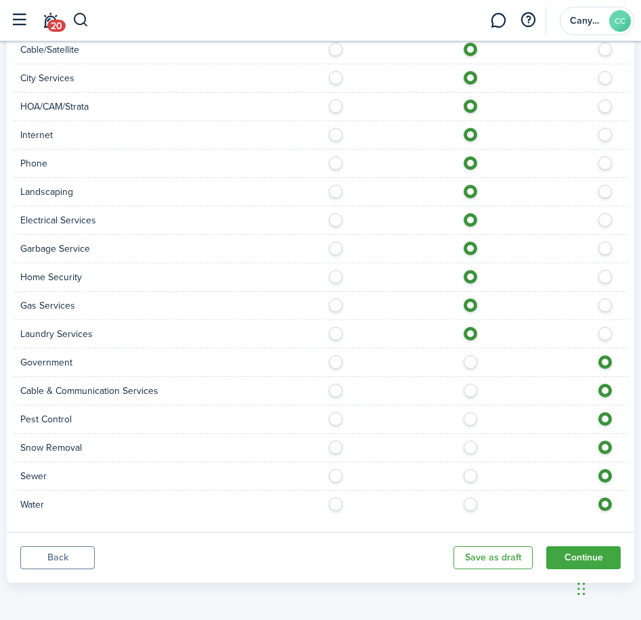
click at [466, 362] on label at bounding box center [474, 358] width 24 height 7
click at [471, 391] on label at bounding box center [474, 387] width 24 height 7
click at [471, 418] on label at bounding box center [474, 415] width 24 height 7
click at [470, 443] on label at bounding box center [474, 444] width 24 height 7
click at [474, 472] on label at bounding box center [474, 472] width 24 height 7
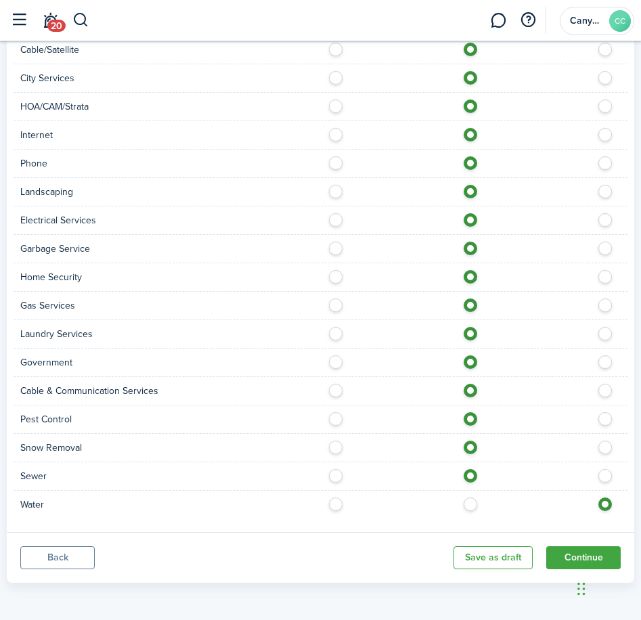
click at [472, 502] on label at bounding box center [474, 500] width 24 height 7
click at [579, 553] on button "Continue" at bounding box center [583, 557] width 74 height 23
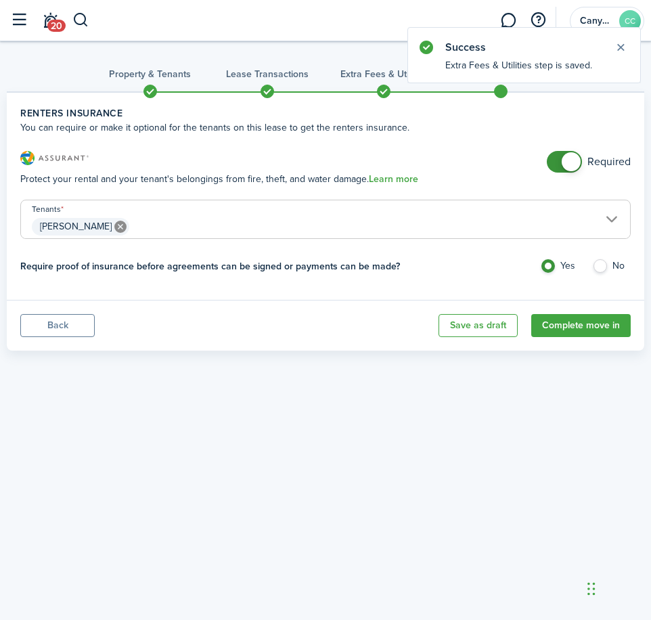
click at [558, 166] on span at bounding box center [565, 162] width 14 height 22
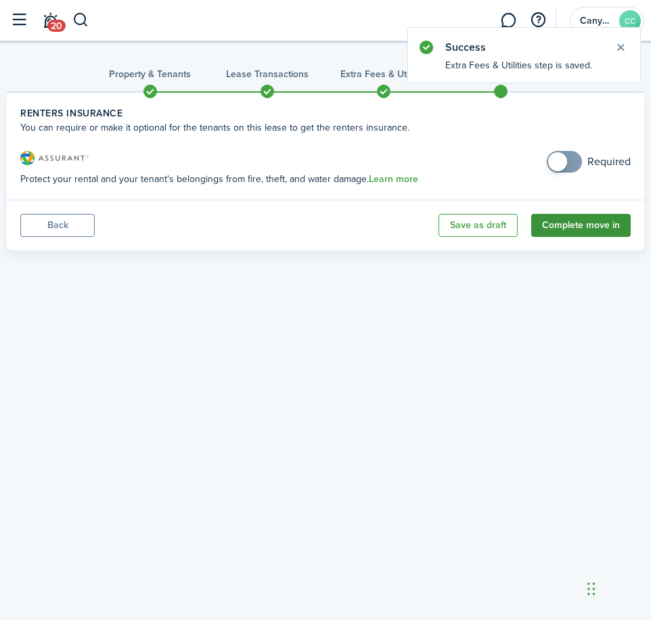
click at [587, 217] on button "Complete move in" at bounding box center [580, 225] width 99 height 23
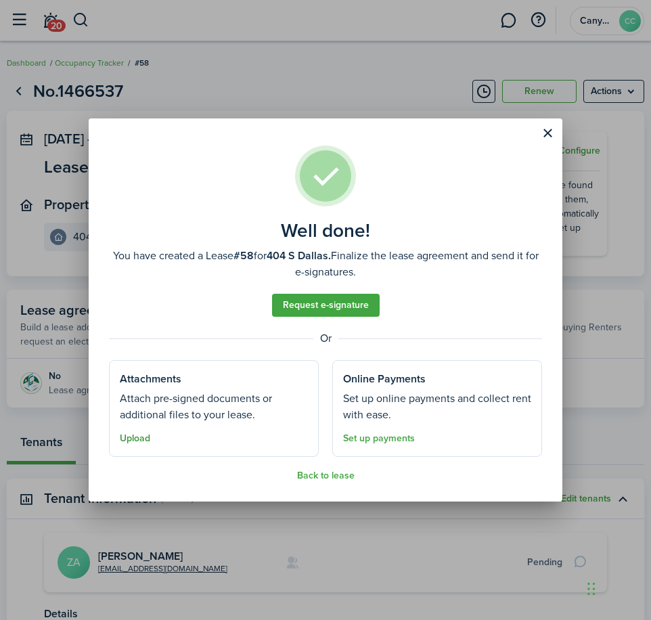
click at [129, 439] on button "Upload" at bounding box center [135, 438] width 30 height 11
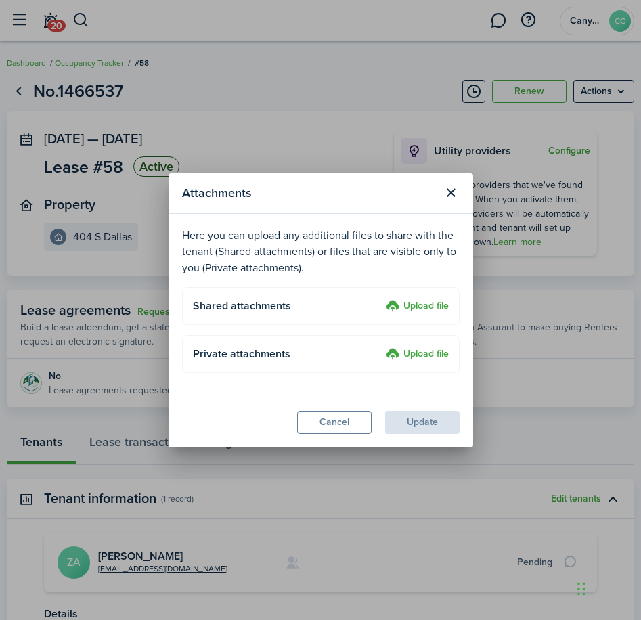
click at [409, 308] on label "Upload file" at bounding box center [417, 306] width 63 height 16
click at [381, 298] on input "Upload file" at bounding box center [381, 298] width 0 height 0
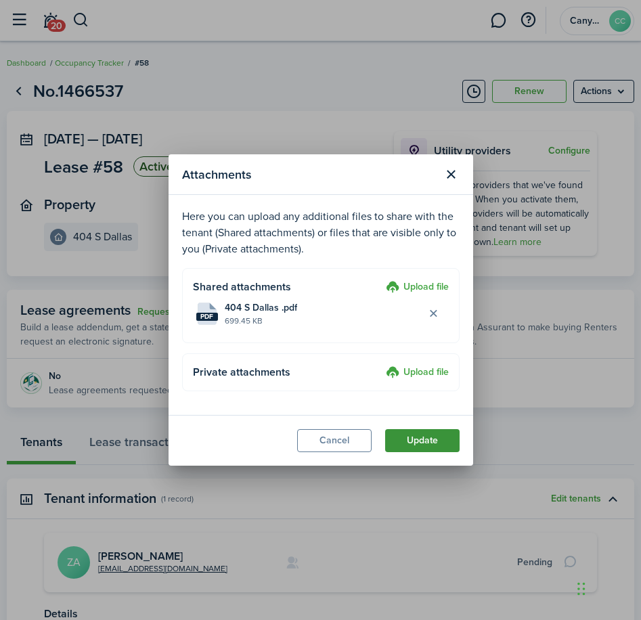
click at [430, 439] on button "Update" at bounding box center [422, 440] width 74 height 23
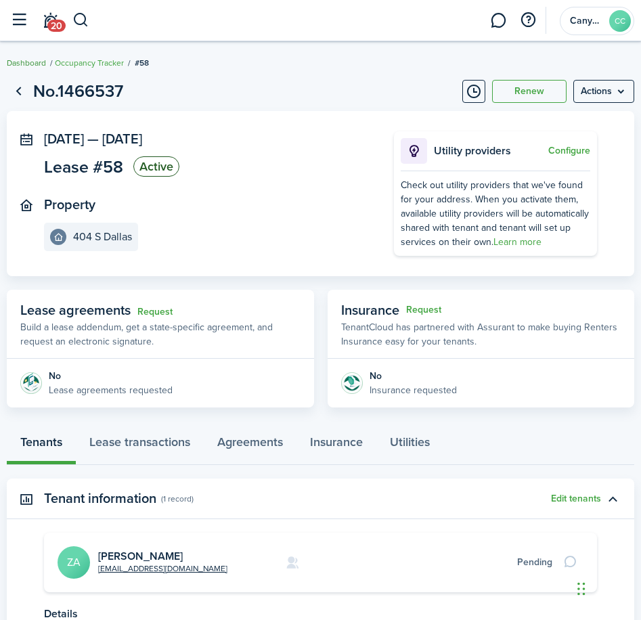
click at [22, 59] on link "Dashboard" at bounding box center [26, 63] width 39 height 12
